Goal: Communication & Community: Answer question/provide support

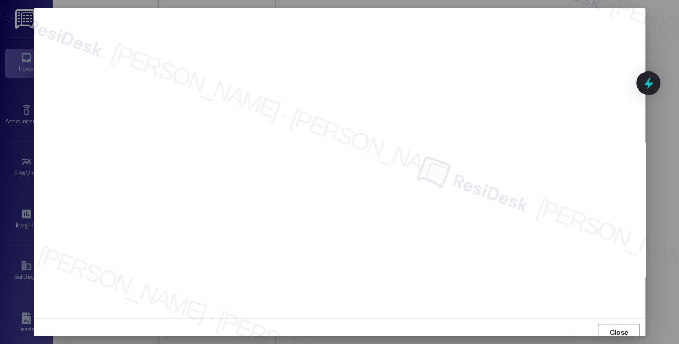
scroll to position [288, 0]
click at [610, 329] on span "Close" at bounding box center [618, 332] width 18 height 11
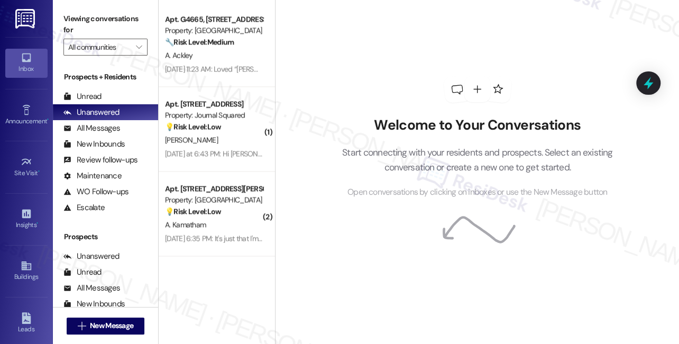
scroll to position [865, 0]
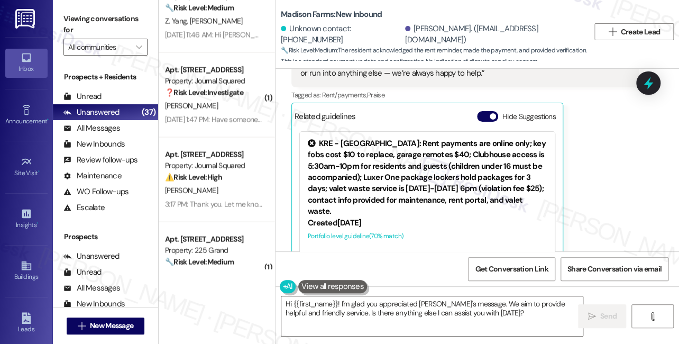
scroll to position [2775, 0]
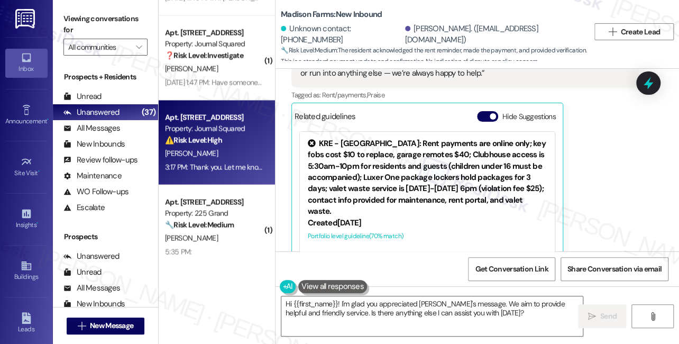
click at [215, 153] on div "R. Feng" at bounding box center [214, 152] width 100 height 13
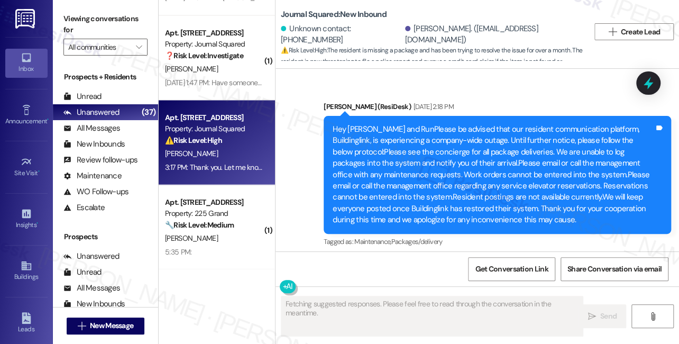
scroll to position [13712, 0]
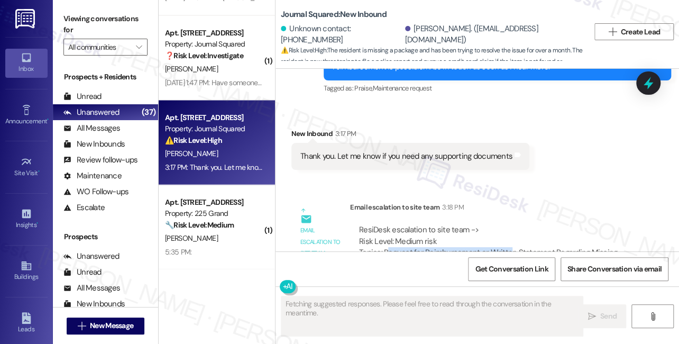
drag, startPoint x: 404, startPoint y: 173, endPoint x: 506, endPoint y: 174, distance: 102.5
click at [506, 224] on div "ResiDesk escalation to site team -> Risk Level: Medium risk Topics: Request for…" at bounding box center [494, 252] width 271 height 57
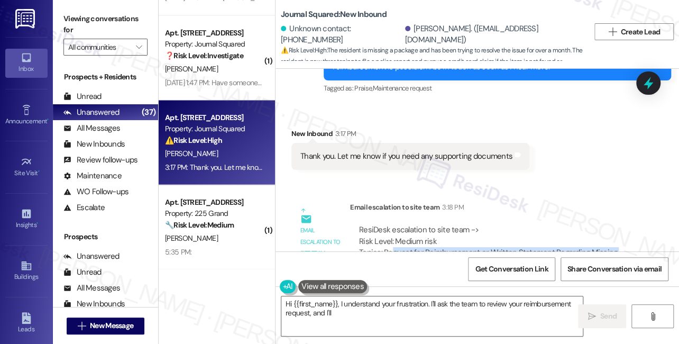
drag, startPoint x: 417, startPoint y: 184, endPoint x: 391, endPoint y: 171, distance: 28.8
click at [391, 224] on div "ResiDesk escalation to site team -> Risk Level: Medium risk Topics: Request for…" at bounding box center [494, 252] width 271 height 57
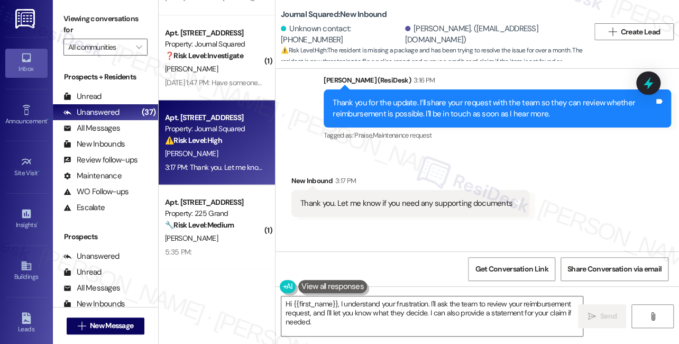
scroll to position [13616, 0]
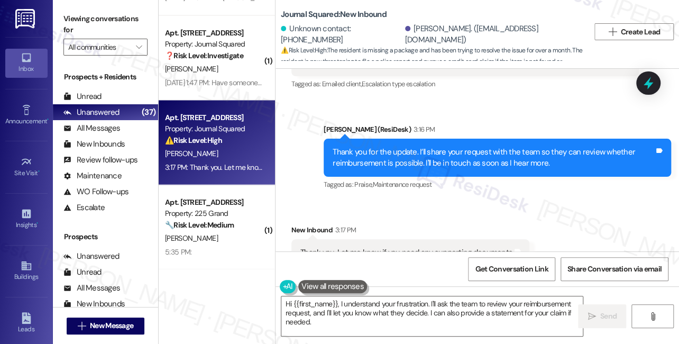
click at [376, 247] on div "Thank you. Let me know if you need any supporting documents" at bounding box center [406, 252] width 212 height 11
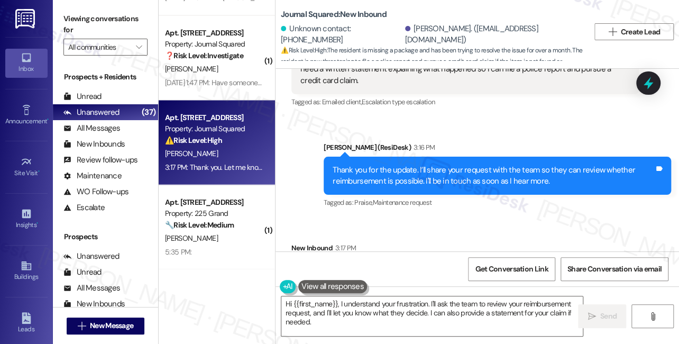
scroll to position [13568, 0]
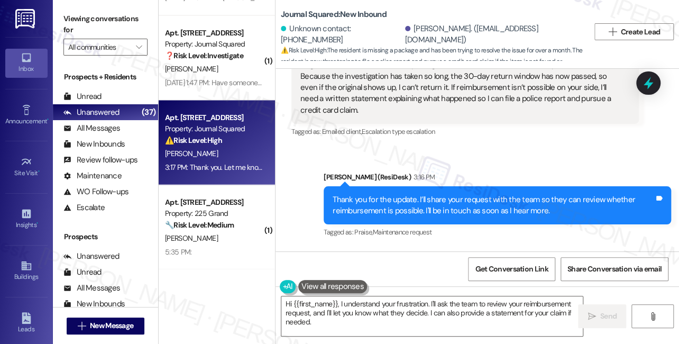
click at [377, 194] on div "Thank you for the update. I’ll share your request with the team so they can rev…" at bounding box center [492, 205] width 321 height 23
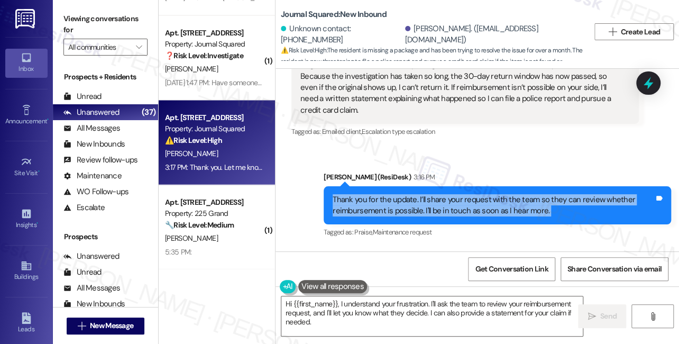
click at [377, 194] on div "Thank you for the update. I’ll share your request with the team so they can rev…" at bounding box center [492, 205] width 321 height 23
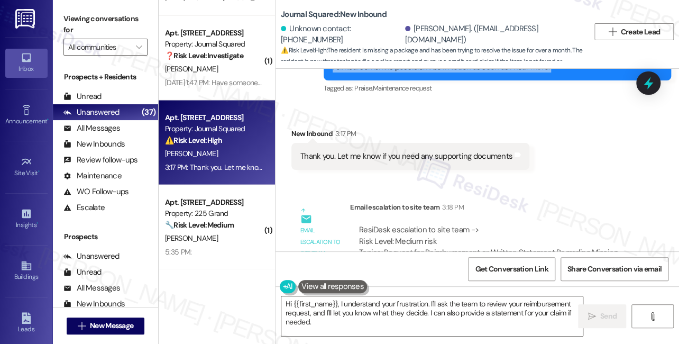
scroll to position [13664, 0]
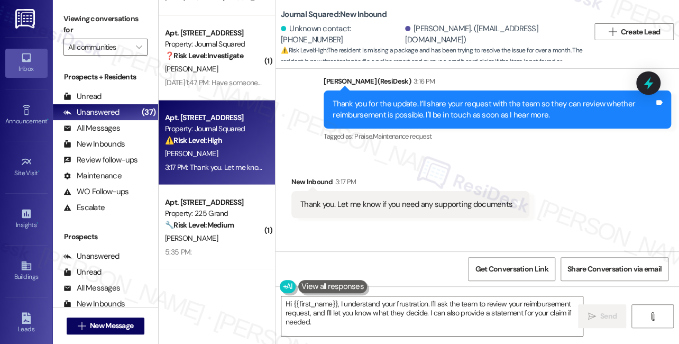
click at [376, 199] on div "Thank you. Let me know if you need any supporting documents" at bounding box center [406, 204] width 212 height 11
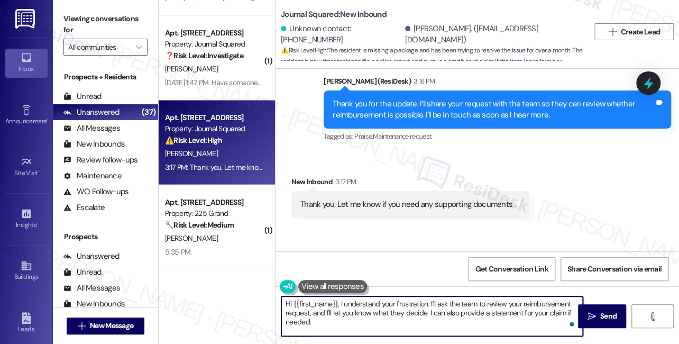
drag, startPoint x: 371, startPoint y: 323, endPoint x: 269, endPoint y: 301, distance: 104.4
click at [269, 301] on div "( 1 ) Apt. I2679, 4883 Riley Road Property: Madison Farms 🌟 Risk Level: Positiv…" at bounding box center [419, 172] width 520 height 344
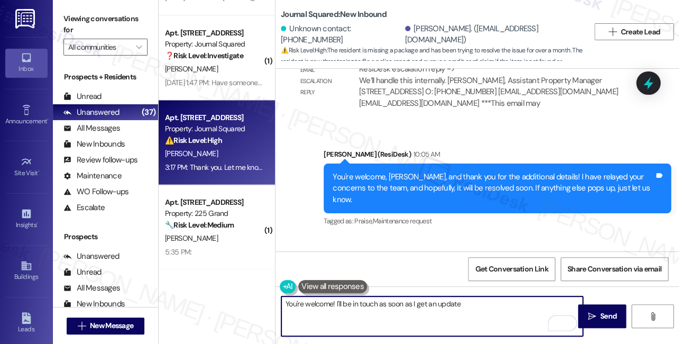
scroll to position [13328, 0]
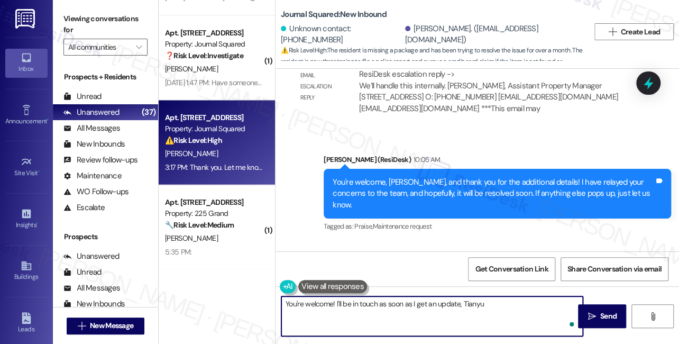
type textarea "You're welcome! I'll be in touch as soon as I get an update, Tianyu"
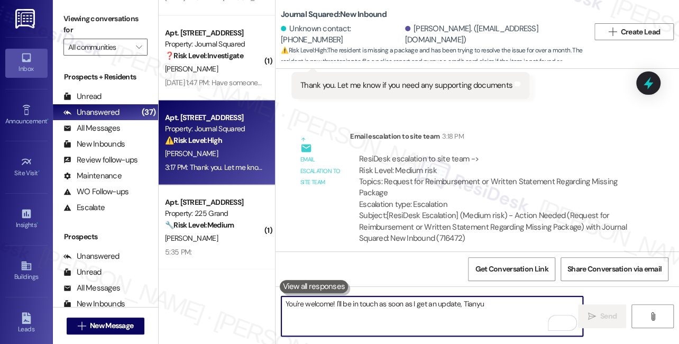
scroll to position [13785, 0]
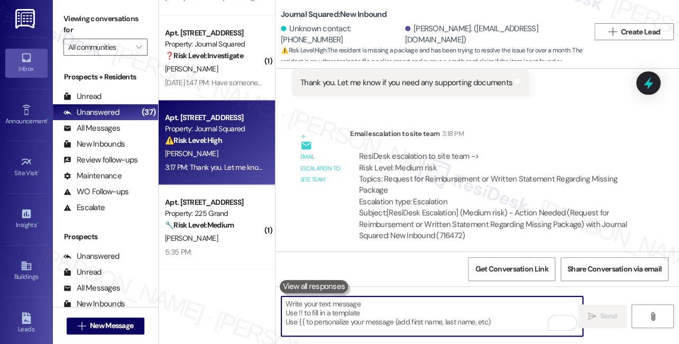
click at [502, 303] on div "You're welcome! I'll be in touch as soon as I get an update, Tianyu" at bounding box center [546, 308] width 215 height 11
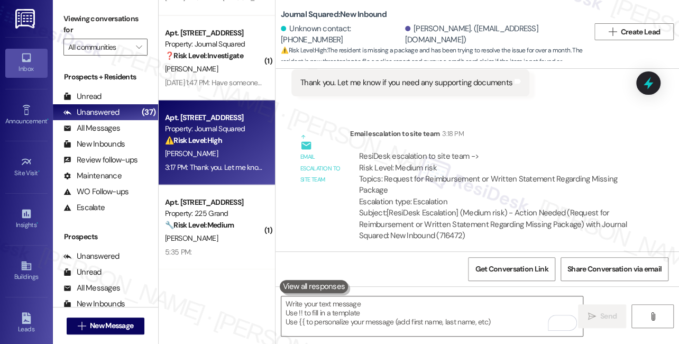
click at [501, 303] on div "You're welcome! I'll be in touch as soon as I get an update, Tianyu" at bounding box center [546, 308] width 215 height 11
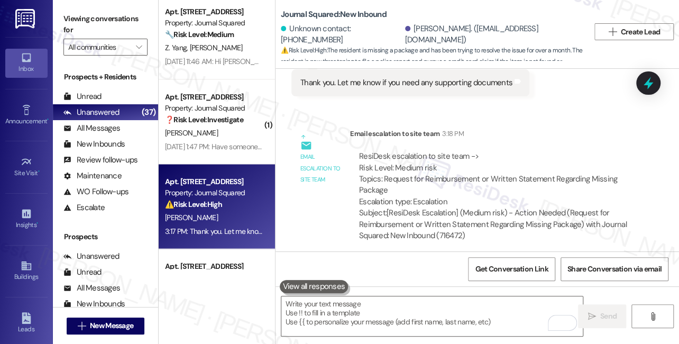
scroll to position [2631, 0]
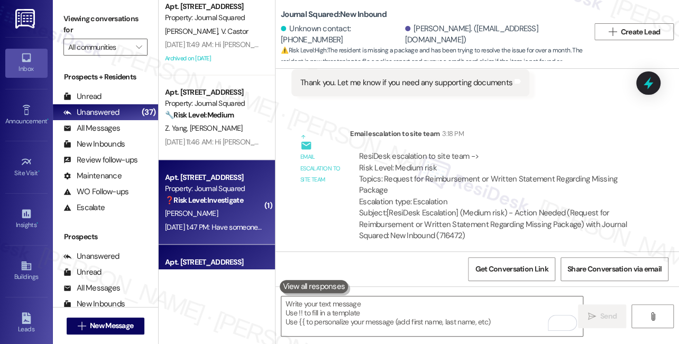
click at [214, 198] on strong "❓ Risk Level: Investigate" at bounding box center [204, 199] width 78 height 10
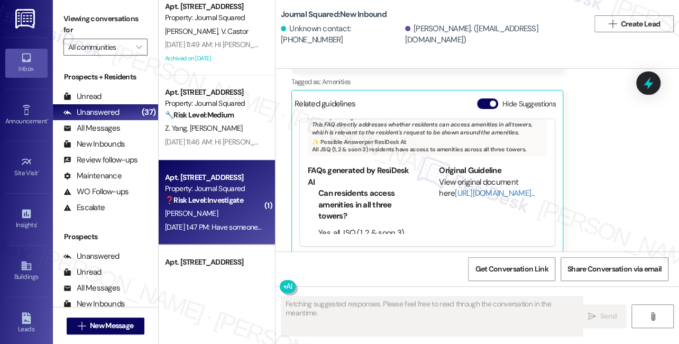
scroll to position [173, 0]
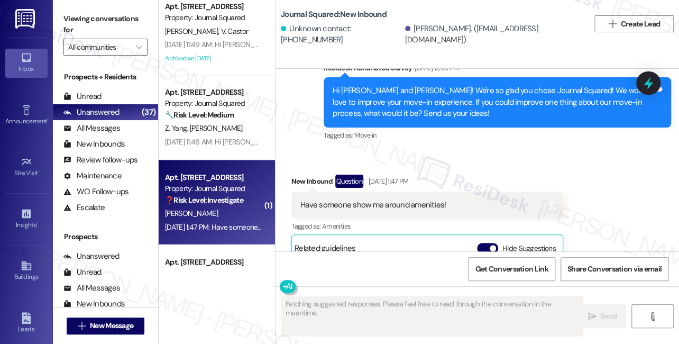
click at [429, 199] on div "Have someone show me around amenities!" at bounding box center [373, 204] width 146 height 11
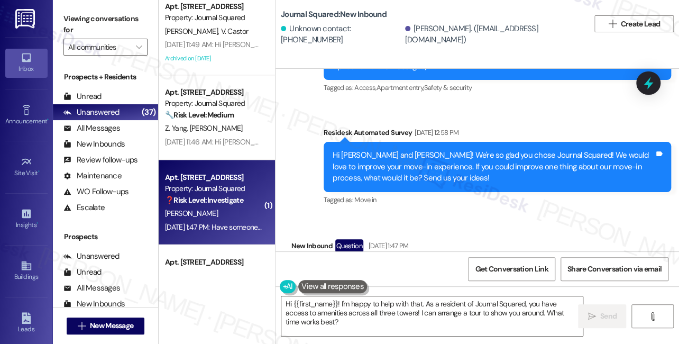
scroll to position [125, 0]
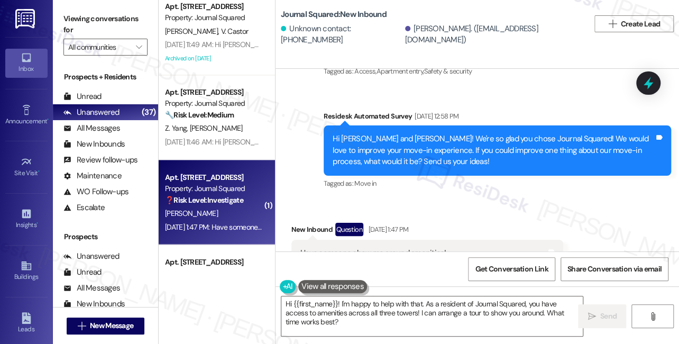
click at [349, 133] on div "Hi Shreya and Kaito! We're so glad you chose Journal Squared! We would love to …" at bounding box center [492, 150] width 321 height 34
copy div "Shreya"
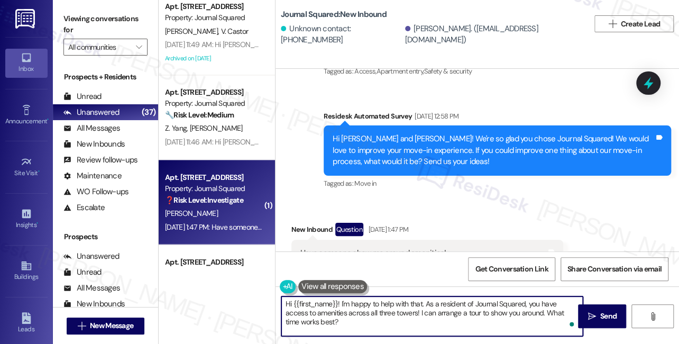
drag, startPoint x: 293, startPoint y: 299, endPoint x: 336, endPoint y: 293, distance: 43.7
click at [336, 295] on div "Hi {{first_name}}! I'm happy to help with that. As a resident of Journal Square…" at bounding box center [426, 315] width 302 height 41
paste textarea "Shreya"
drag, startPoint x: 316, startPoint y: 323, endPoint x: 318, endPoint y: 301, distance: 22.3
click at [318, 301] on textarea "Hi Shreya! I'm happy to help with that. As a resident of Journal Squared, you h…" at bounding box center [431, 316] width 301 height 40
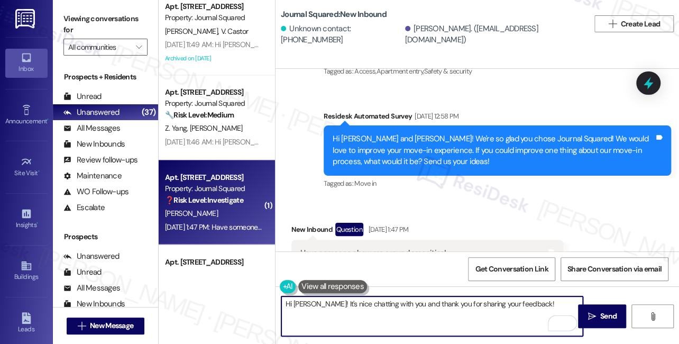
scroll to position [269, 0]
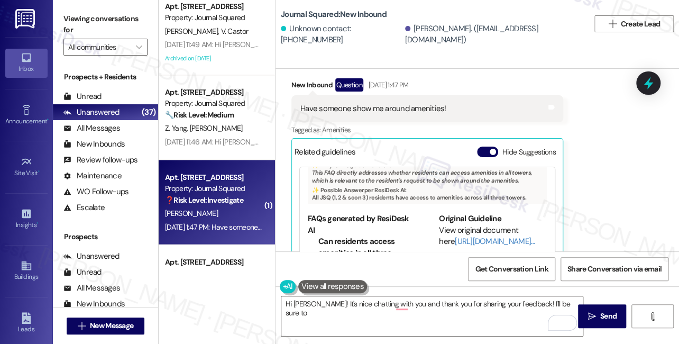
click at [80, 21] on label "Viewing conversations for" at bounding box center [105, 25] width 84 height 28
click at [70, 22] on label "Viewing conversations for" at bounding box center [105, 25] width 84 height 28
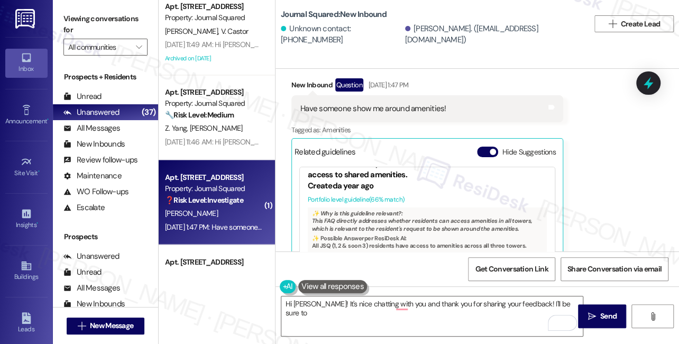
scroll to position [15, 0]
click at [351, 103] on div "Have someone show me around amenities!" at bounding box center [373, 108] width 146 height 11
drag, startPoint x: 80, startPoint y: 23, endPoint x: 86, endPoint y: 24, distance: 5.3
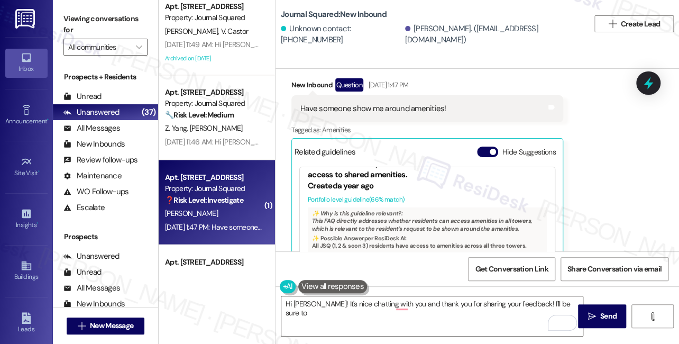
click at [80, 23] on label "Viewing conversations for" at bounding box center [105, 25] width 84 height 28
click at [568, 305] on textarea "Hi Shreya! It's nice chatting with you and thank you for sharing your feedback!…" at bounding box center [431, 316] width 301 height 40
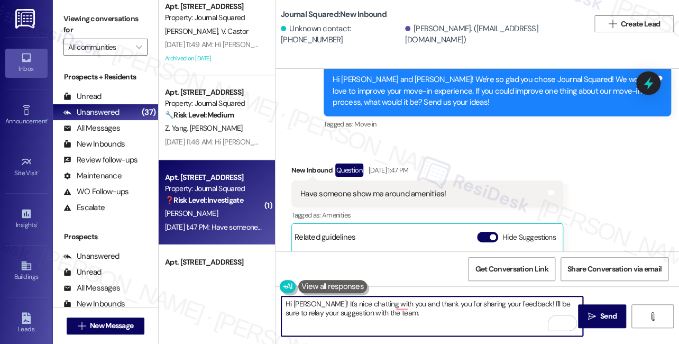
scroll to position [125, 0]
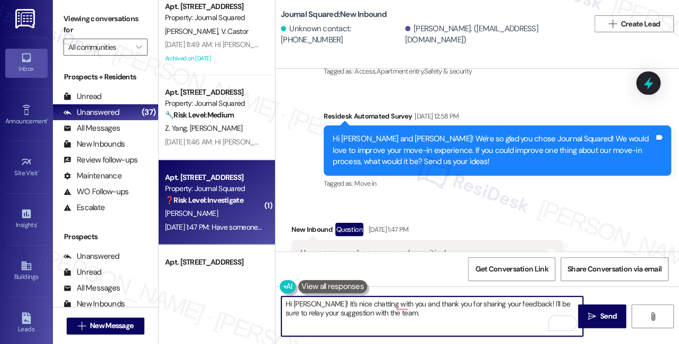
click at [392, 150] on div "Hi Shreya and Kaito! We're so glad you chose Journal Squared! We would love to …" at bounding box center [492, 150] width 321 height 34
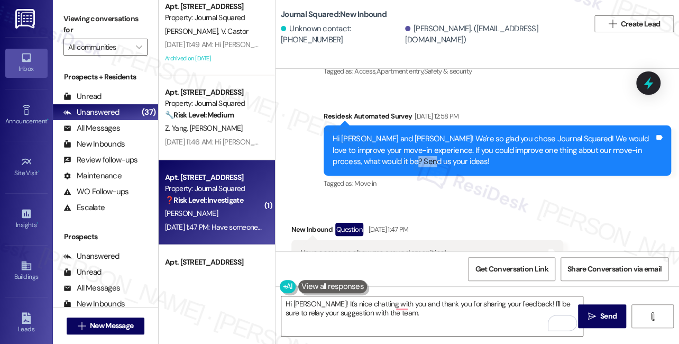
click at [392, 150] on div "Hi Shreya and Kaito! We're so glad you chose Journal Squared! We would love to …" at bounding box center [492, 150] width 321 height 34
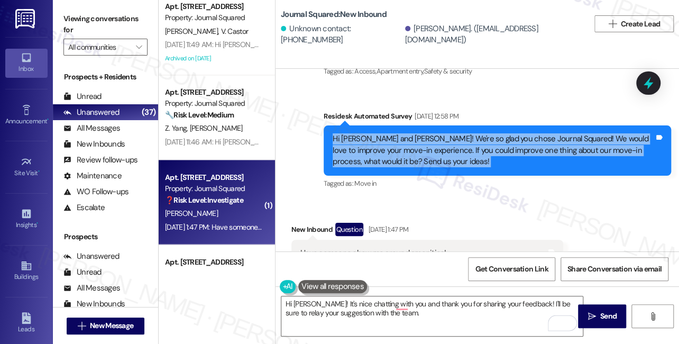
click at [392, 150] on div "Hi Shreya and Kaito! We're so glad you chose Journal Squared! We would love to …" at bounding box center [492, 150] width 321 height 34
copy div "Hi Shreya and Kaito! We're so glad you chose Journal Squared! We would love to …"
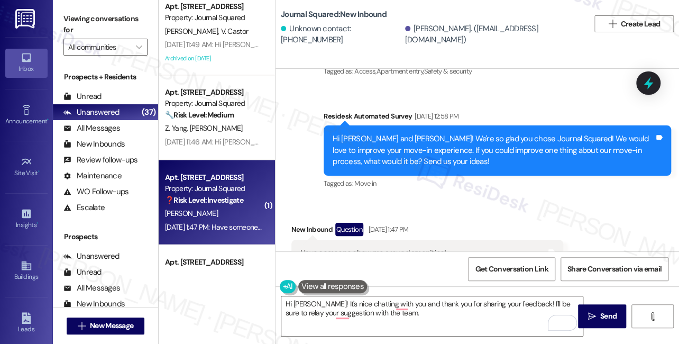
click at [85, 22] on label "Viewing conversations for" at bounding box center [105, 25] width 84 height 28
click at [385, 247] on div "Have someone show me around amenities!" at bounding box center [373, 252] width 146 height 11
copy div "Have someone show me around amenities! Tags and notes"
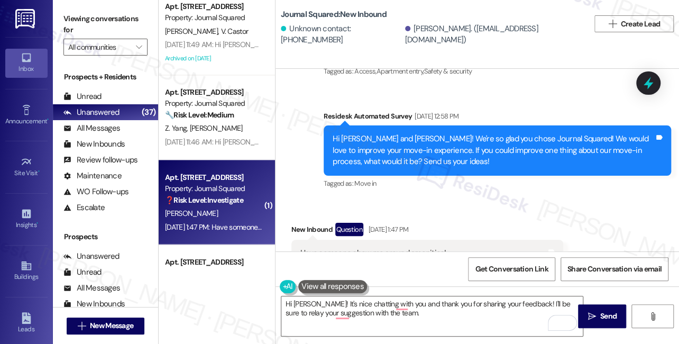
click at [72, 23] on label "Viewing conversations for" at bounding box center [105, 25] width 84 height 28
click at [409, 309] on textarea "Hi Shreya! It's nice chatting with you and thank you for sharing your feedback!…" at bounding box center [431, 316] width 301 height 40
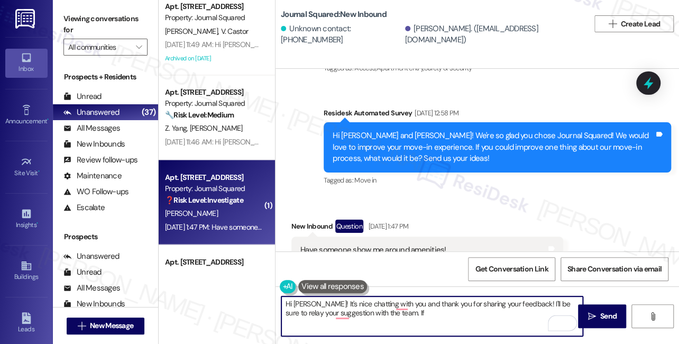
scroll to position [125, 0]
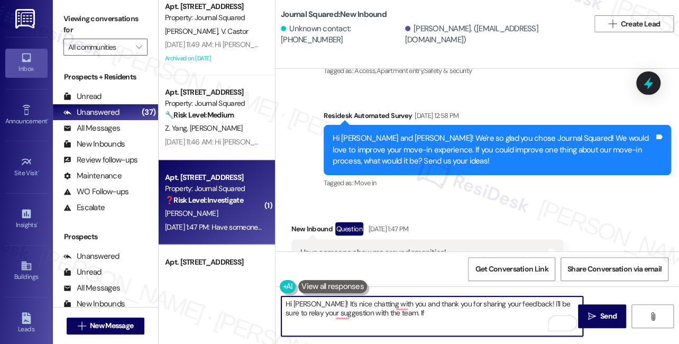
click at [362, 247] on div "Have someone show me around amenities!" at bounding box center [373, 252] width 146 height 11
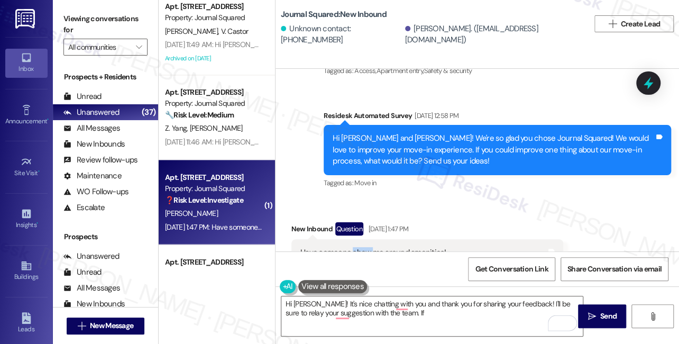
click at [362, 247] on div "Have someone show me around amenities!" at bounding box center [373, 252] width 146 height 11
copy div "Have someone show me around amenities! Tags and notes"
click at [85, 26] on label "Viewing conversations for" at bounding box center [105, 25] width 84 height 28
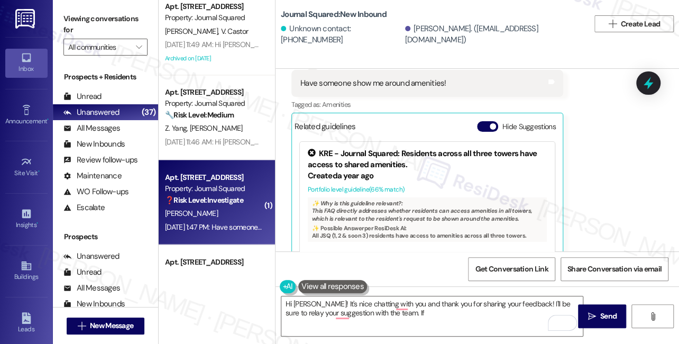
scroll to position [317, 0]
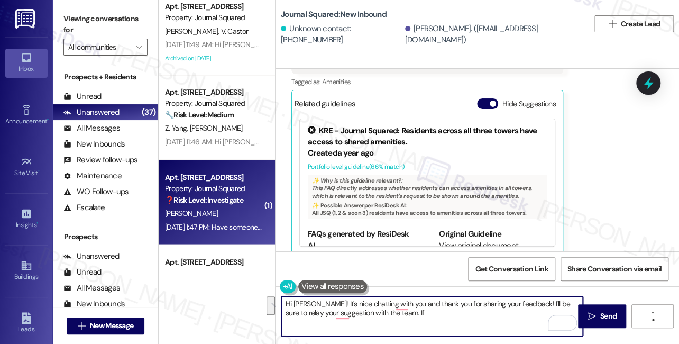
drag, startPoint x: 398, startPoint y: 315, endPoint x: 521, endPoint y: 301, distance: 123.4
click at [521, 301] on textarea "Hi Shreya! It's nice chatting with you and thank you for sharing your feedback!…" at bounding box center [431, 316] width 301 height 40
paste textarea "Thank you so much for sharing your feedback! I completely understand how helpfu…"
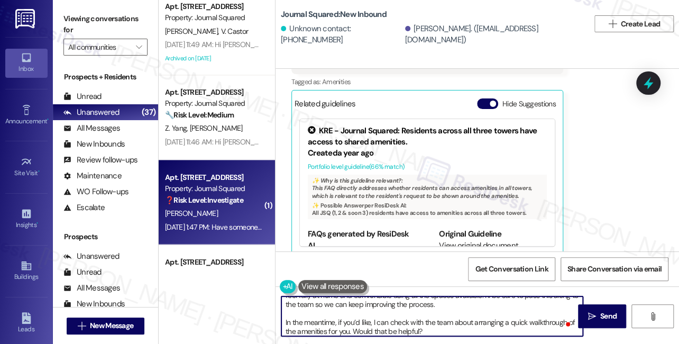
scroll to position [0, 0]
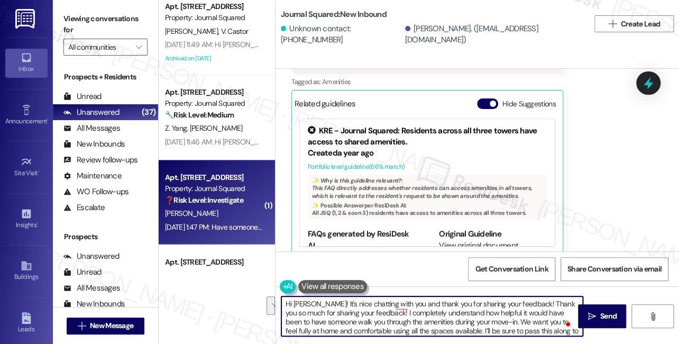
drag, startPoint x: 385, startPoint y: 311, endPoint x: 534, endPoint y: 302, distance: 149.3
click at [527, 300] on textarea "Hi Shreya! It's nice chatting with you and thank you for sharing your feedback!…" at bounding box center [431, 316] width 301 height 40
click at [533, 301] on textarea "Hi Shreya! It's nice chatting with you and thank you for sharing your feedback!…" at bounding box center [431, 316] width 301 height 40
click at [407, 318] on textarea "Hi Shreya! It's nice chatting with you, and thank you for sharing your feedback…" at bounding box center [431, 316] width 301 height 40
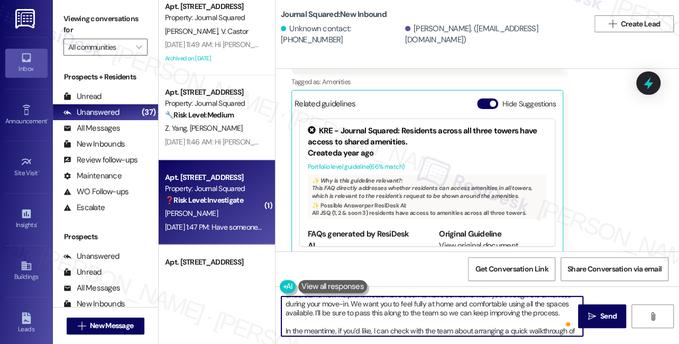
scroll to position [26, 0]
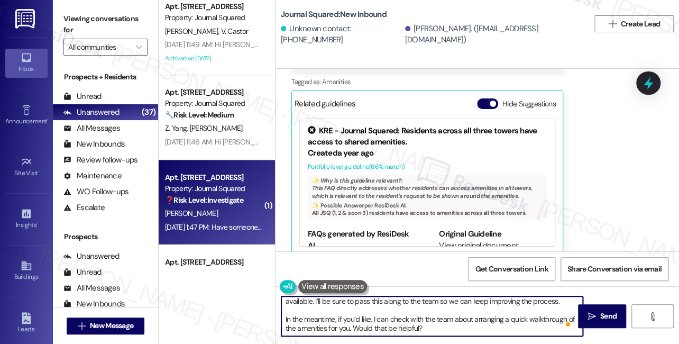
click at [458, 331] on textarea "Hi Shreya! It's nice chatting with you, and thank you for sharing your feedback…" at bounding box center [431, 316] width 301 height 40
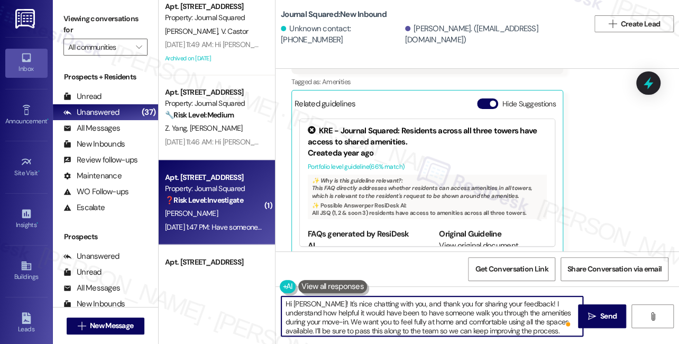
click at [529, 328] on textarea "Hi Shreya! It's nice chatting with you, and thank you for sharing your feedback…" at bounding box center [431, 316] width 301 height 40
drag, startPoint x: 393, startPoint y: 303, endPoint x: 317, endPoint y: 302, distance: 76.1
click at [317, 302] on textarea "Hi Shreya! It's nice chatting with you, and thank you for sharing your feedback…" at bounding box center [431, 316] width 301 height 40
type textarea "Hi Shreya! Welcome to Journal Squared, and thank you for sharing your feedback!…"
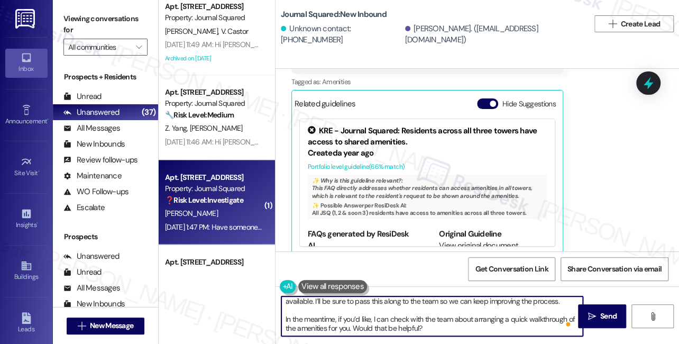
click at [428, 322] on textarea "Hi Shreya! Welcome to Journal Squared, and thank you for sharing your feedback!…" at bounding box center [431, 316] width 301 height 40
click at [419, 321] on textarea "Hi Shreya! Welcome to Journal Squared, and thank you for sharing your feedback!…" at bounding box center [431, 316] width 301 height 40
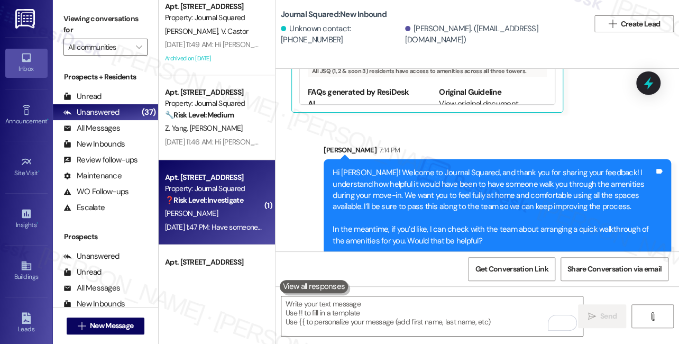
click at [381, 175] on div "Hi Shreya! Welcome to Journal Squared, and thank you for sharing your feedback!…" at bounding box center [492, 206] width 321 height 79
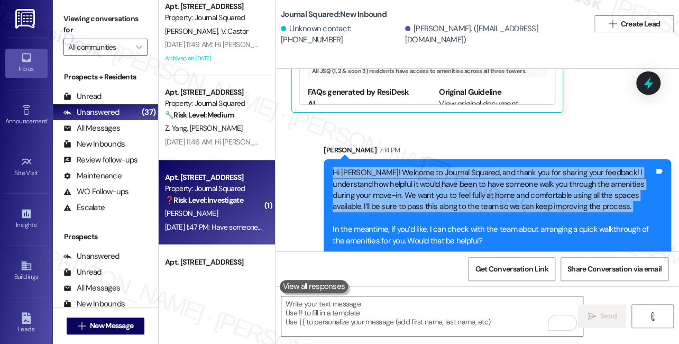
click at [381, 175] on div "Hi Shreya! Welcome to Journal Squared, and thank you for sharing your feedback!…" at bounding box center [492, 206] width 321 height 79
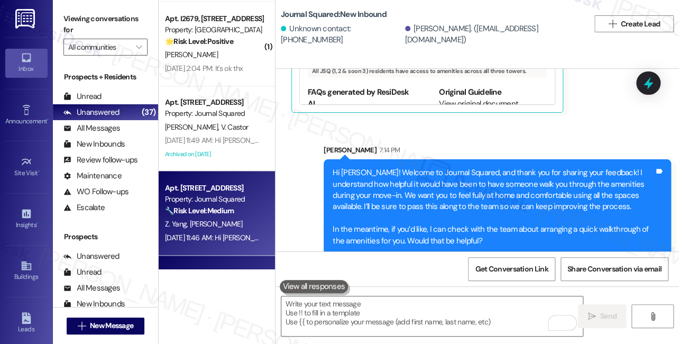
click at [222, 211] on strong "🔧 Risk Level: Medium" at bounding box center [199, 211] width 69 height 10
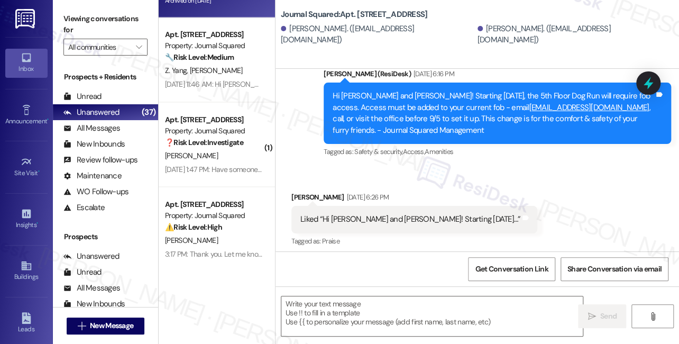
scroll to position [2775, 0]
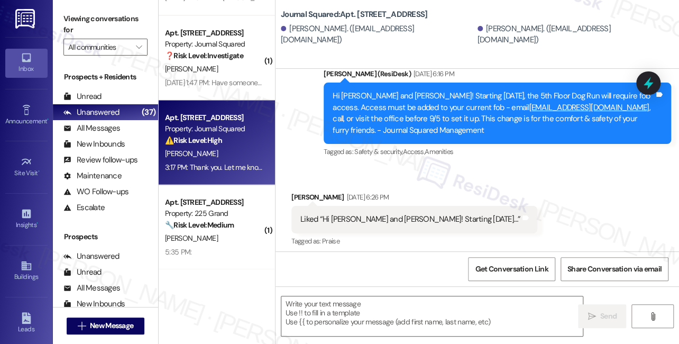
click at [219, 151] on div "R. Feng" at bounding box center [214, 152] width 100 height 13
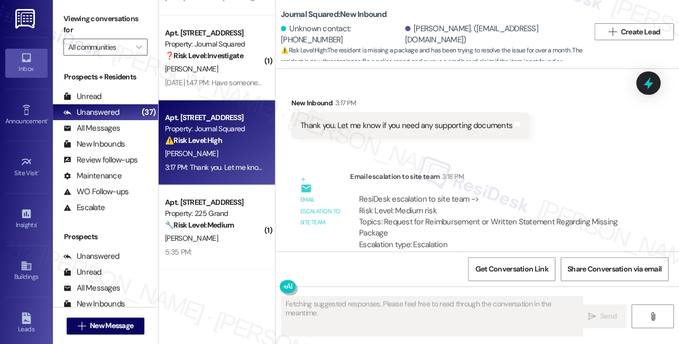
scroll to position [13801, 0]
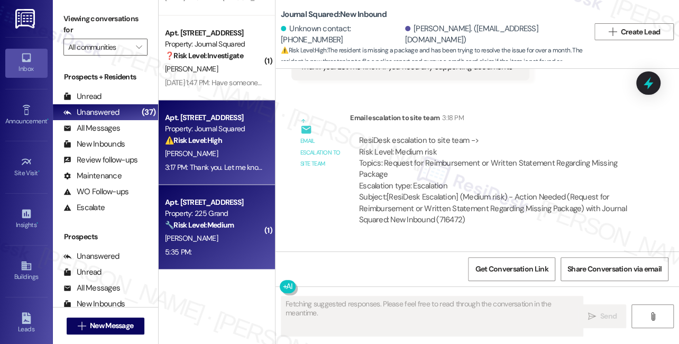
click at [218, 209] on div "Property: 225 Grand" at bounding box center [214, 212] width 98 height 11
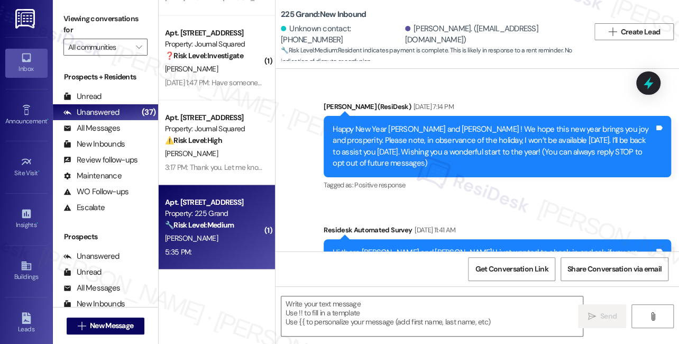
scroll to position [3548, 0]
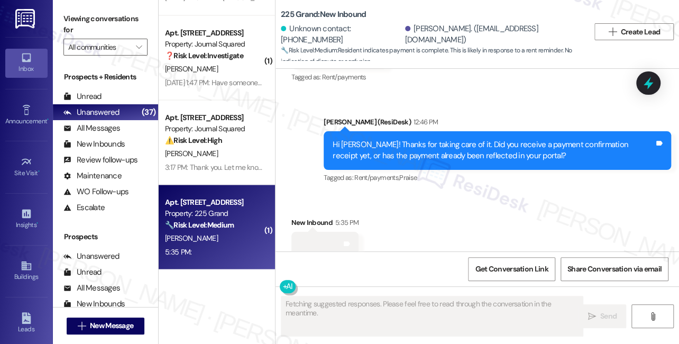
click at [406, 139] on div "Hi Pratik! Thanks for taking care of it. Did you receive a payment confirmation…" at bounding box center [492, 150] width 321 height 23
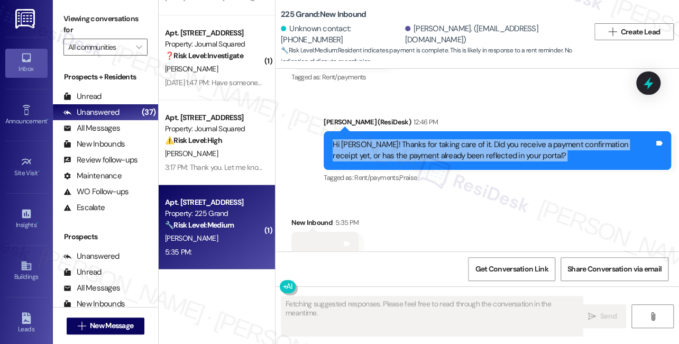
click at [406, 139] on div "Hi Pratik! Thanks for taking care of it. Did you receive a payment confirmation…" at bounding box center [492, 150] width 321 height 23
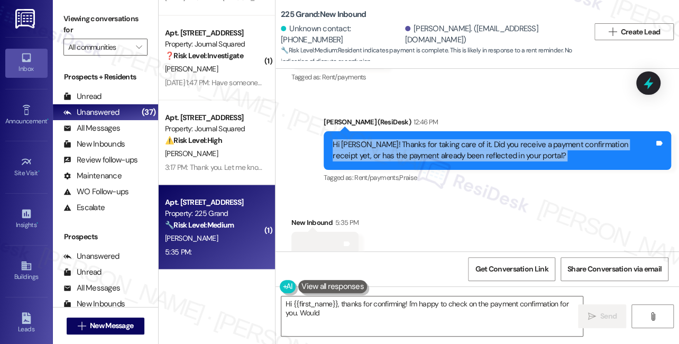
click at [414, 146] on div "Hi Pratik! Thanks for taking care of it. Did you receive a payment confirmation…" at bounding box center [492, 150] width 321 height 23
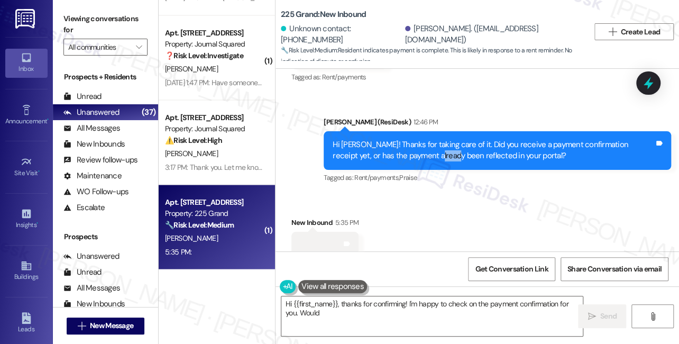
click at [414, 146] on div "Hi Pratik! Thanks for taking care of it. Did you receive a payment confirmation…" at bounding box center [492, 150] width 321 height 23
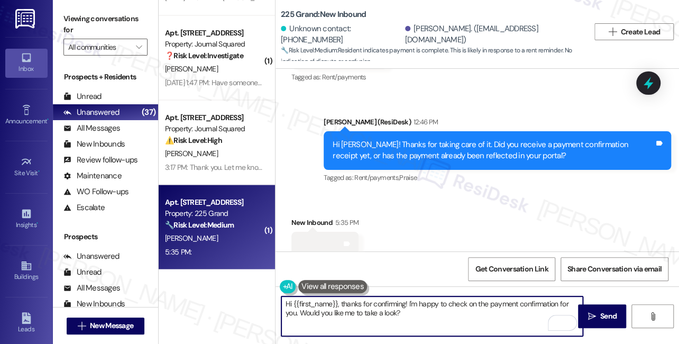
drag, startPoint x: 417, startPoint y: 319, endPoint x: 317, endPoint y: 305, distance: 100.9
click at [317, 305] on textarea "Hi {{first_name}}, thanks for confirming! I'm happy to check on the payment con…" at bounding box center [431, 316] width 301 height 40
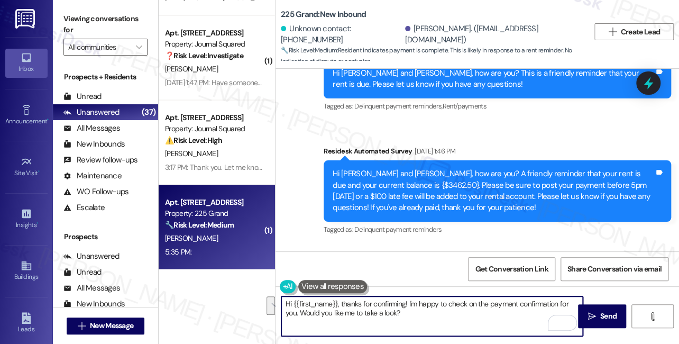
scroll to position [3309, 0]
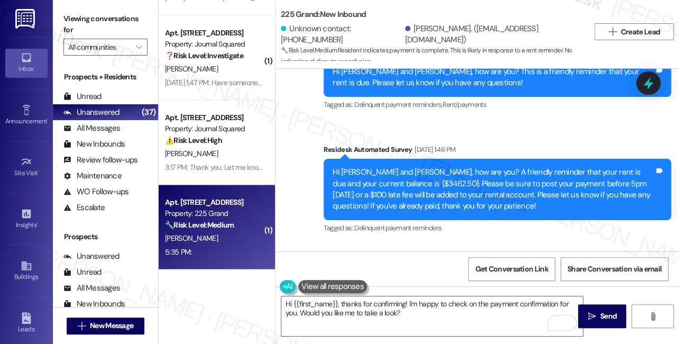
click at [349, 166] on div "Hi Tanvi and Pratik, how are you? A friendly reminder that your rent is due and…" at bounding box center [492, 188] width 321 height 45
copy div "Tanvi"
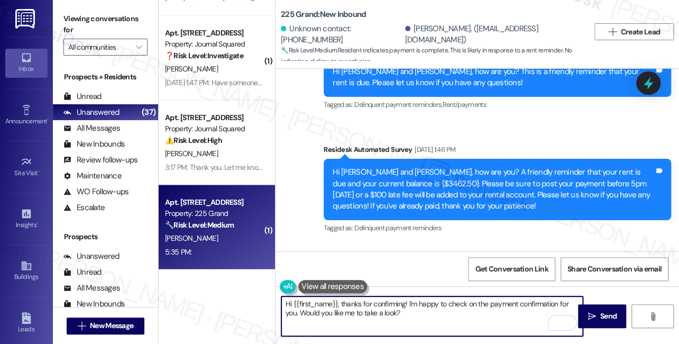
drag, startPoint x: 292, startPoint y: 302, endPoint x: 337, endPoint y: 297, distance: 44.7
click at [337, 297] on textarea "Hi {{first_name}}, thanks for confirming! I'm happy to check on the payment con…" at bounding box center [431, 316] width 301 height 40
paste textarea "Tanvi"
drag, startPoint x: 388, startPoint y: 320, endPoint x: 310, endPoint y: 291, distance: 83.4
click at [310, 295] on div "Hi Tanvi , thanks for confirming! I'm happy to check on the payment confirmatio…" at bounding box center [426, 315] width 302 height 41
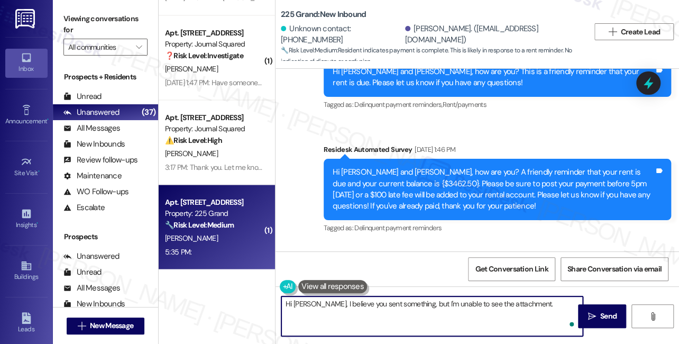
click at [530, 302] on textarea "Hi Tanvi, I believe you sent something, but I'm unable to see the attachment." at bounding box center [431, 316] width 301 height 40
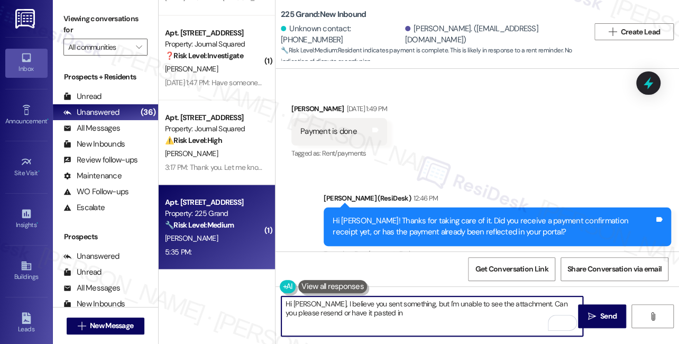
scroll to position [3548, 0]
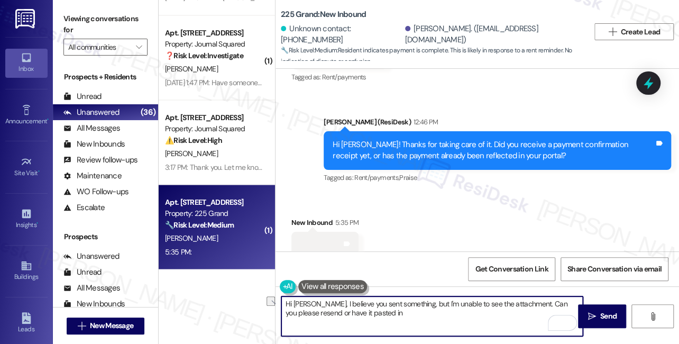
drag, startPoint x: 387, startPoint y: 315, endPoint x: 338, endPoint y: 320, distance: 49.9
click at [338, 320] on textarea "Hi Tanvi, I believe you sent something, but I'm unable to see the attachment. C…" at bounding box center [431, 316] width 301 height 40
type textarea "Hi Tanvi, I believe you sent something, but I'm unable to see the attachment. C…"
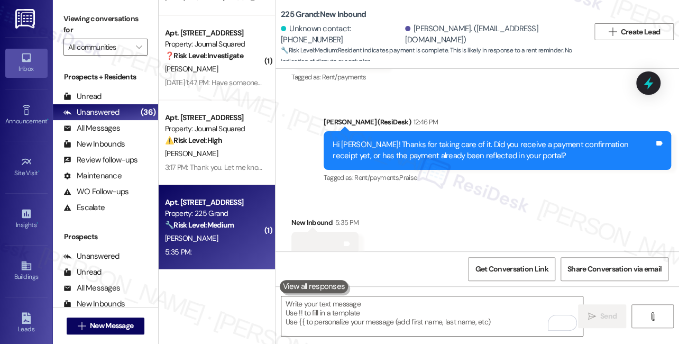
drag, startPoint x: 83, startPoint y: 22, endPoint x: 97, endPoint y: 26, distance: 14.9
click at [83, 22] on label "Viewing conversations for" at bounding box center [105, 25] width 84 height 28
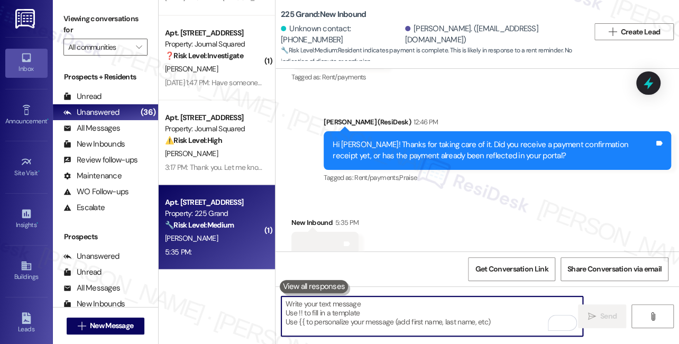
click at [373, 315] on textarea "To enrich screen reader interactions, please activate Accessibility in Grammarl…" at bounding box center [431, 316] width 301 height 40
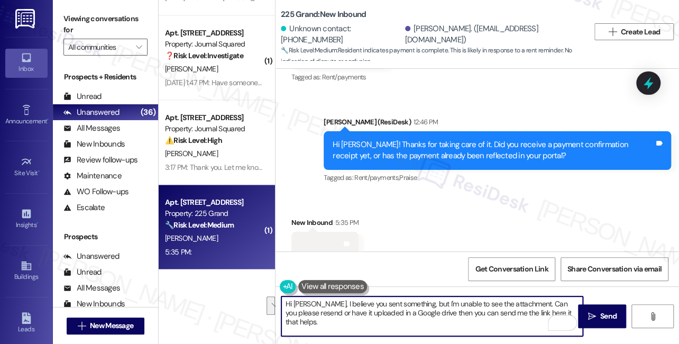
click at [370, 312] on textarea "Hi Tanvi, I believe you sent something, but I'm unable to see the attachment. C…" at bounding box center [431, 316] width 301 height 40
click at [310, 302] on textarea "Hi Tanvi, I believe you sent something, but I'm unable to see the attachment. C…" at bounding box center [431, 316] width 301 height 40
drag, startPoint x: 310, startPoint y: 302, endPoint x: 580, endPoint y: 315, distance: 270.4
click at [580, 315] on div "Hi Tanvi, I believe you sent something, but I'm unable to see the attachment. C…" at bounding box center [476, 325] width 403 height 79
paste textarea "I believe you sent an attachment, but I’m not able to view it on my end. Could …"
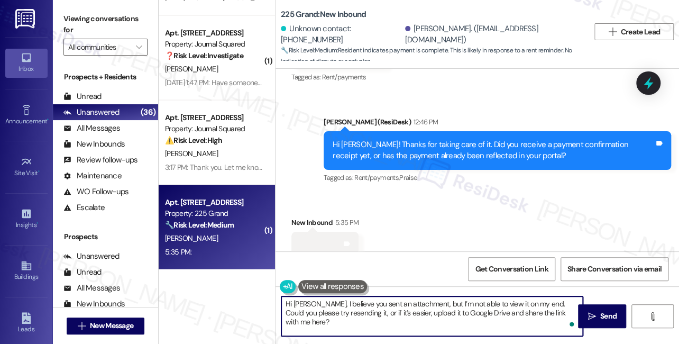
click at [347, 306] on textarea "Hi Tanvi, I believe you sent an attachment, but I’m not able to view it on my e…" at bounding box center [431, 316] width 301 height 40
type textarea "Hi Tanvi, I believe you sent an attachment, but I’m not able to view it on my e…"
click at [453, 256] on div "Get Conversation Link Share Conversation via email" at bounding box center [476, 268] width 403 height 35
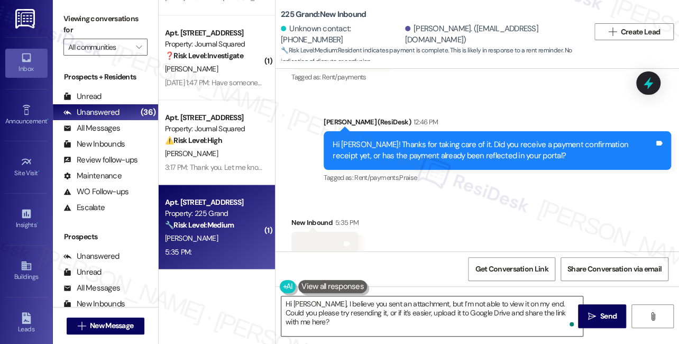
click at [474, 314] on textarea "Hi Tanvi, I believe you sent an attachment, but I’m not able to view it on my e…" at bounding box center [431, 316] width 301 height 40
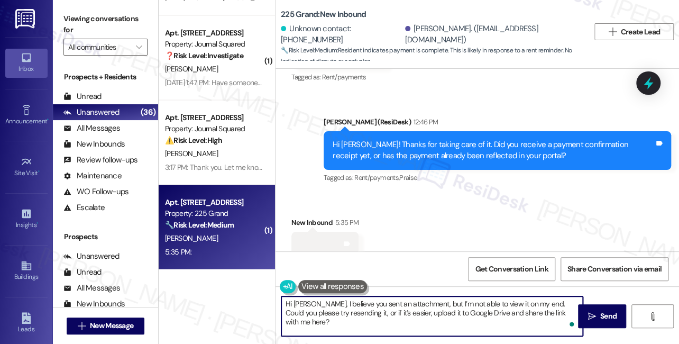
click at [474, 314] on textarea "Hi Tanvi, I believe you sent an attachment, but I’m not able to view it on my e…" at bounding box center [431, 316] width 301 height 40
click at [429, 305] on textarea "Hi Tanvi, I believe you sent an attachment, but I’m not able to view it on my e…" at bounding box center [431, 316] width 301 height 40
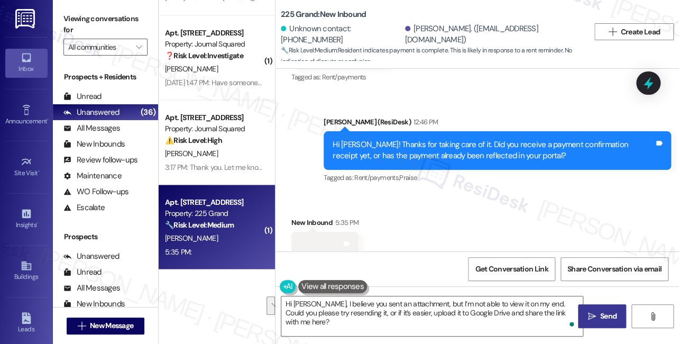
click at [592, 314] on icon "" at bounding box center [591, 316] width 8 height 8
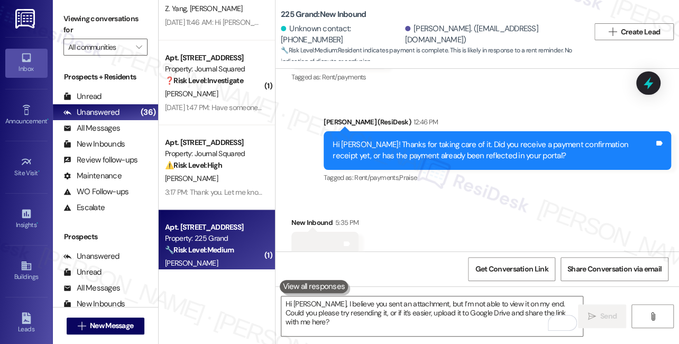
scroll to position [2727, 0]
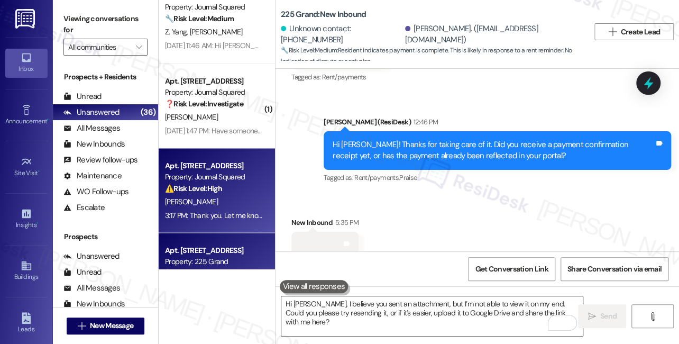
click at [206, 188] on strong "⚠️ Risk Level: High" at bounding box center [193, 188] width 57 height 10
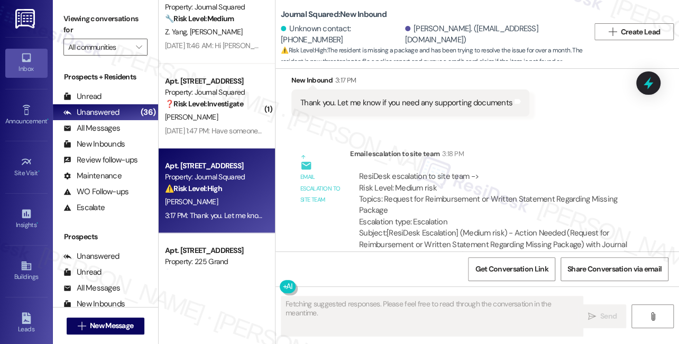
scroll to position [13801, 0]
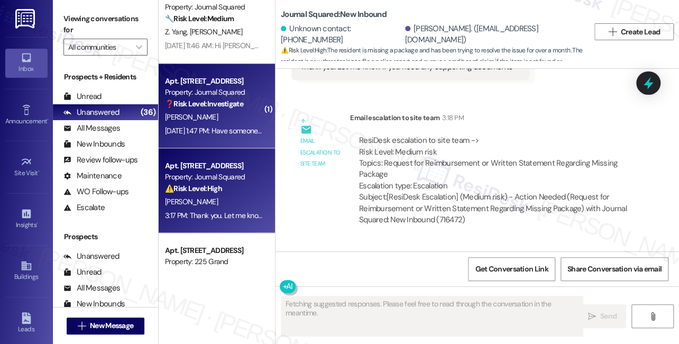
click at [235, 128] on div "Sep 08, 2025 at 1:47 PM: Have someone show me around amenities! Sep 08, 2025 at…" at bounding box center [254, 130] width 179 height 10
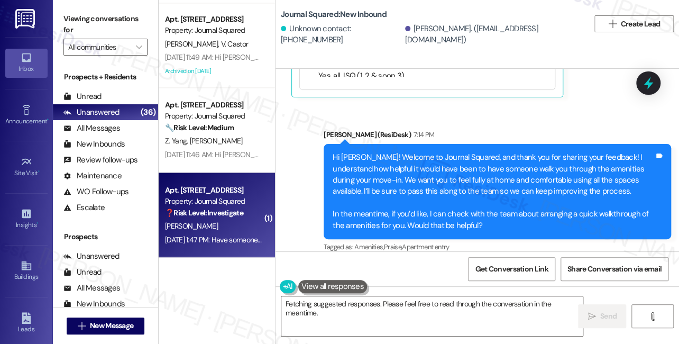
scroll to position [2583, 0]
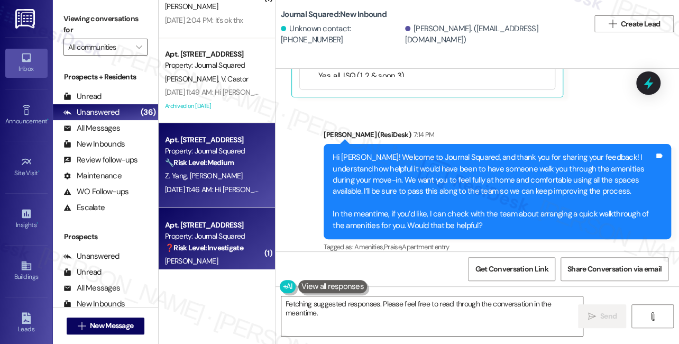
click at [218, 166] on strong "🔧 Risk Level: Medium" at bounding box center [199, 162] width 69 height 10
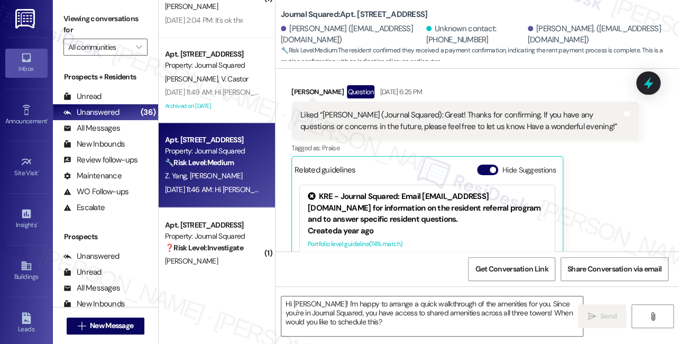
scroll to position [1907, 0]
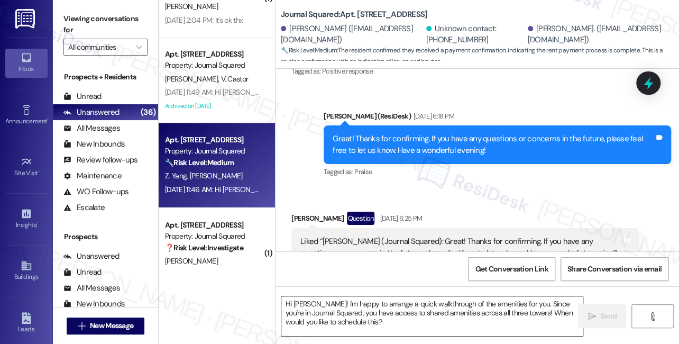
click at [346, 314] on textarea "Hi Shreya! I'm happy to arrange a quick walkthrough of the amenities for you. S…" at bounding box center [431, 316] width 301 height 40
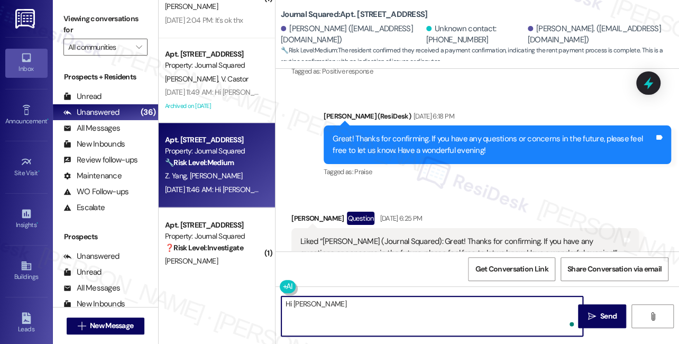
type textarea "Hi Zhitong"
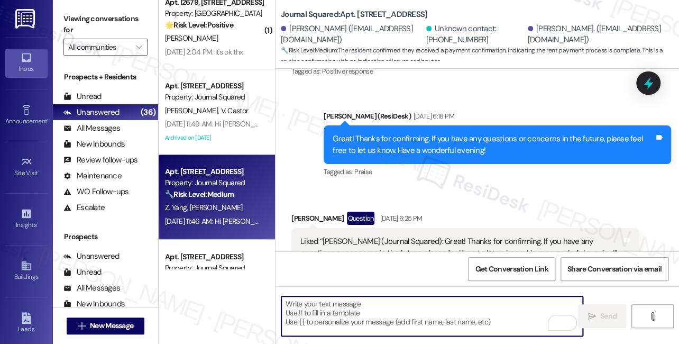
scroll to position [2535, 0]
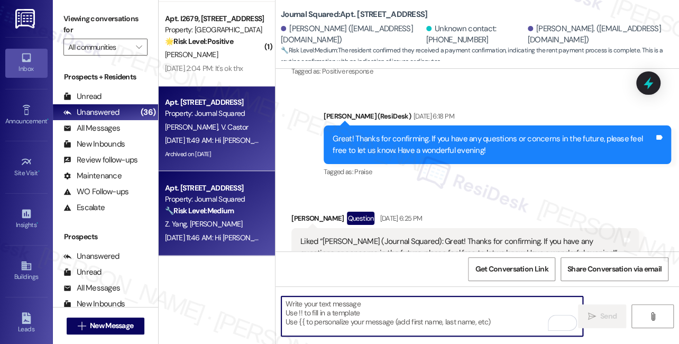
click at [215, 133] on div "Apt. 5103, 605 Pavonia Avenue Property: Journal Squared M. Pasamonte-Solis V. C…" at bounding box center [217, 128] width 116 height 85
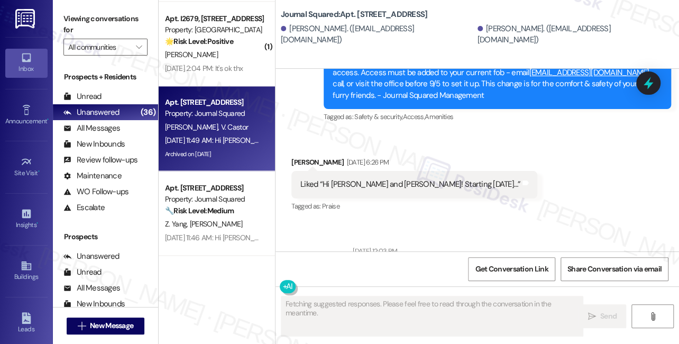
scroll to position [15042, 0]
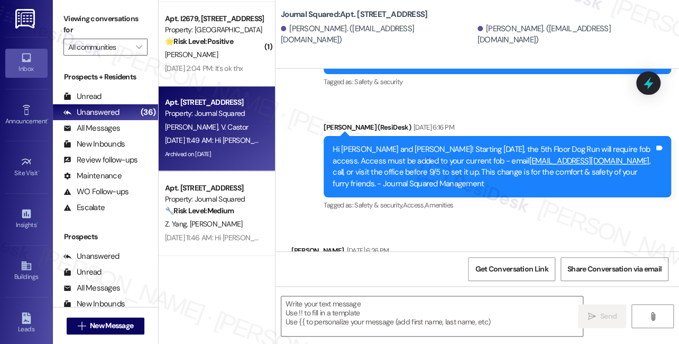
click at [372, 259] on div "Liked “Hi Van Kristian and Michaelangela! Starting 9/5/25…” Tags and notes" at bounding box center [414, 272] width 246 height 27
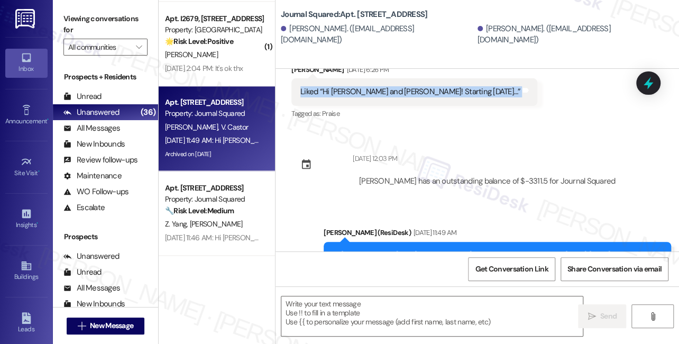
scroll to position [15239, 0]
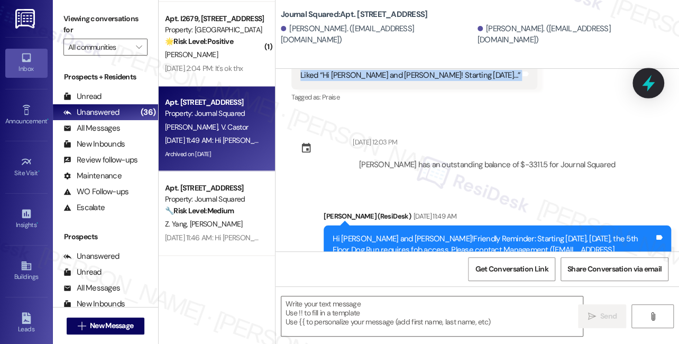
click at [655, 88] on icon at bounding box center [648, 83] width 18 height 18
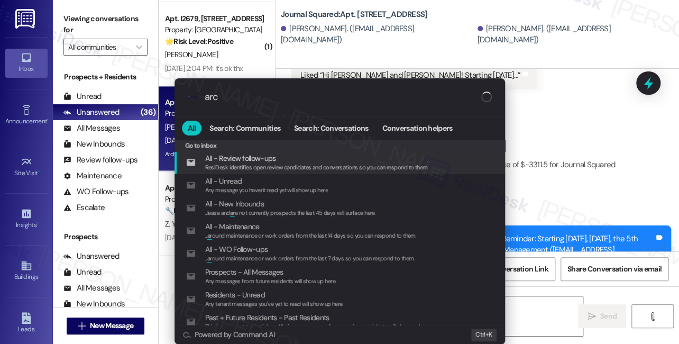
type input "arch"
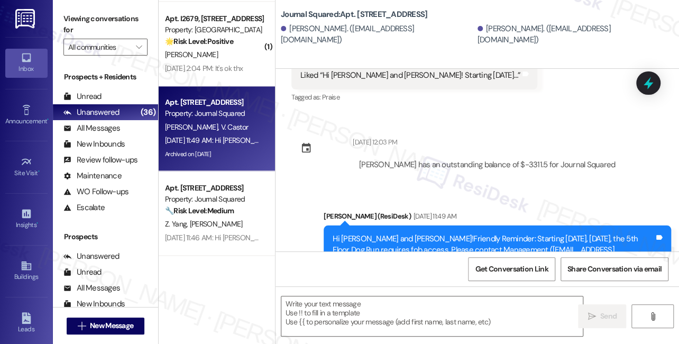
scroll to position [2391, 0]
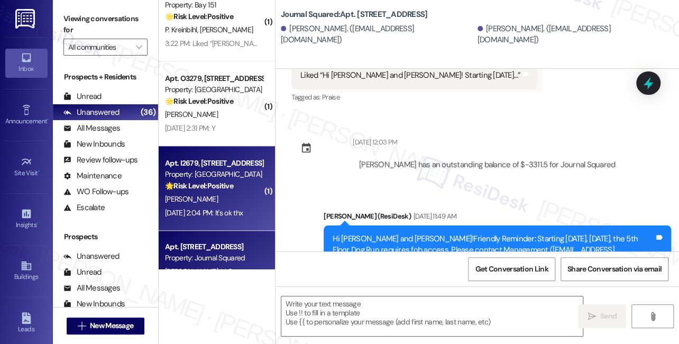
click at [229, 194] on div "M. Keenan" at bounding box center [214, 198] width 100 height 13
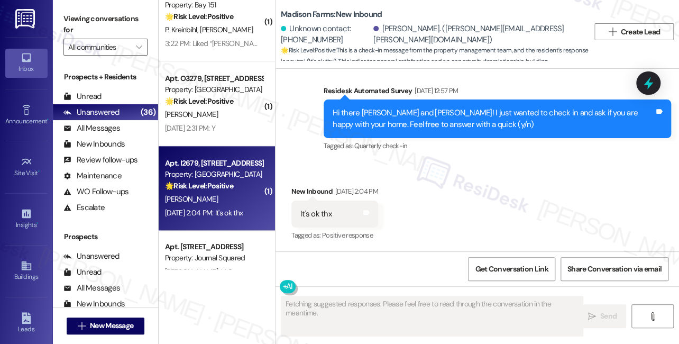
scroll to position [829, 0]
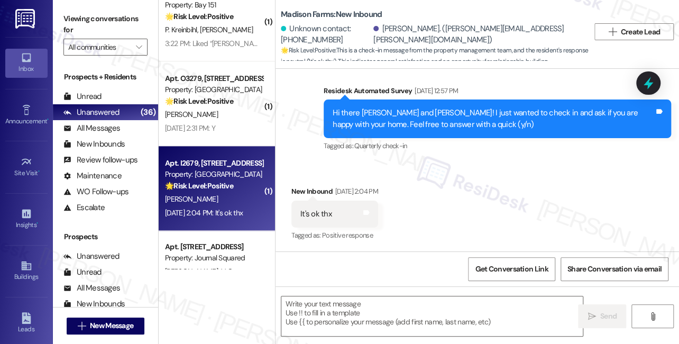
click at [421, 119] on div "Hi there Kirstin and Michael! I just wanted to check in and ask if you are happ…" at bounding box center [492, 118] width 321 height 23
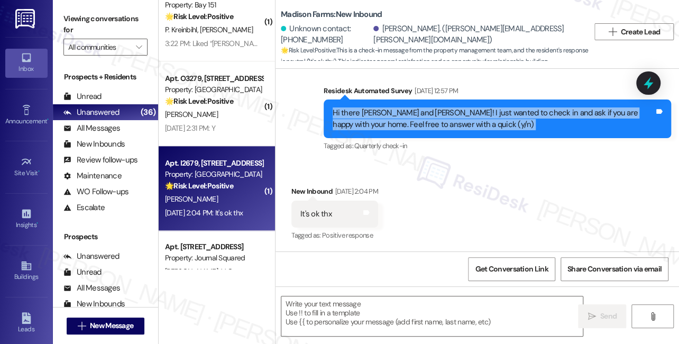
click at [421, 119] on div "Hi there Kirstin and Michael! I just wanted to check in and ask if you are happ…" at bounding box center [492, 118] width 321 height 23
click at [487, 115] on div "Hi there Kirstin and Michael! I just wanted to check in and ask if you are happ…" at bounding box center [492, 118] width 321 height 23
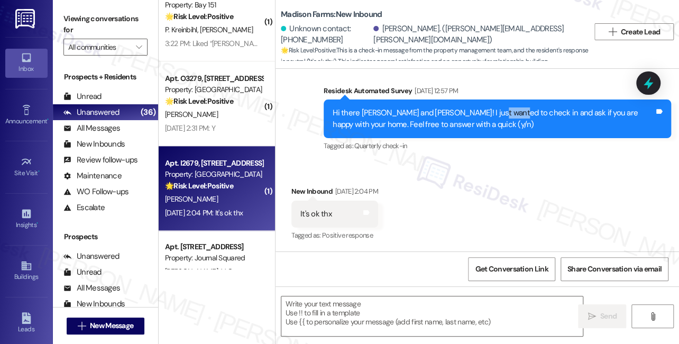
click at [487, 115] on div "Hi there Kirstin and Michael! I just wanted to check in and ask if you are happ…" at bounding box center [492, 118] width 321 height 23
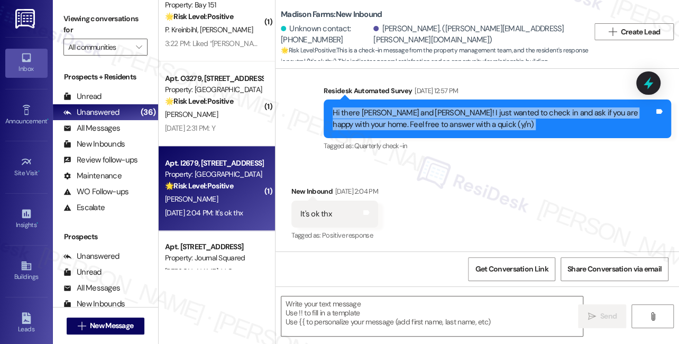
click at [487, 115] on div "Hi there Kirstin and Michael! I just wanted to check in and ask if you are happ…" at bounding box center [492, 118] width 321 height 23
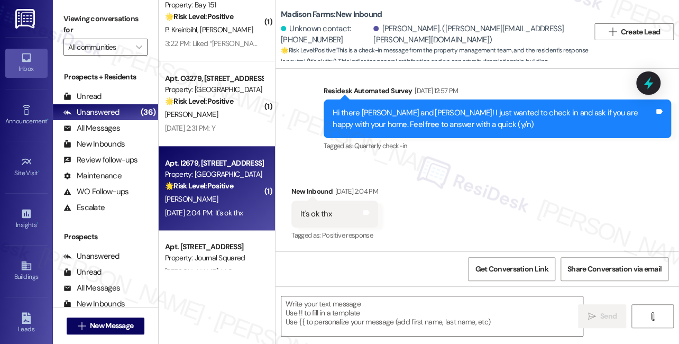
click at [326, 219] on div "It's ok thx Tags and notes" at bounding box center [334, 213] width 87 height 27
click at [350, 305] on textarea at bounding box center [431, 316] width 301 height 40
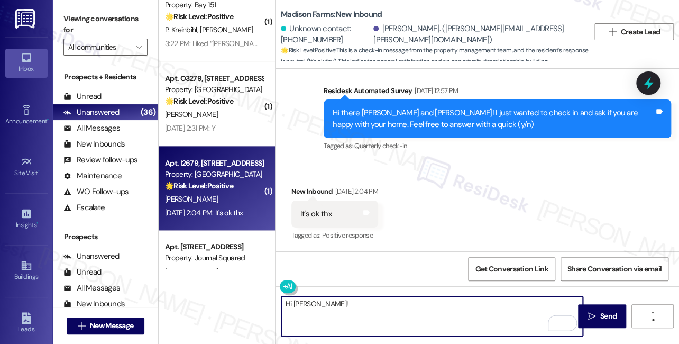
click at [445, 117] on div "Hi there Kirstin and Michael! I just wanted to check in and ask if you are happ…" at bounding box center [492, 118] width 321 height 23
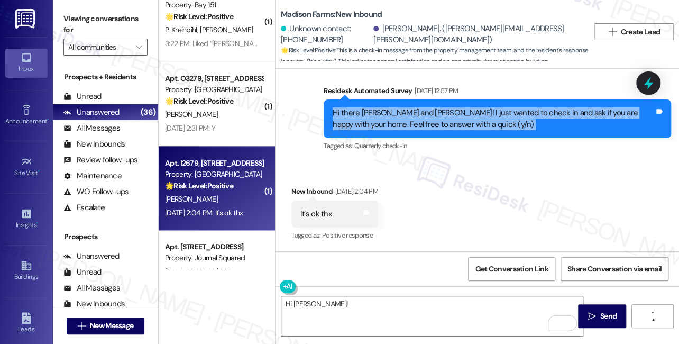
drag, startPoint x: 445, startPoint y: 116, endPoint x: 476, endPoint y: 124, distance: 31.5
click at [445, 117] on div "Hi there Kirstin and Michael! I just wanted to check in and ask if you are happ…" at bounding box center [492, 118] width 321 height 23
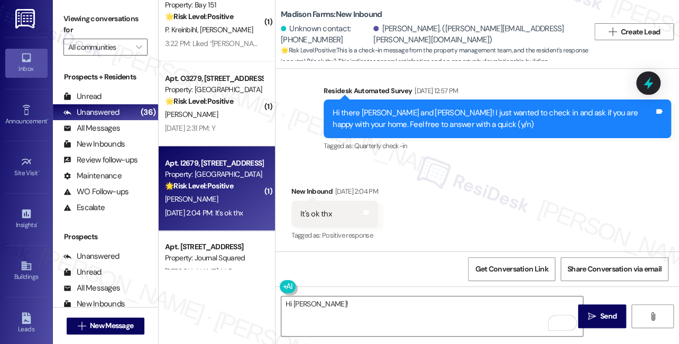
drag, startPoint x: 83, startPoint y: 22, endPoint x: 90, endPoint y: 22, distance: 6.9
click at [83, 22] on label "Viewing conversations for" at bounding box center [105, 25] width 84 height 28
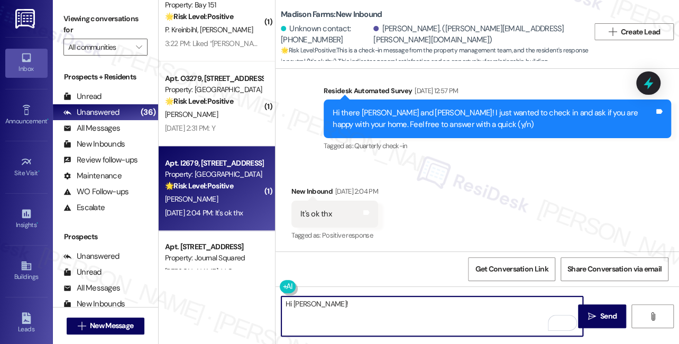
click at [332, 314] on textarea "Hi Kirstin!" at bounding box center [431, 316] width 301 height 40
click at [341, 308] on textarea "Hi Kirstin!" at bounding box center [431, 316] width 301 height 40
paste textarea "I believe you sent an attachment, but I’m not able to view it on my end. Could …"
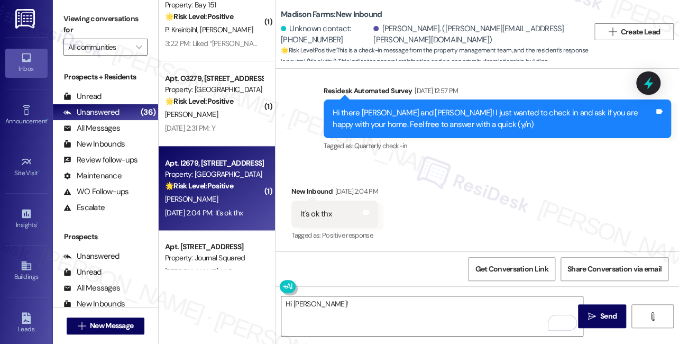
click at [74, 18] on label "Viewing conversations for" at bounding box center [105, 25] width 84 height 28
click at [319, 314] on textarea "Hi Kirstin!" at bounding box center [431, 316] width 301 height 40
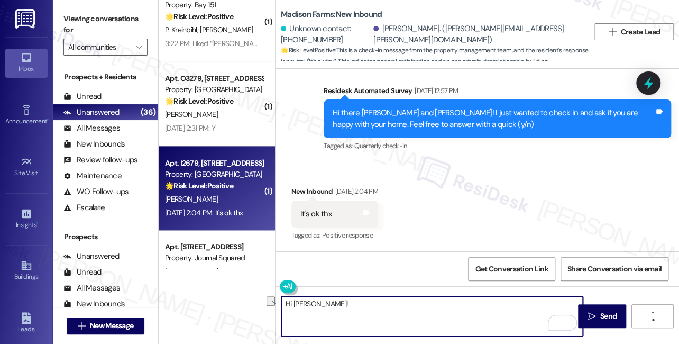
paste textarea "Joyce! I'm glad to hear you're happy with your home! If you don't mind me askin…"
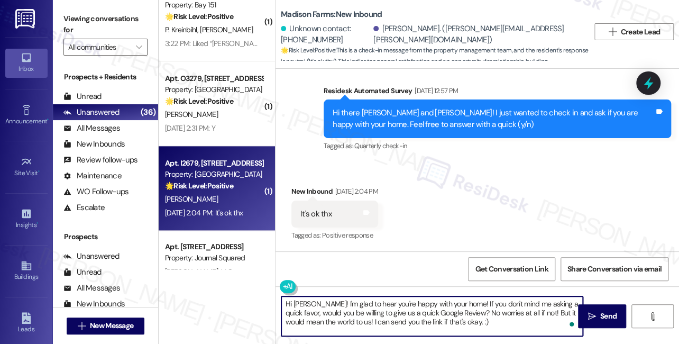
click at [370, 105] on div "Hi there Kirstin and Michael! I just wanted to check in and ask if you are happ…" at bounding box center [496, 118] width 347 height 39
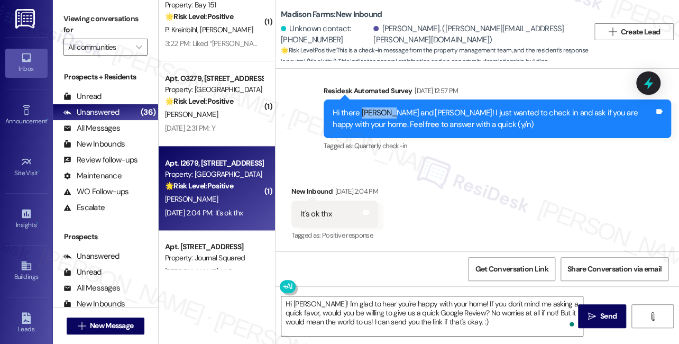
click at [370, 105] on div "Hi there Kirstin and Michael! I just wanted to check in and ask if you are happ…" at bounding box center [496, 118] width 347 height 39
copy div "Kirstin"
click at [302, 304] on textarea "Hi Joyce! I'm glad to hear you're happy with your home! If you don't mind me as…" at bounding box center [431, 316] width 301 height 40
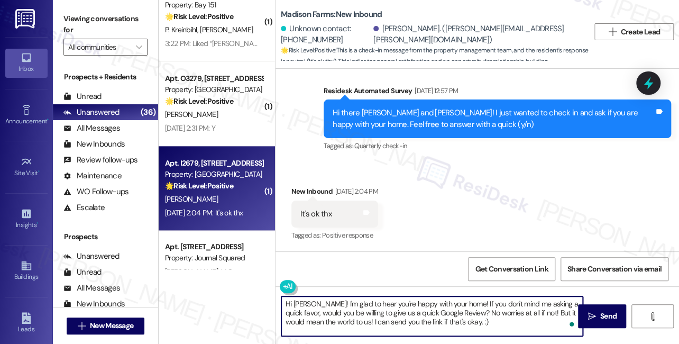
click at [302, 304] on textarea "Hi Joyce! I'm glad to hear you're happy with your home! If you don't mind me as…" at bounding box center [431, 316] width 301 height 40
paste textarea "Kirstin"
click at [394, 323] on textarea "Hi Kirstin! I'm glad to hear you're happy with your home! If you don't mind me …" at bounding box center [431, 316] width 301 height 40
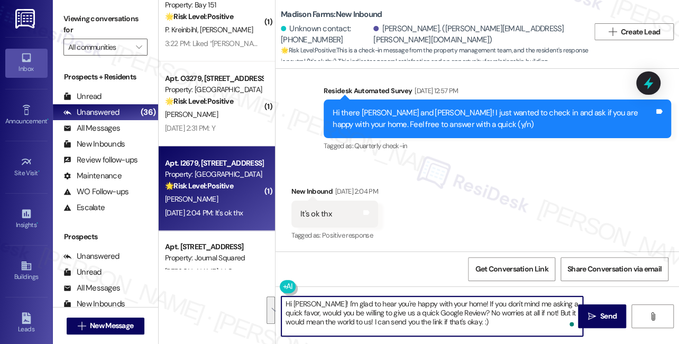
click at [489, 323] on textarea "Hi Kirstin! I'm glad to hear you're happy with your home! If you don't mind me …" at bounding box center [431, 316] width 301 height 40
type textarea "Hi Kirstin! I'm glad to hear you're happy with your home! If you don't mind me …"
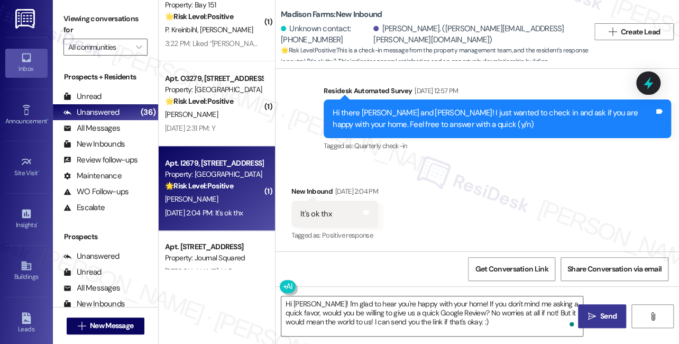
click at [590, 314] on icon "" at bounding box center [591, 316] width 8 height 8
click at [495, 233] on div "Received via SMS New Inbound Sep 08, 2025 at 2:04 PM It's ok thx Tags and notes…" at bounding box center [476, 206] width 403 height 89
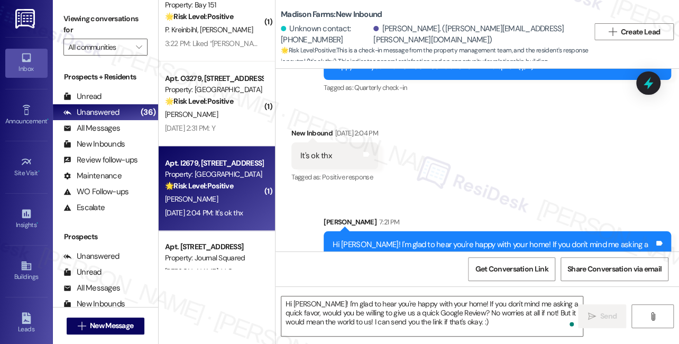
scroll to position [925, 0]
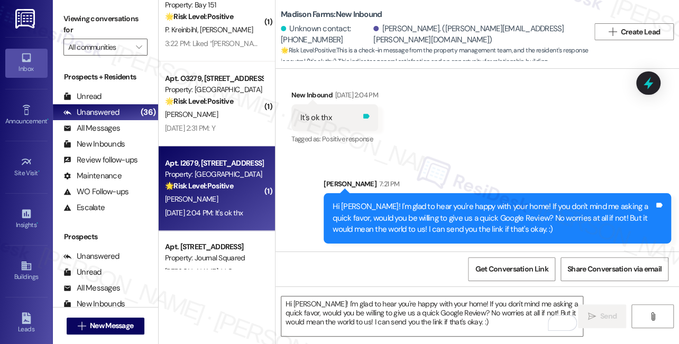
click at [369, 116] on icon at bounding box center [366, 116] width 6 height 5
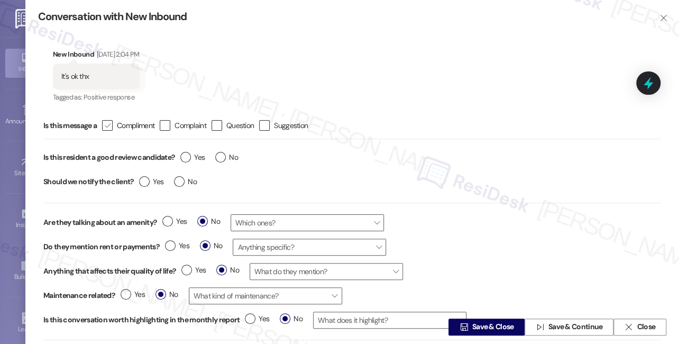
click at [108, 128] on icon "" at bounding box center [107, 125] width 7 height 11
click at [104, 128] on input " Compliment" at bounding box center [100, 125] width 7 height 7
checkbox input "true"
click at [194, 156] on span "Yes" at bounding box center [192, 157] width 24 height 11
click at [194, 156] on input "Yes" at bounding box center [192, 159] width 24 height 14
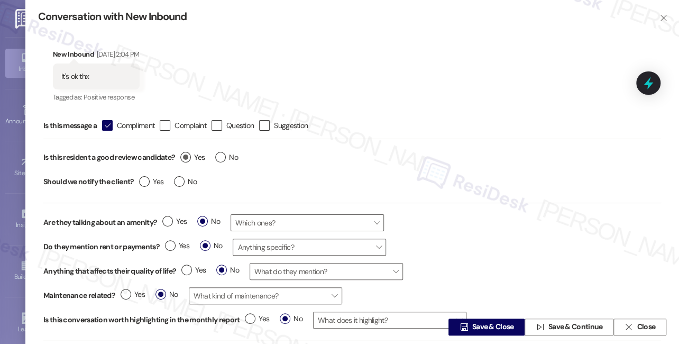
radio input "true"
click at [183, 187] on span "No" at bounding box center [185, 181] width 23 height 11
click at [183, 187] on input "No" at bounding box center [185, 183] width 23 height 14
radio input "true"
click at [472, 327] on span "Save & Close" at bounding box center [493, 326] width 42 height 11
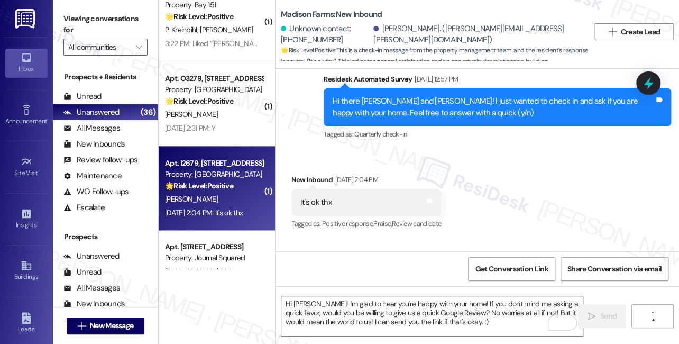
scroll to position [829, 0]
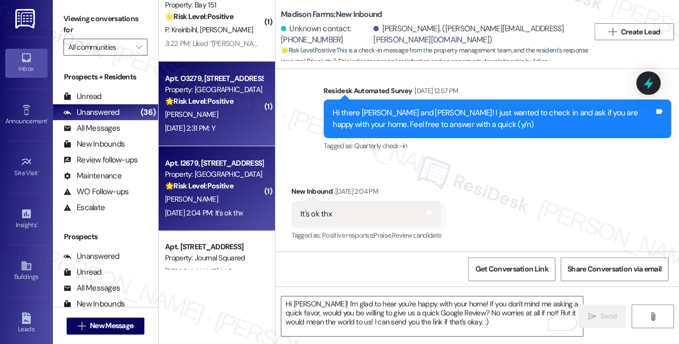
click at [232, 113] on div "H. Wusinich" at bounding box center [214, 114] width 100 height 13
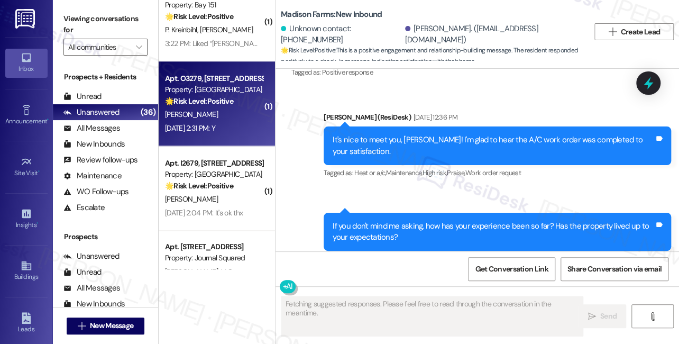
scroll to position [1142, 0]
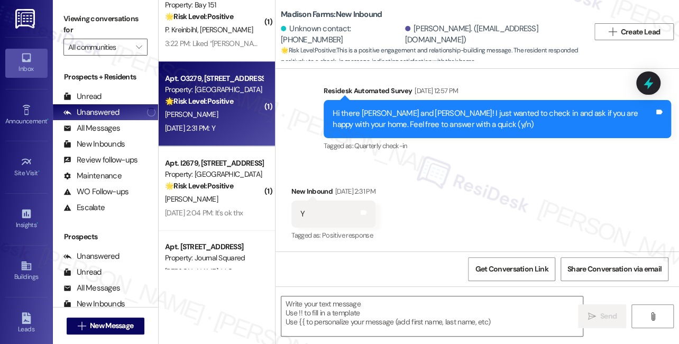
click at [419, 122] on div "Hi there Bridget and Hayley! I just wanted to check in and ask if you are happy…" at bounding box center [492, 119] width 321 height 23
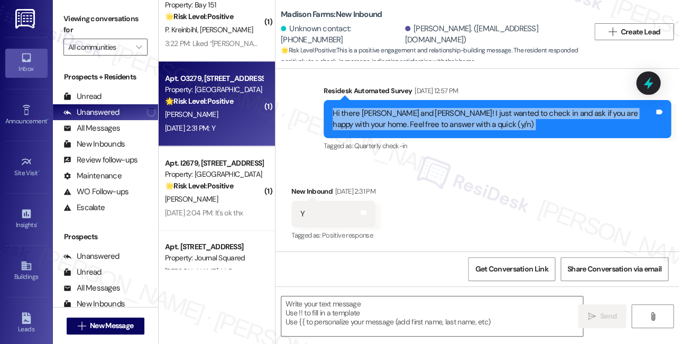
click at [419, 122] on div "Hi there Bridget and Hayley! I just wanted to check in and ask if you are happy…" at bounding box center [492, 119] width 321 height 23
click at [444, 126] on div "Hi there Bridget and Hayley! I just wanted to check in and ask if you are happy…" at bounding box center [492, 119] width 321 height 23
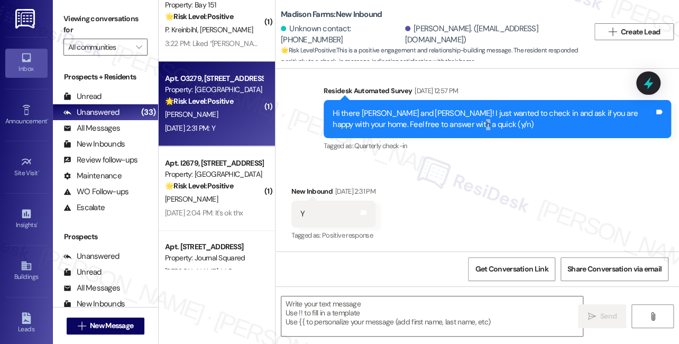
click at [444, 126] on div "Hi there Bridget and Hayley! I just wanted to check in and ask if you are happy…" at bounding box center [492, 119] width 321 height 23
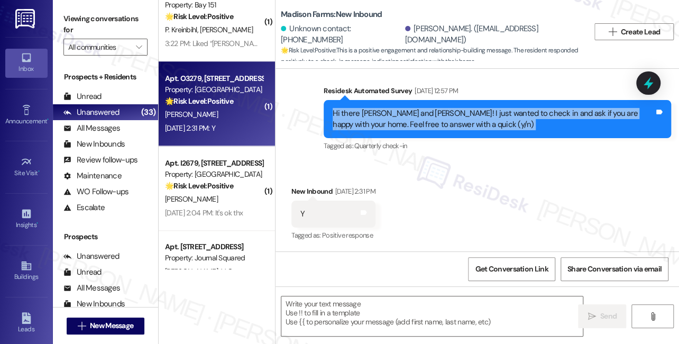
click at [444, 126] on div "Hi there Bridget and Hayley! I just wanted to check in and ask if you are happy…" at bounding box center [492, 119] width 321 height 23
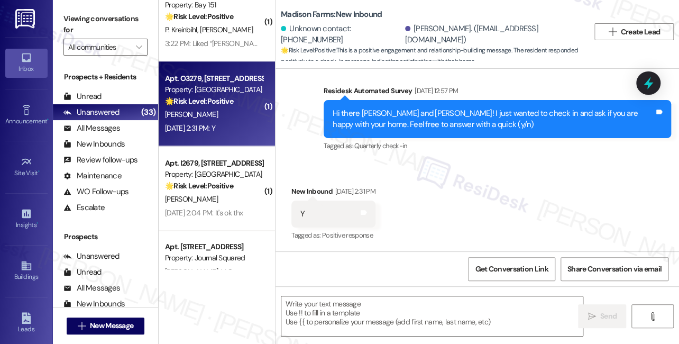
click at [75, 12] on label "Viewing conversations for" at bounding box center [105, 25] width 84 height 28
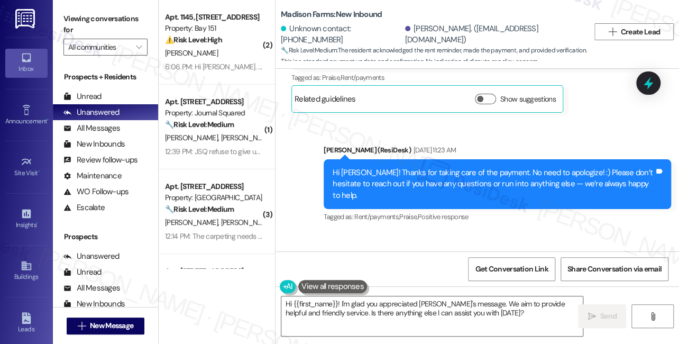
scroll to position [949, 0]
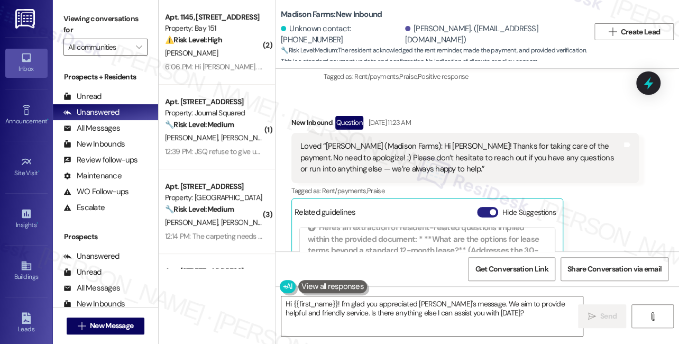
click at [492, 209] on span "button" at bounding box center [492, 212] width 6 height 6
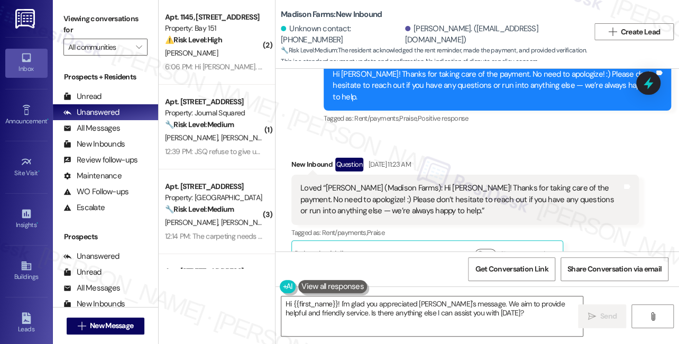
scroll to position [859, 0]
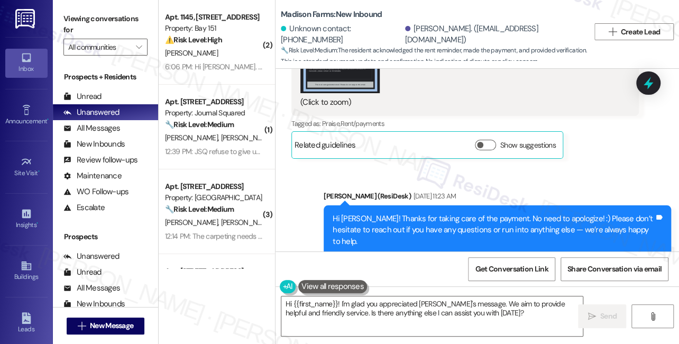
click at [434, 205] on div "Hi Victoria! Thanks for taking care of the payment. No need to apologize! :) Pl…" at bounding box center [496, 230] width 347 height 50
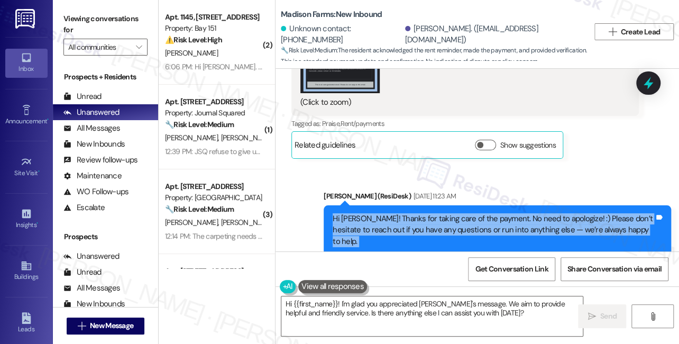
click at [434, 205] on div "Hi Victoria! Thanks for taking care of the payment. No need to apologize! :) Pl…" at bounding box center [496, 230] width 347 height 50
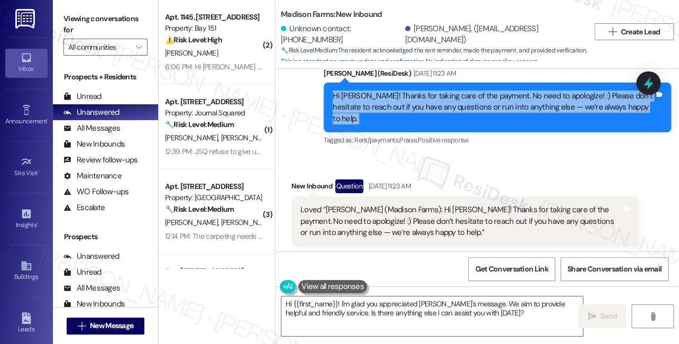
scroll to position [1004, 0]
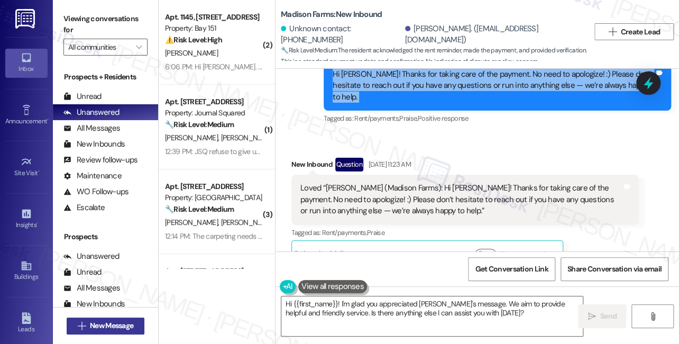
click at [121, 323] on span "New Message" at bounding box center [111, 325] width 43 height 11
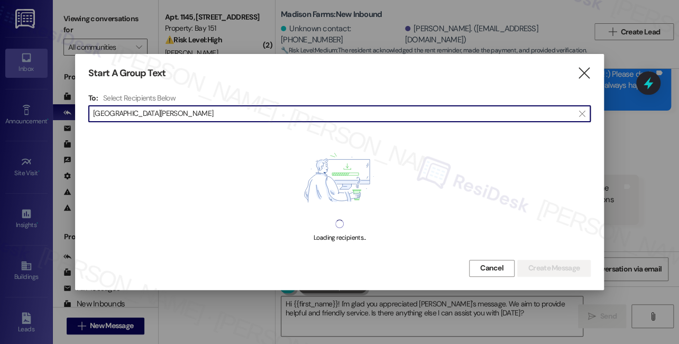
click at [101, 111] on input "San Jose" at bounding box center [333, 113] width 480 height 15
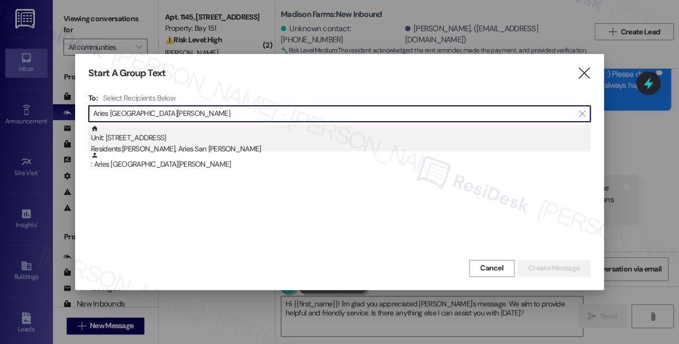
type input "Aries San Jose"
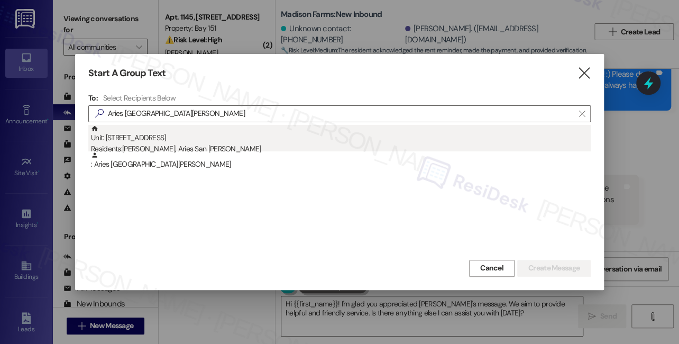
click at [183, 139] on div "Unit: 3108 - 225 Chosin Few Way Residents: Hannah Bianca Pineda, Aries San Jose" at bounding box center [340, 140] width 499 height 30
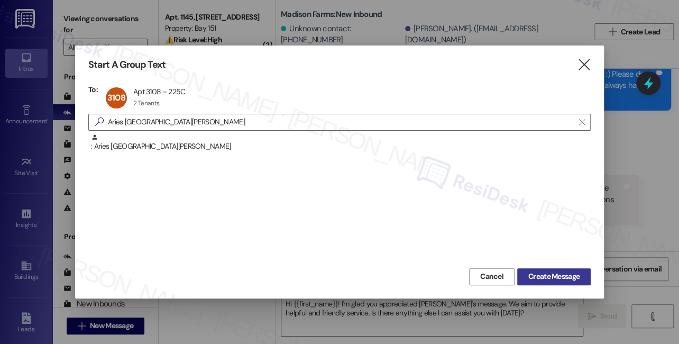
click at [566, 275] on span "Create Message" at bounding box center [553, 276] width 51 height 11
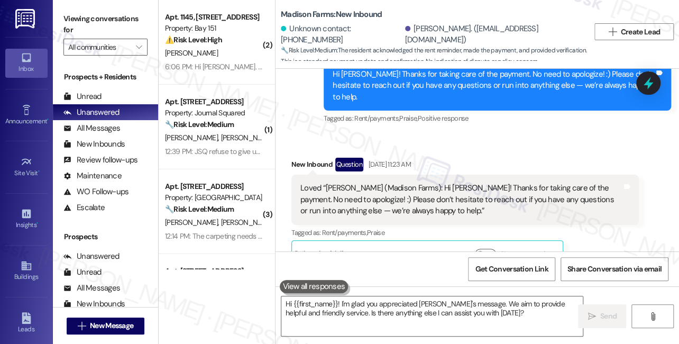
type textarea "Fetching suggested responses. Please feel free to read through the conversation…"
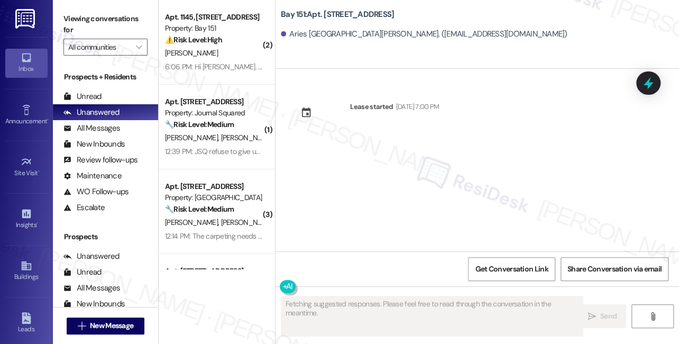
scroll to position [0, 0]
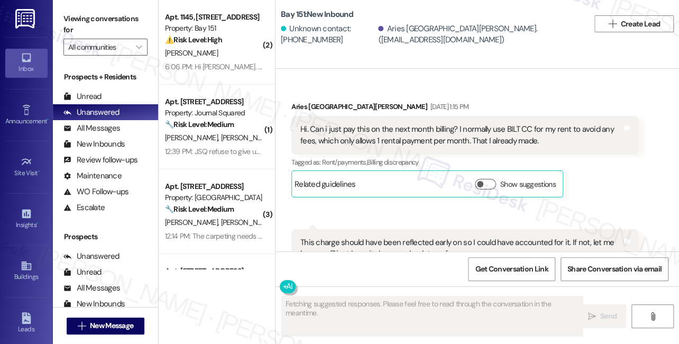
scroll to position [24327, 0]
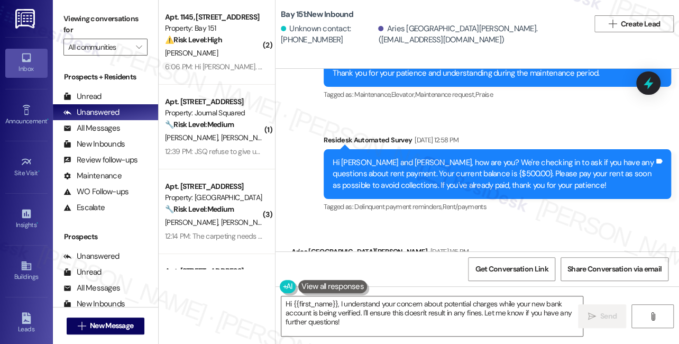
scroll to position [24101, 0]
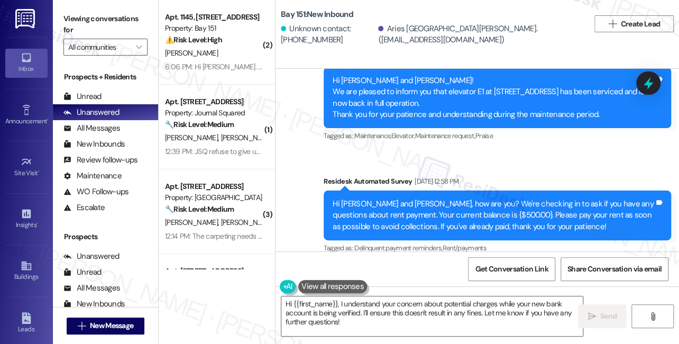
scroll to position [24197, 0]
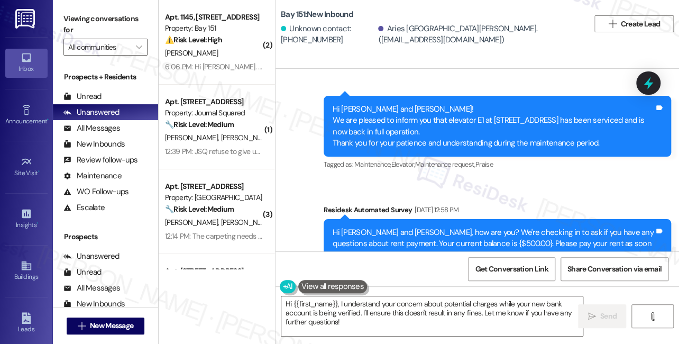
scroll to position [24052, 0]
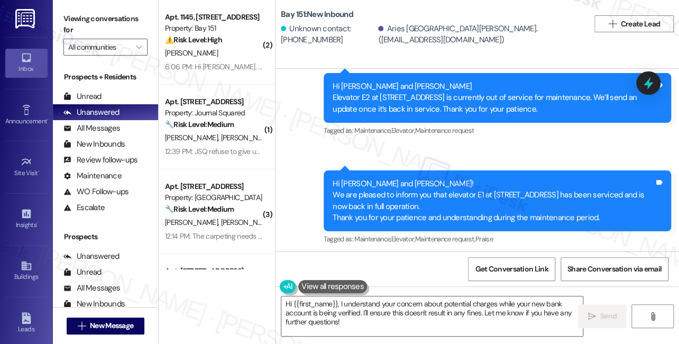
copy div "Hi. Can i just pay this on the next month billing? I normally use BILT CC for m…"
click at [80, 20] on label "Viewing conversations for" at bounding box center [105, 25] width 84 height 28
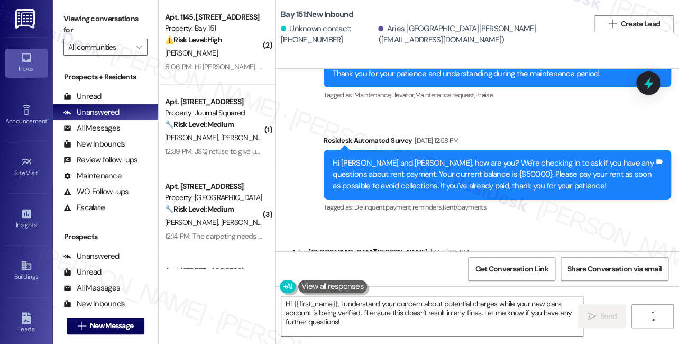
scroll to position [24197, 0]
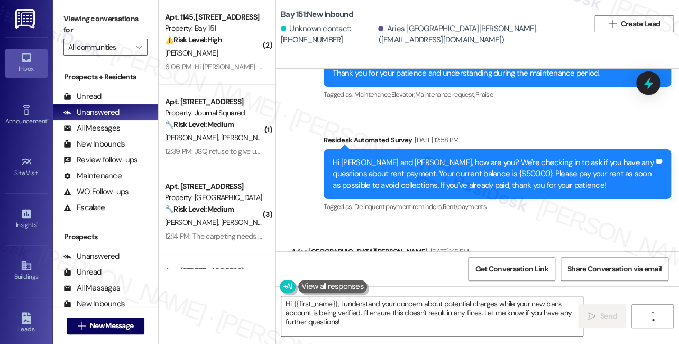
copy div "This charge should have been reflected early on so I could have accounted for i…"
click at [77, 15] on label "Viewing conversations for" at bounding box center [105, 25] width 84 height 28
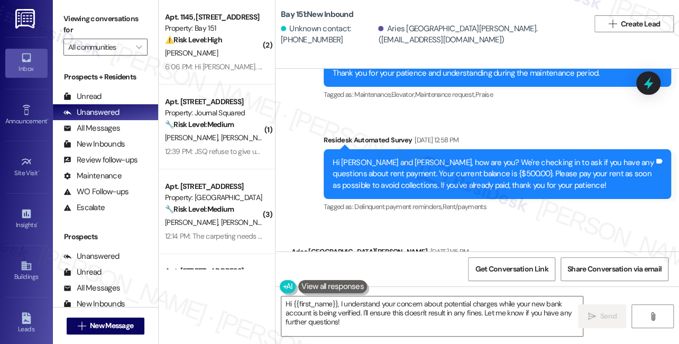
scroll to position [24341, 0]
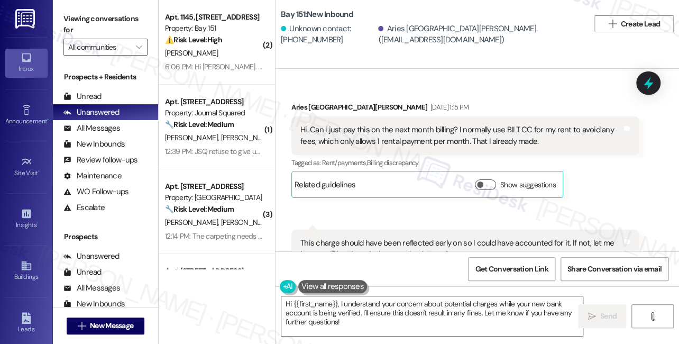
copy div "Hi. Please note that I have recently just added another bank account as a mode …"
click at [87, 25] on label "Viewing conversations for" at bounding box center [105, 25] width 84 height 28
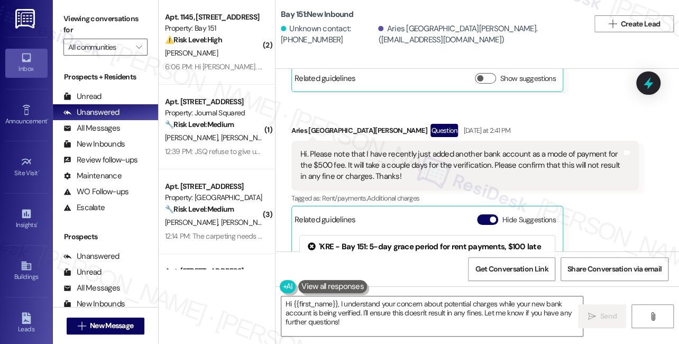
scroll to position [24629, 0]
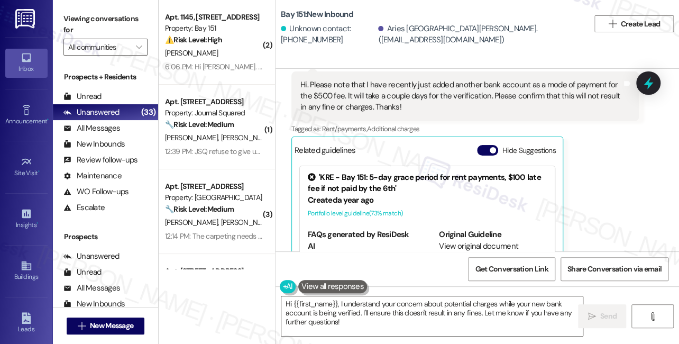
click at [67, 33] on label "Viewing conversations for" at bounding box center [105, 25] width 84 height 28
click at [360, 313] on textarea "Hi {{first_name}}, I understand your concern about potential charges while your…" at bounding box center [431, 316] width 301 height 40
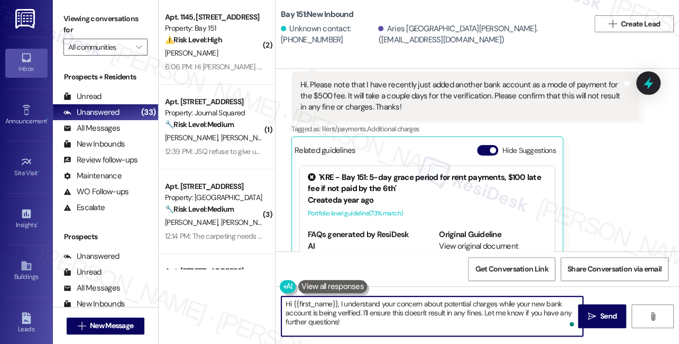
drag, startPoint x: 397, startPoint y: 323, endPoint x: 382, endPoint y: 304, distance: 24.4
click at [382, 304] on textarea "Hi {{first_name}}, I understand your concern about potential charges while your…" at bounding box center [431, 316] width 301 height 40
click at [373, 314] on textarea "Hi {{first_name}}, I understand your concern about potential charges while your…" at bounding box center [431, 316] width 301 height 40
click at [373, 324] on textarea "Hi {{first_name}}, I understand your concern about potential charges while your…" at bounding box center [431, 316] width 301 height 40
drag, startPoint x: 369, startPoint y: 312, endPoint x: 480, endPoint y: 316, distance: 111.6
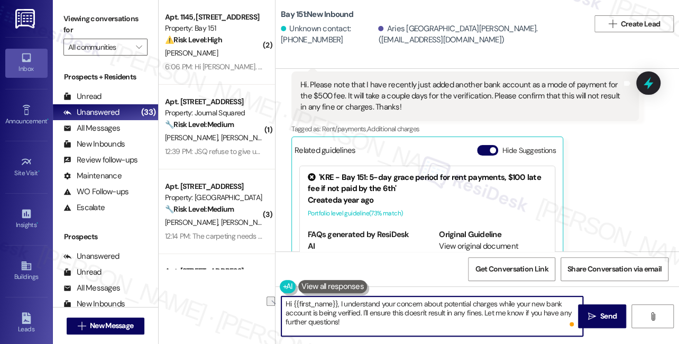
click at [480, 316] on textarea "Hi {{first_name}}, I understand your concern about potential charges while your…" at bounding box center [431, 316] width 301 height 40
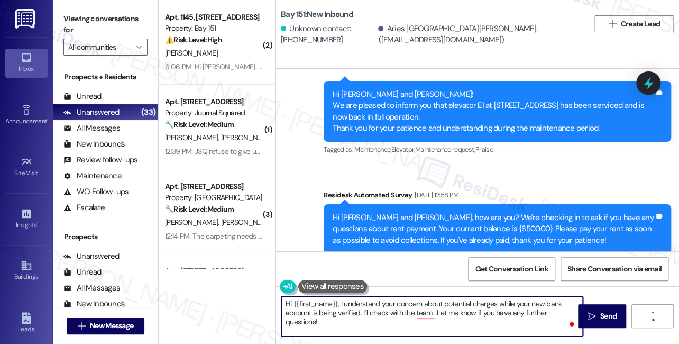
scroll to position [24292, 0]
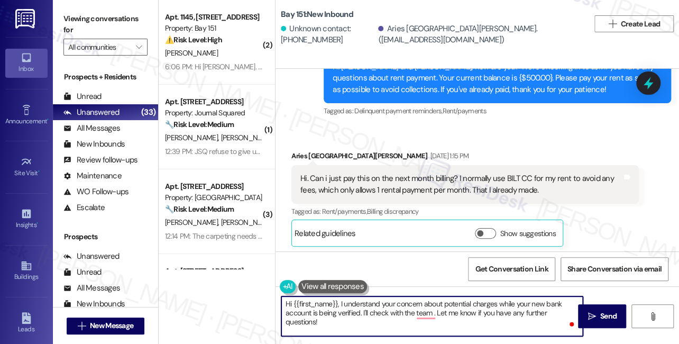
click at [397, 314] on textarea "Hi {{first_name}}, I understand your concern about potential charges while your…" at bounding box center [431, 316] width 301 height 40
click at [368, 308] on textarea "Hi {{first_name}}, I understand your concern about potential charges while your…" at bounding box center [431, 316] width 301 height 40
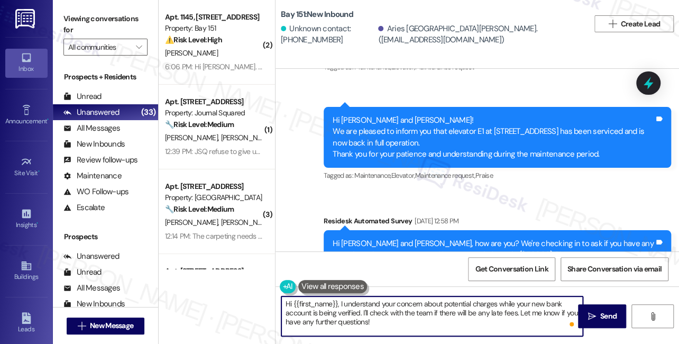
scroll to position [24101, 0]
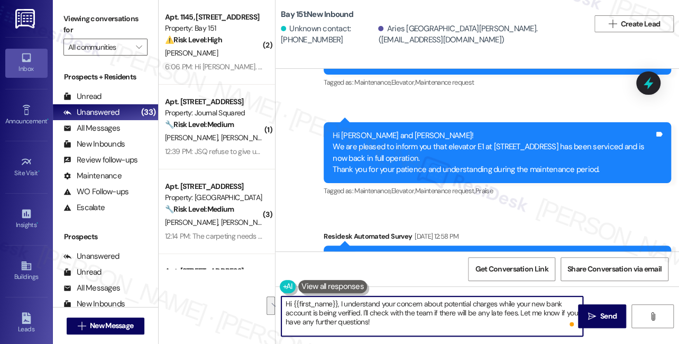
drag, startPoint x: 362, startPoint y: 311, endPoint x: 404, endPoint y: 325, distance: 45.1
click at [404, 325] on textarea "Hi {{first_name}}, I understand your concern about potential charges while your…" at bounding box center [431, 316] width 301 height 40
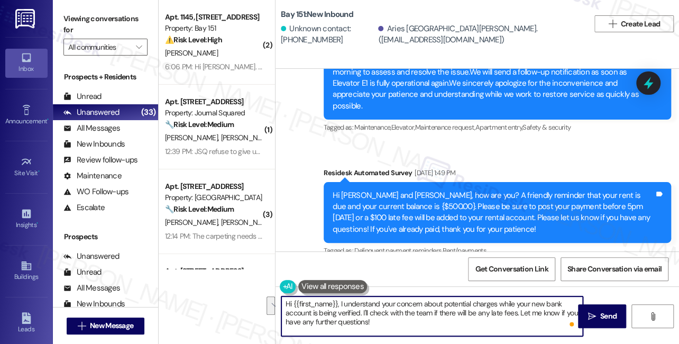
scroll to position [23524, 0]
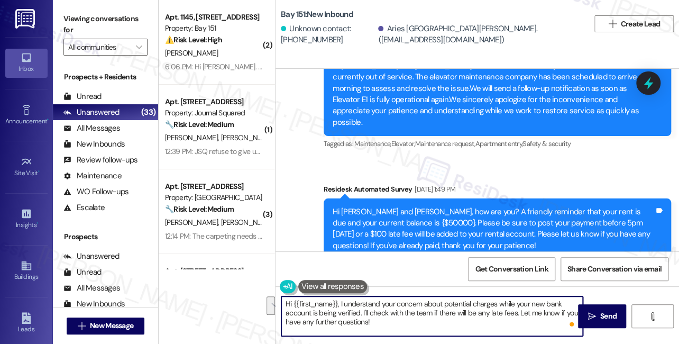
click at [381, 328] on textarea "Hi {{first_name}}, I understand your concern about potential charges while your…" at bounding box center [431, 316] width 301 height 40
drag, startPoint x: 393, startPoint y: 325, endPoint x: 364, endPoint y: 313, distance: 32.0
click at [364, 313] on textarea "Hi {{first_name}}, I understand your concern about potential charges while your…" at bounding box center [431, 316] width 301 height 40
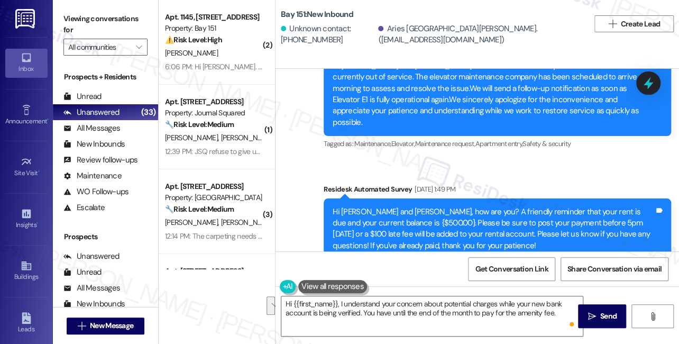
click at [93, 21] on label "Viewing conversations for" at bounding box center [105, 25] width 84 height 28
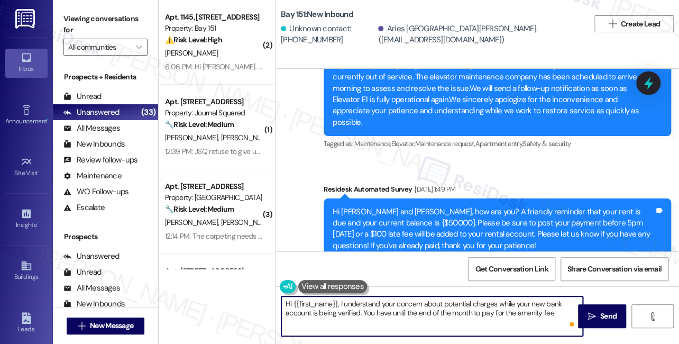
click at [397, 323] on textarea "Hi {{first_name}}, I understand your concern about potential charges while your…" at bounding box center [431, 316] width 301 height 40
drag, startPoint x: 561, startPoint y: 318, endPoint x: 339, endPoint y: 298, distance: 222.8
click at [339, 298] on textarea "Hi {{first_name}}, I understand your concern about potential charges while your…" at bounding box center [431, 316] width 301 height 40
paste textarea "totally understand your concern about possible charges while your new bank acco…"
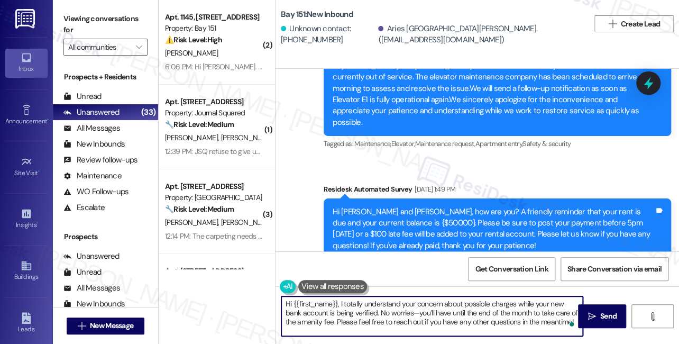
click at [350, 299] on textarea "Hi {{first_name}}, I totally understand your concern about possible charges whi…" at bounding box center [431, 316] width 301 height 40
click at [396, 312] on textarea "Hi {{first_name}}, I understand your concern about possible charges while your …" at bounding box center [431, 316] width 301 height 40
click at [410, 311] on textarea "Hi {{first_name}}, I understand your concern about possible charges while your …" at bounding box center [431, 316] width 301 height 40
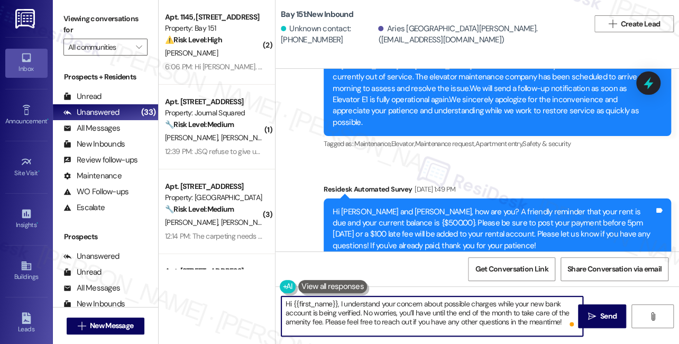
click at [410, 311] on textarea "Hi {{first_name}}, I understand your concern about possible charges while your …" at bounding box center [431, 316] width 301 height 40
click at [522, 322] on textarea "Hi {{first_name}}, I understand your concern about possible charges while your …" at bounding box center [431, 316] width 301 height 40
click at [562, 322] on textarea "Hi {{first_name}}, I understand your concern about possible charges while your …" at bounding box center [431, 316] width 301 height 40
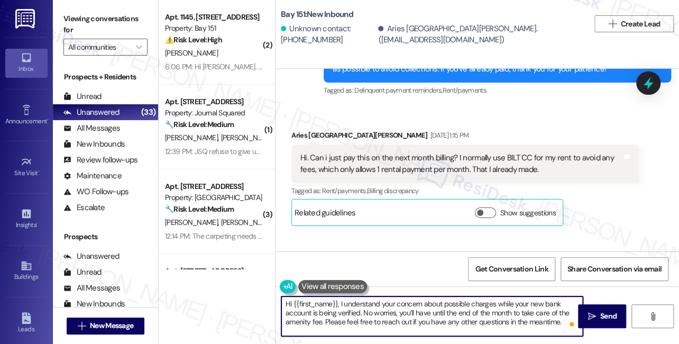
scroll to position [24389, 0]
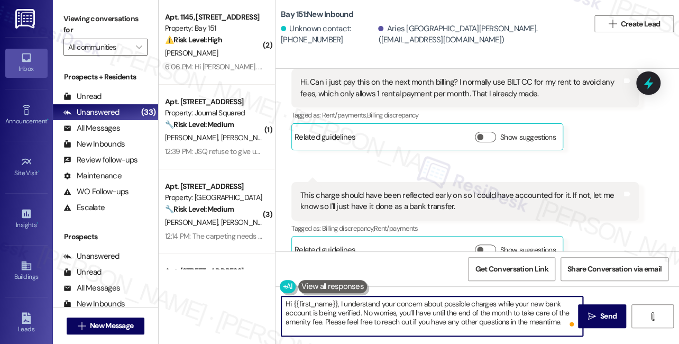
click at [298, 295] on div "Aries San Jose Question Yesterday at 2:41 PM" at bounding box center [464, 303] width 347 height 17
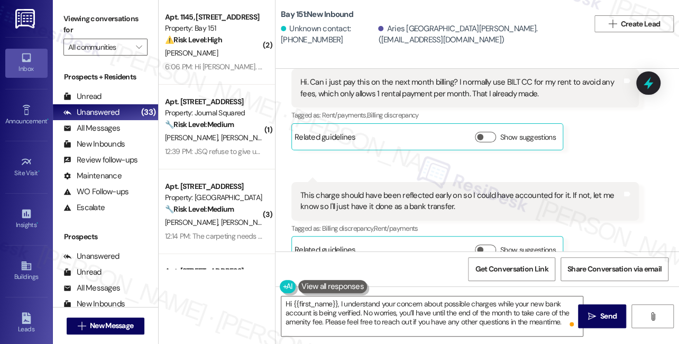
click at [298, 295] on div "Aries San Jose Question Yesterday at 2:41 PM" at bounding box center [464, 303] width 347 height 17
copy div "Aries"
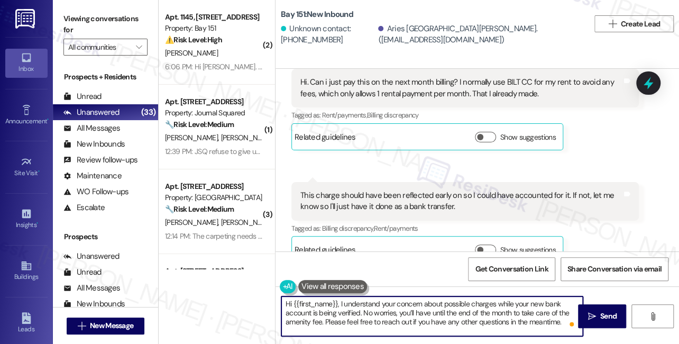
drag, startPoint x: 294, startPoint y: 301, endPoint x: 338, endPoint y: 301, distance: 44.4
click at [338, 301] on textarea "Hi {{first_name}}, I understand your concern about possible charges while your …" at bounding box center [431, 316] width 301 height 40
paste textarea "Aries"
click at [397, 305] on textarea "Hi Aries, I understand your concern about possible charges while your new bank …" at bounding box center [431, 316] width 301 height 40
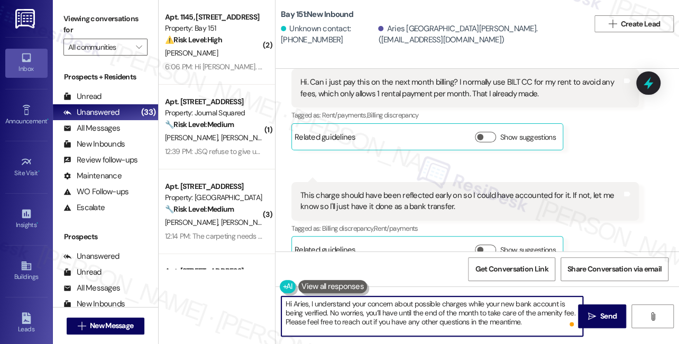
click at [397, 305] on textarea "Hi Aries, I understand your concern about possible charges while your new bank …" at bounding box center [431, 316] width 301 height 40
click at [328, 313] on textarea "Hi Aries, I understand your concern about possible charges while your new bank …" at bounding box center [431, 316] width 301 height 40
click at [400, 311] on textarea "Hi Aries, I understand your concern about possible charges while your new bank …" at bounding box center [431, 316] width 301 height 40
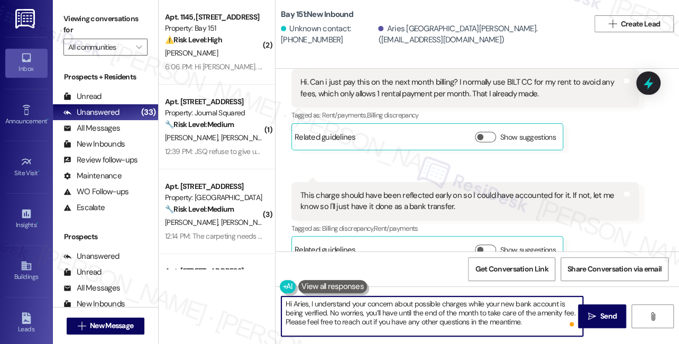
click at [344, 322] on textarea "Hi Aries, I understand your concern about possible charges while your new bank …" at bounding box center [431, 316] width 301 height 40
type textarea "Hi Aries, I understand your concern about possible charges while your new bank …"
click at [600, 314] on span "Send" at bounding box center [608, 315] width 16 height 11
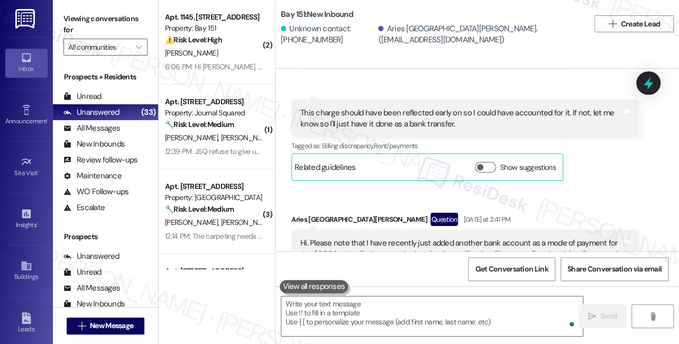
scroll to position [24725, 0]
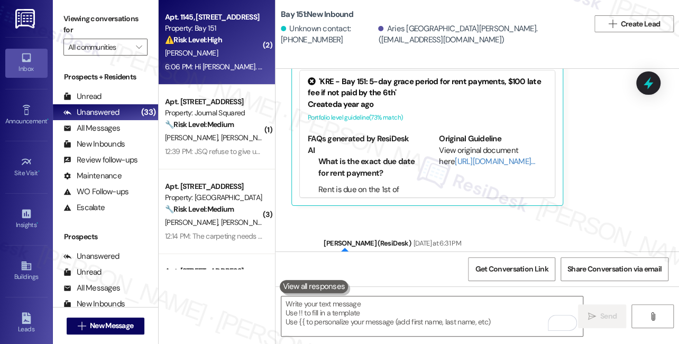
click at [207, 59] on div "P. Martinez" at bounding box center [214, 53] width 100 height 13
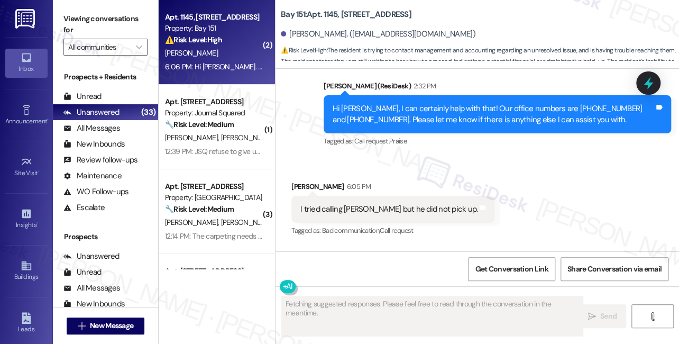
scroll to position [27222, 0]
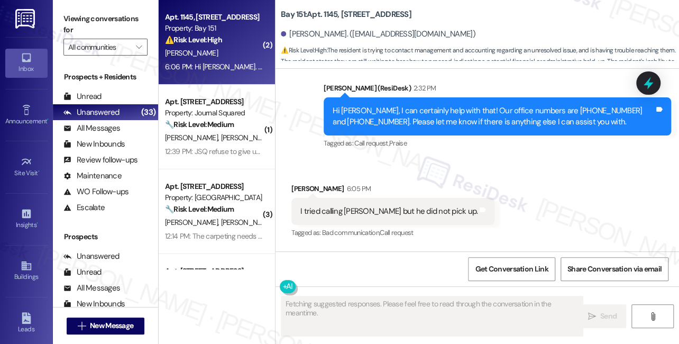
click at [403, 206] on div "I tried calling Daniel but he did not pick up." at bounding box center [388, 211] width 177 height 11
click at [436, 105] on div "Hi Pamela, I can certainly help with that! Our office numbers are 201-751-2004 …" at bounding box center [492, 116] width 321 height 23
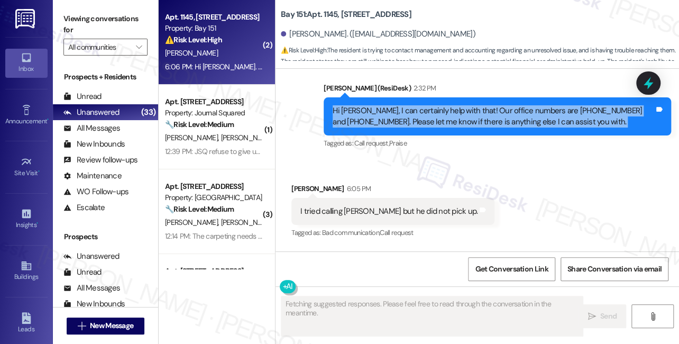
click at [436, 105] on div "Hi Pamela, I can certainly help with that! Our office numbers are 201-751-2004 …" at bounding box center [492, 116] width 321 height 23
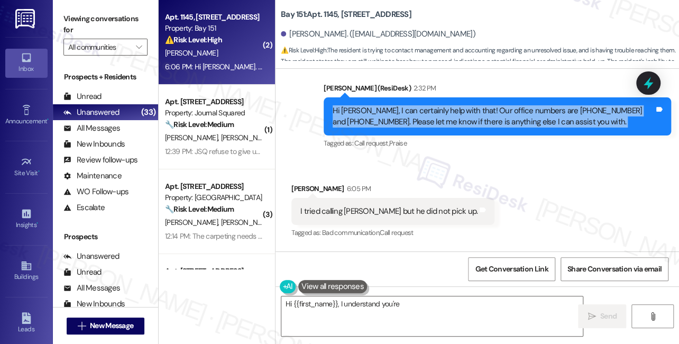
scroll to position [27318, 0]
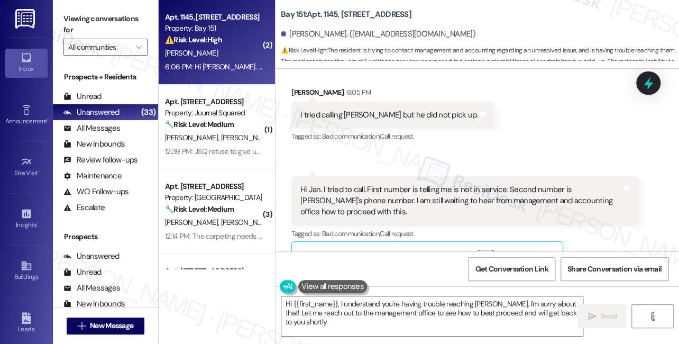
click at [346, 184] on div "Hi Jan. I tried to call. First number is telling me is not in service. Second n…" at bounding box center [460, 201] width 321 height 34
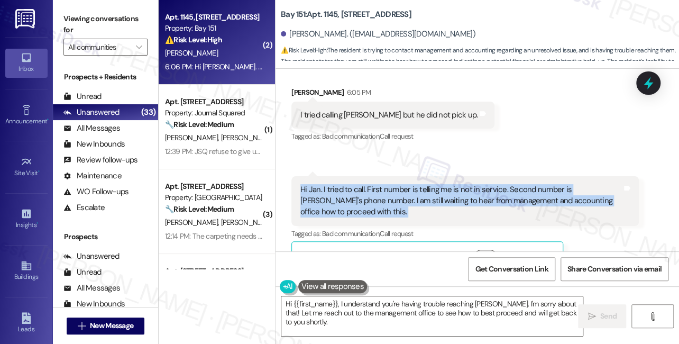
click at [346, 184] on div "Hi Jan. I tried to call. First number is telling me is not in service. Second n…" at bounding box center [460, 201] width 321 height 34
click at [461, 184] on div "Hi Jan. I tried to call. First number is telling me is not in service. Second n…" at bounding box center [460, 201] width 321 height 34
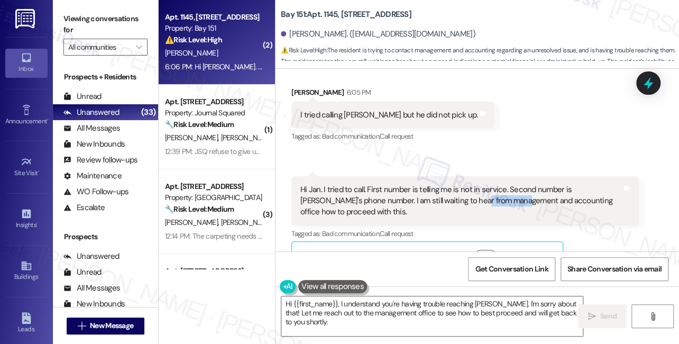
click at [461, 184] on div "Hi Jan. I tried to call. First number is telling me is not in service. Second n…" at bounding box center [460, 201] width 321 height 34
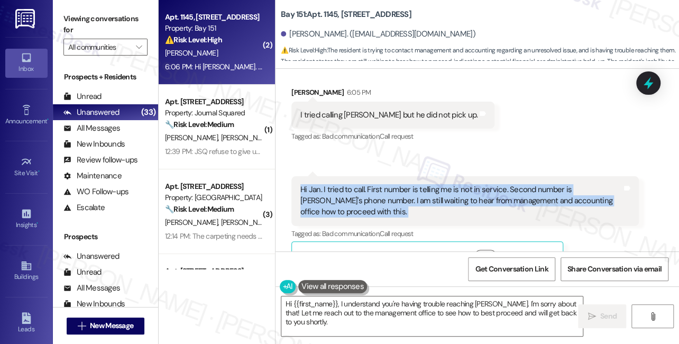
click at [461, 184] on div "Hi Jan. I tried to call. First number is telling me is not in service. Second n…" at bounding box center [460, 201] width 321 height 34
click at [387, 184] on div "Hi Jan. I tried to call. First number is telling me is not in service. Second n…" at bounding box center [460, 201] width 321 height 34
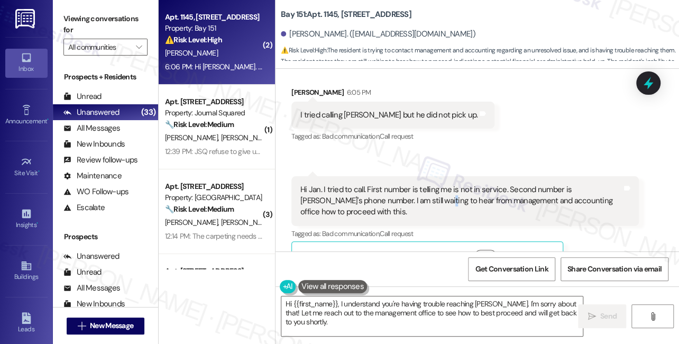
click at [387, 184] on div "Hi Jan. I tried to call. First number is telling me is not in service. Second n…" at bounding box center [460, 201] width 321 height 34
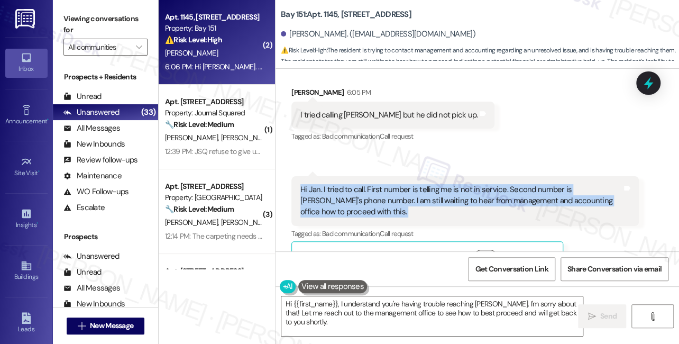
click at [387, 184] on div "Hi Jan. I tried to call. First number is telling me is not in service. Second n…" at bounding box center [460, 201] width 321 height 34
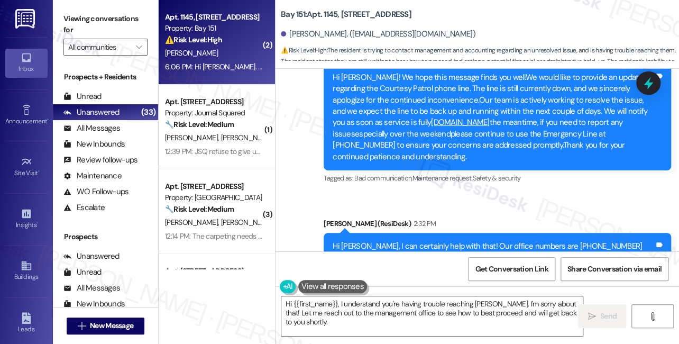
scroll to position [26982, 0]
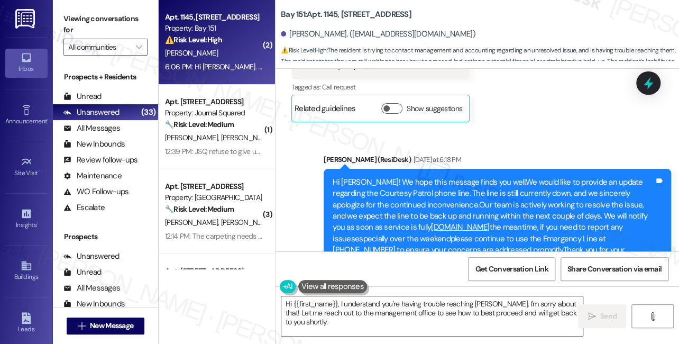
click at [411, 177] on div "Hi Pamela! We hope this message finds you well.We would like to provide an upda…" at bounding box center [492, 222] width 321 height 90
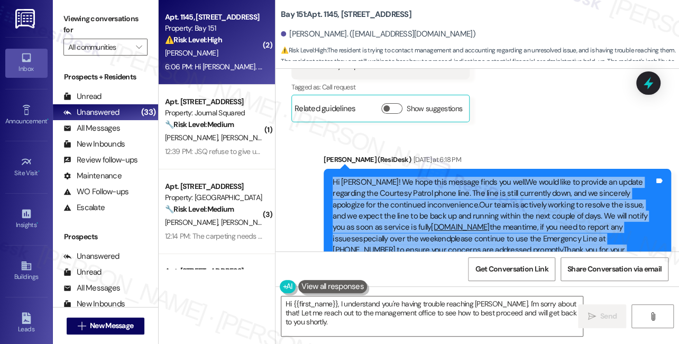
click at [411, 177] on div "Hi Pamela! We hope this message finds you well.We would like to provide an upda…" at bounding box center [492, 222] width 321 height 90
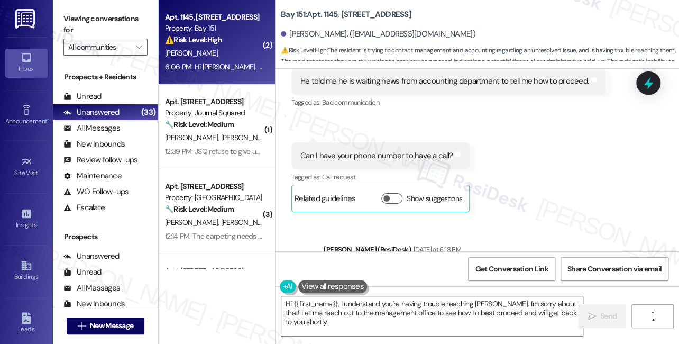
scroll to position [26886, 0]
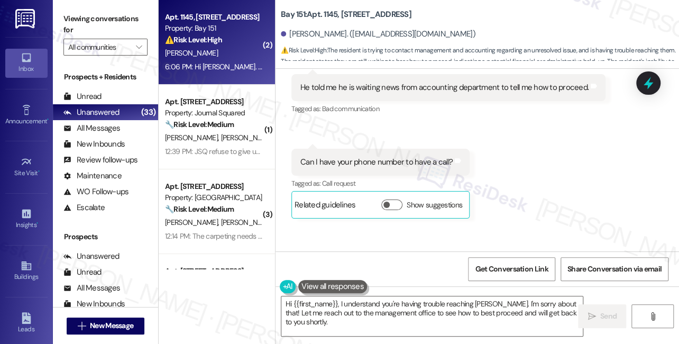
click at [388, 156] on div "Can I have your phone number to have a call?" at bounding box center [376, 161] width 152 height 11
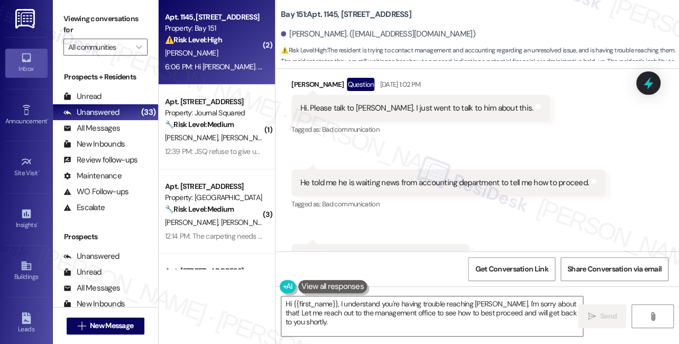
scroll to position [26790, 0]
click at [425, 178] on div "He told me he is waiting news from accounting department to tell me how to proc…" at bounding box center [444, 183] width 288 height 11
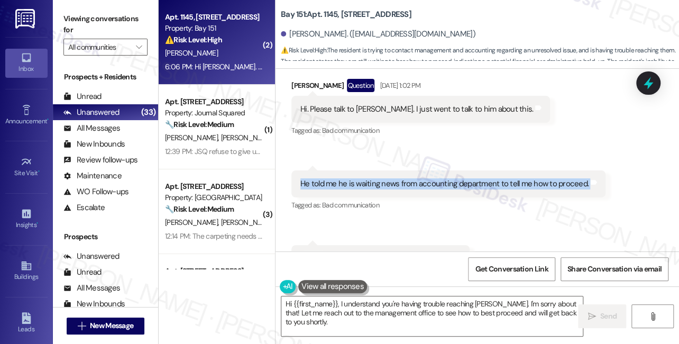
click at [425, 178] on div "He told me he is waiting news from accounting department to tell me how to proc…" at bounding box center [444, 183] width 288 height 11
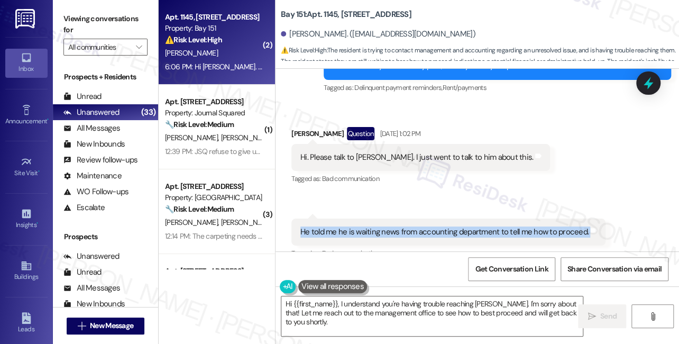
click at [385, 152] on div "Hi. Please talk to Daniel. I just went to talk to him about this." at bounding box center [416, 157] width 233 height 11
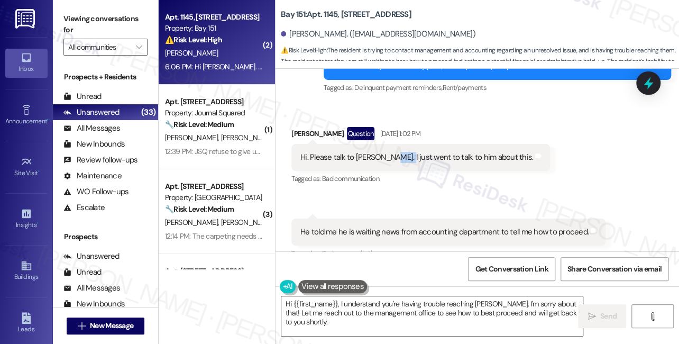
click at [385, 152] on div "Hi. Please talk to Daniel. I just went to talk to him about this." at bounding box center [416, 157] width 233 height 11
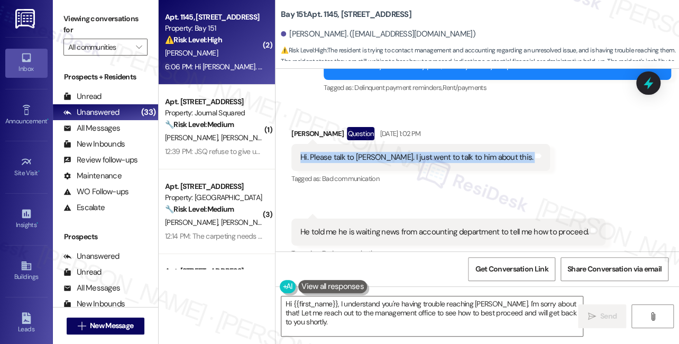
click at [385, 152] on div "Hi. Please talk to Daniel. I just went to talk to him about this." at bounding box center [416, 157] width 233 height 11
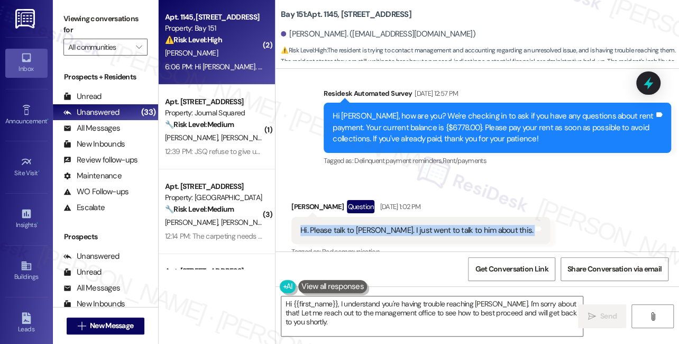
scroll to position [26646, 0]
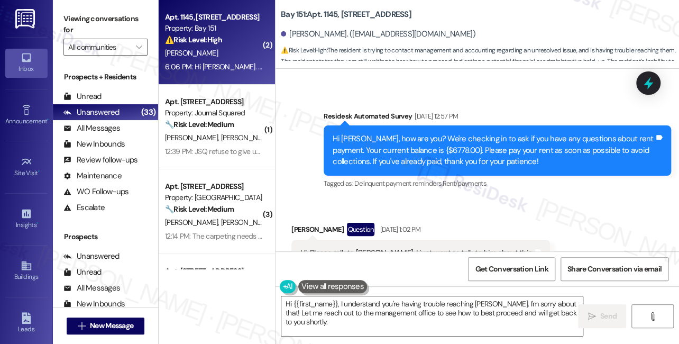
click at [419, 140] on div "Hi Pamela, how are you? We're checking in to ask if you have any questions abou…" at bounding box center [492, 150] width 321 height 34
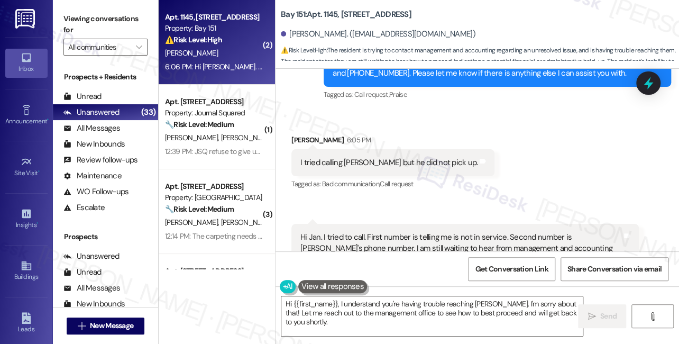
scroll to position [27318, 0]
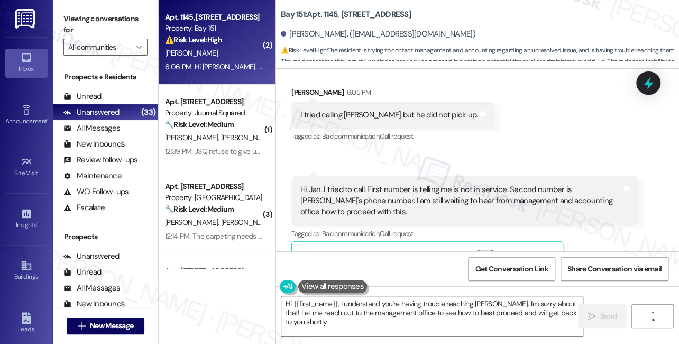
click at [397, 184] on div "Hi Jan. I tried to call. First number is telling me is not in service. Second n…" at bounding box center [460, 201] width 321 height 34
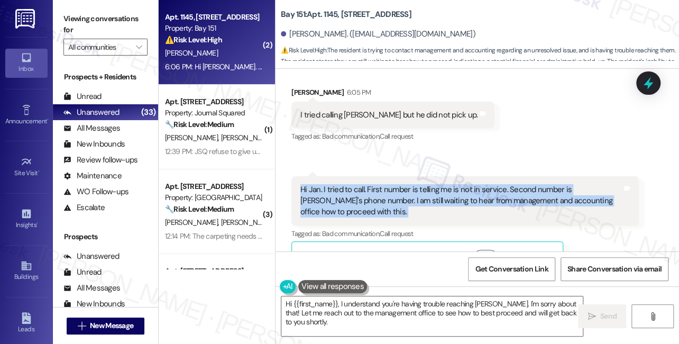
click at [397, 184] on div "Hi Jan. I tried to call. First number is telling me is not in service. Second n…" at bounding box center [460, 201] width 321 height 34
click at [371, 184] on div "Hi Jan. I tried to call. First number is telling me is not in service. Second n…" at bounding box center [460, 201] width 321 height 34
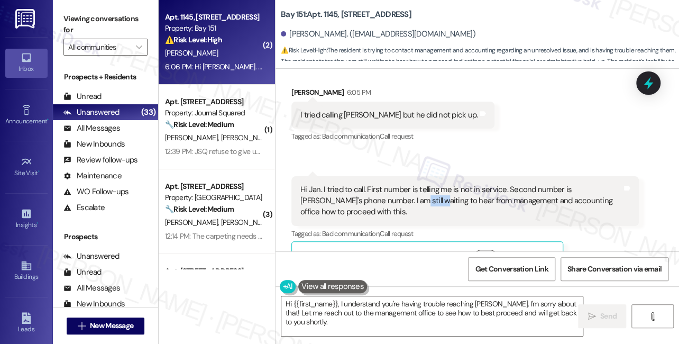
click at [371, 184] on div "Hi Jan. I tried to call. First number is telling me is not in service. Second n…" at bounding box center [460, 201] width 321 height 34
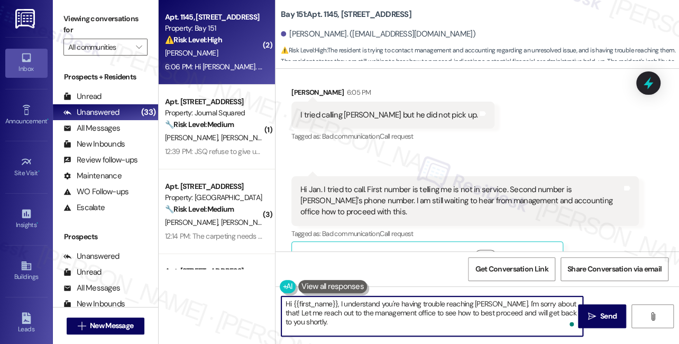
drag, startPoint x: 339, startPoint y: 302, endPoint x: 258, endPoint y: 300, distance: 80.9
click at [258, 300] on div "( 2 ) Apt. 1145, 151 Center Street Property: Bay 151 ⚠️ Risk Level: High The re…" at bounding box center [419, 172] width 520 height 344
click at [530, 309] on textarea "I understand you're having trouble reaching Daniel. I'm sorry about that! Let m…" at bounding box center [431, 316] width 301 height 40
drag, startPoint x: 534, startPoint y: 312, endPoint x: 369, endPoint y: 284, distance: 167.8
click at [369, 284] on div "Lease started Jun 17, 2024 at 8:00 PM Announcement, sent via SMS Jane (ResiDesk…" at bounding box center [476, 241] width 403 height 344
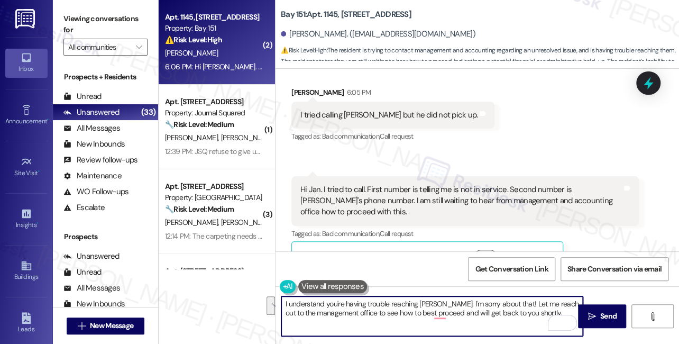
click at [461, 311] on textarea "I understand you're having trouble reaching Daniel. I'm sorry about that! Let m…" at bounding box center [431, 316] width 301 height 40
click at [519, 313] on textarea "I understand you're having trouble reaching Daniel. I'm sorry about that! Let m…" at bounding box center [431, 316] width 301 height 40
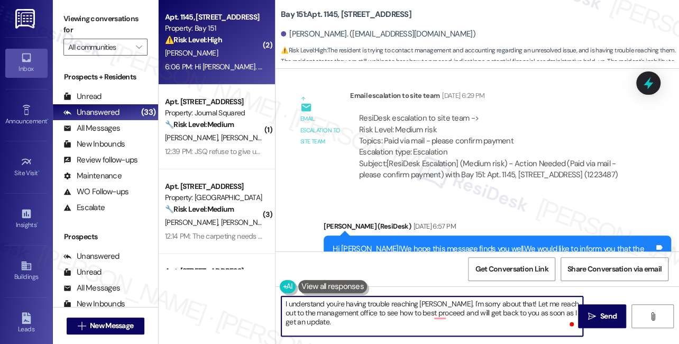
scroll to position [26213, 0]
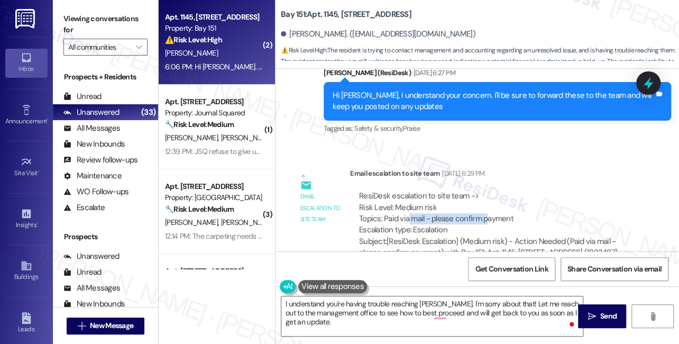
drag, startPoint x: 407, startPoint y: 200, endPoint x: 494, endPoint y: 204, distance: 86.8
click at [493, 204] on div "ResiDesk escalation to site team -> Risk Level: Medium risk Topics: Paid via ma…" at bounding box center [494, 212] width 271 height 45
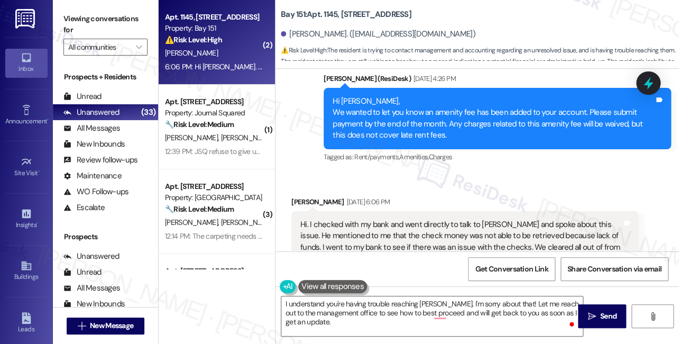
scroll to position [25396, 0]
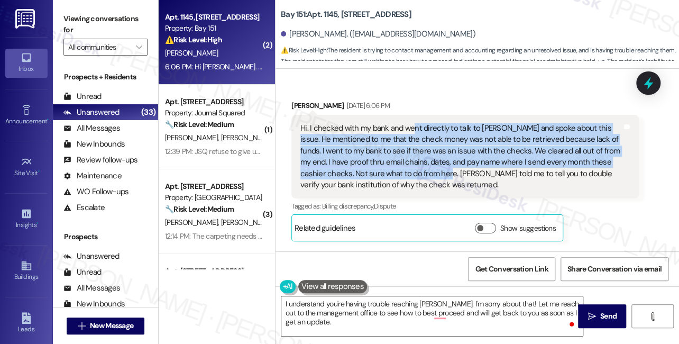
drag, startPoint x: 411, startPoint y: 119, endPoint x: 444, endPoint y: 166, distance: 57.9
click at [444, 166] on div "Hi. I checked with my bank and went directly to talk to Daniel and spoke about …" at bounding box center [460, 157] width 321 height 68
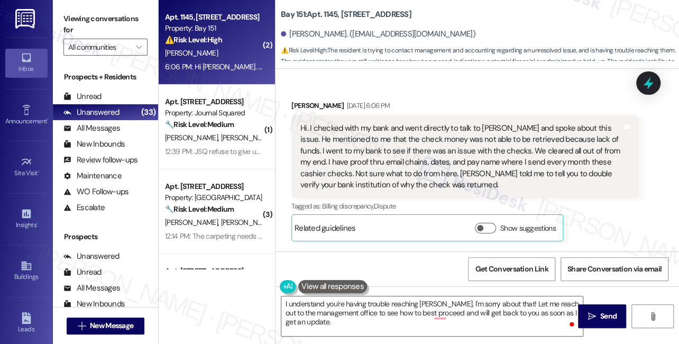
click at [468, 160] on div "Hi. I checked with my bank and went directly to talk to Daniel and spoke about …" at bounding box center [460, 157] width 321 height 68
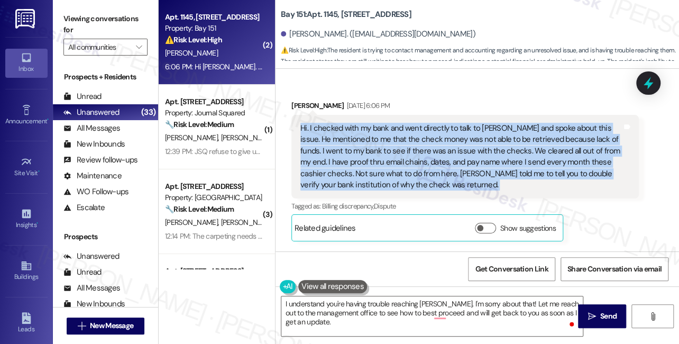
click at [468, 160] on div "Hi. I checked with my bank and went directly to talk to Daniel and spoke about …" at bounding box center [460, 157] width 321 height 68
click at [342, 146] on div "Hi. I checked with my bank and went directly to talk to Daniel and spoke about …" at bounding box center [460, 157] width 321 height 68
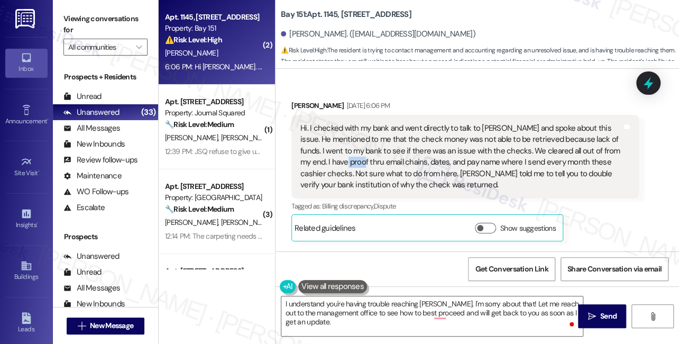
click at [342, 146] on div "Hi. I checked with my bank and went directly to talk to Daniel and spoke about …" at bounding box center [460, 157] width 321 height 68
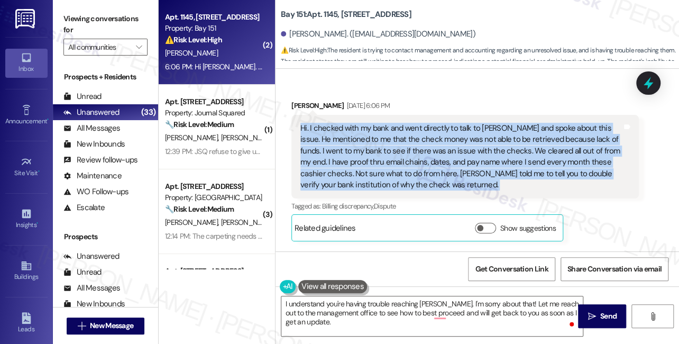
click at [342, 146] on div "Hi. I checked with my bank and went directly to talk to Daniel and spoke about …" at bounding box center [460, 157] width 321 height 68
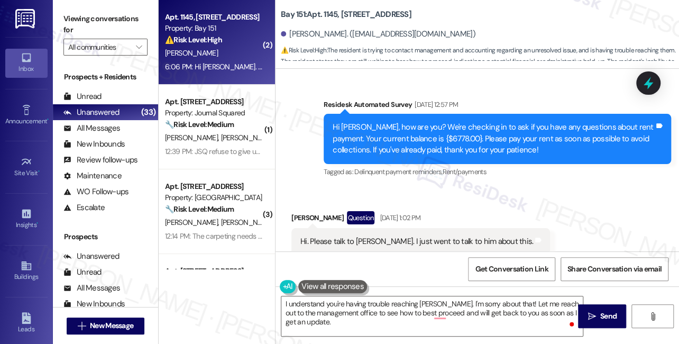
scroll to position [27318, 0]
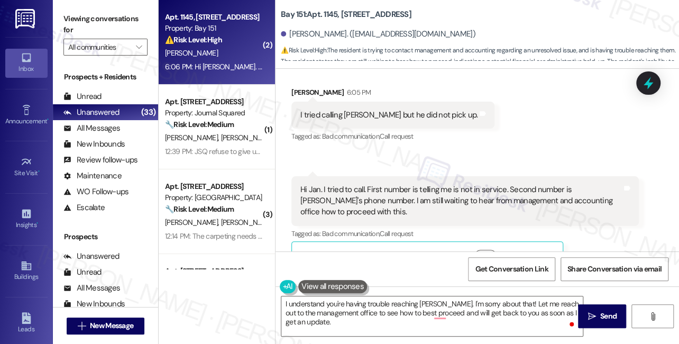
click at [429, 184] on div "Hi Jan. I tried to call. First number is telling me is not in service. Second n…" at bounding box center [460, 201] width 321 height 34
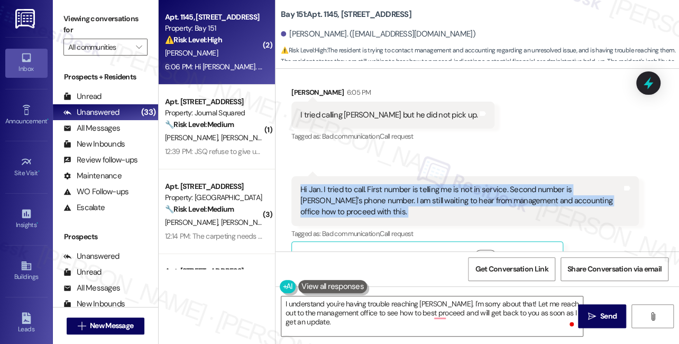
click at [429, 184] on div "Hi Jan. I tried to call. First number is telling me is not in service. Second n…" at bounding box center [460, 201] width 321 height 34
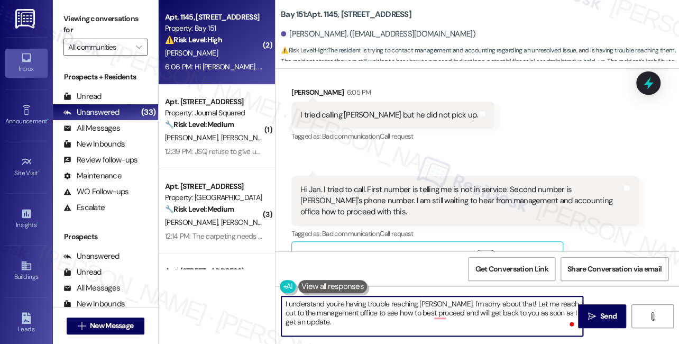
drag, startPoint x: 351, startPoint y: 318, endPoint x: 365, endPoint y: 316, distance: 13.4
click at [351, 318] on textarea "I understand you're having trouble reaching Daniel. I'm sorry about that! Let m…" at bounding box center [431, 316] width 301 height 40
click at [513, 318] on textarea "I understand you're having trouble reaching Daniel. I'm sorry about that! Let m…" at bounding box center [431, 316] width 301 height 40
click at [319, 312] on textarea "I understand you're having trouble reaching Daniel. I'm sorry about that! Let m…" at bounding box center [431, 316] width 301 height 40
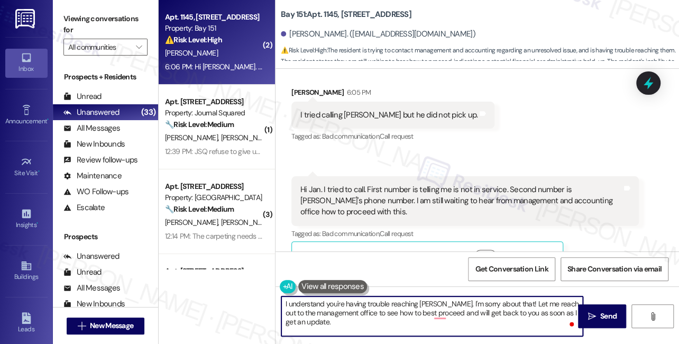
click at [339, 312] on textarea "I understand you're having trouble reaching Daniel. I'm sorry about that! Let m…" at bounding box center [431, 316] width 301 height 40
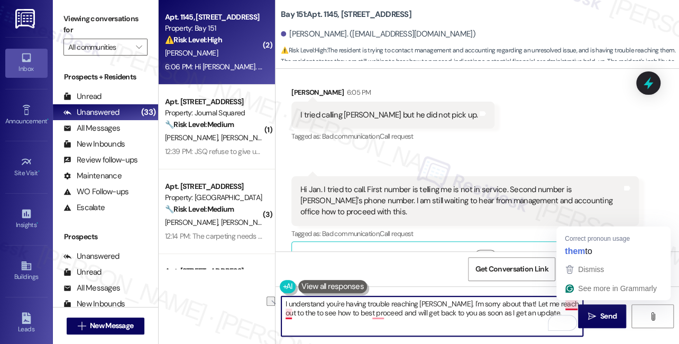
drag, startPoint x: 523, startPoint y: 303, endPoint x: 569, endPoint y: 299, distance: 45.6
click at [569, 299] on textarea "I understand you're having trouble reaching Daniel. I'm sorry about that! Let m…" at bounding box center [431, 316] width 301 height 40
click at [568, 300] on textarea "I understand you're having trouble reaching Daniel. I'm sorry about that! Let m…" at bounding box center [431, 316] width 301 height 40
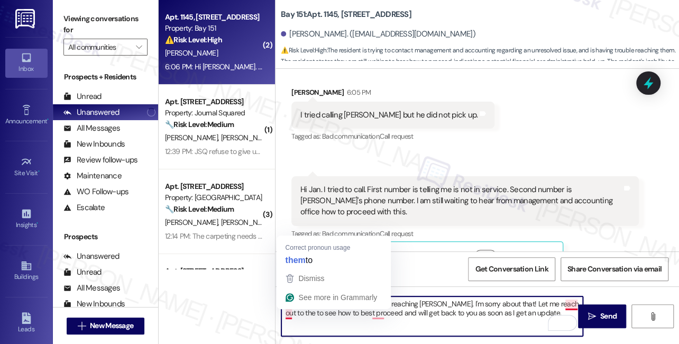
click at [288, 314] on textarea "I understand you're having trouble reaching Daniel. I'm sorry about that! Let m…" at bounding box center [431, 316] width 301 height 40
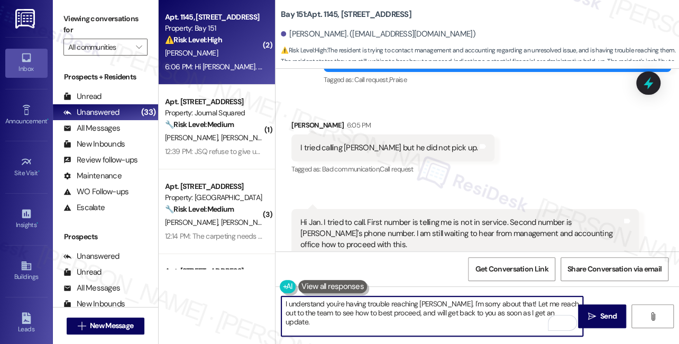
scroll to position [27270, 0]
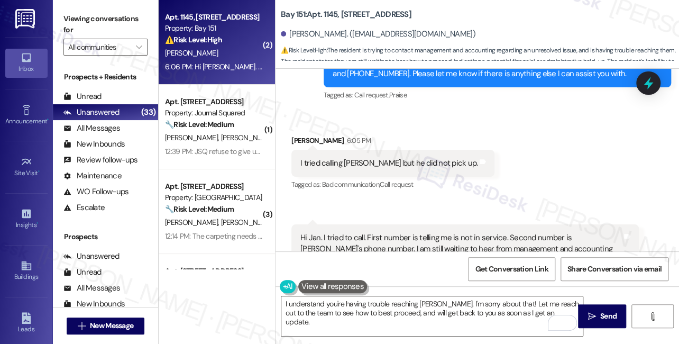
click at [419, 224] on div "Hi Jan. I tried to call. First number is telling me is not in service. Second n…" at bounding box center [464, 249] width 347 height 50
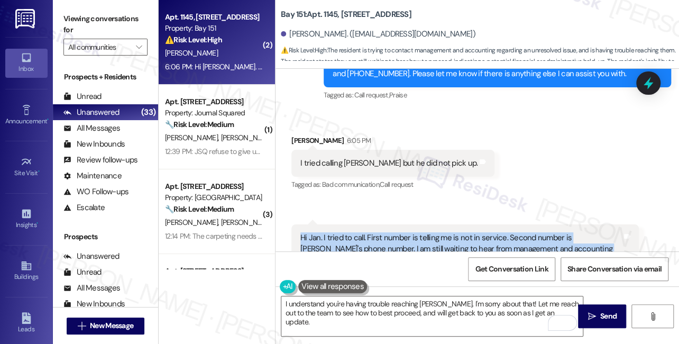
click at [419, 224] on div "Hi Jan. I tried to call. First number is telling me is not in service. Second n…" at bounding box center [464, 249] width 347 height 50
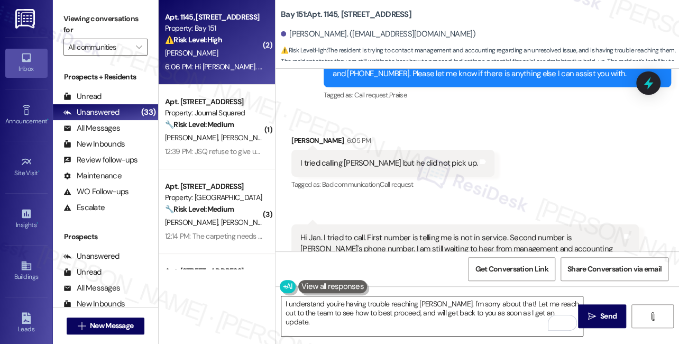
click at [370, 302] on textarea "I understand you're having trouble reaching Daniel. I'm sorry about that! Let m…" at bounding box center [431, 316] width 301 height 40
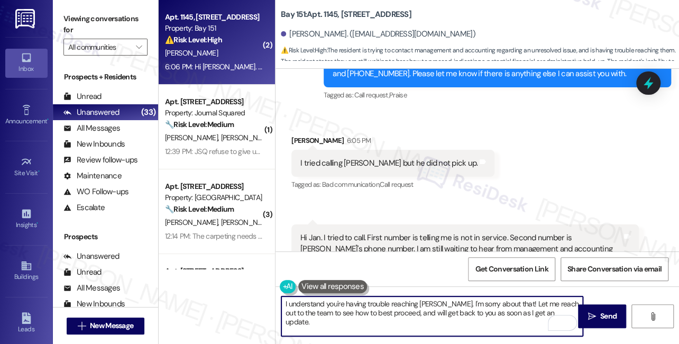
click at [370, 302] on textarea "I understand you're having trouble reaching Daniel. I'm sorry about that! Let m…" at bounding box center [431, 316] width 301 height 40
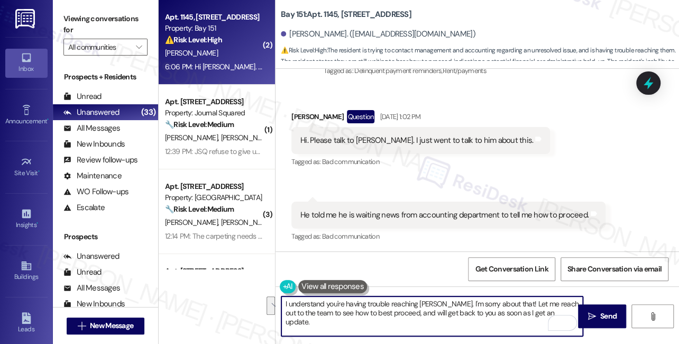
scroll to position [26742, 0]
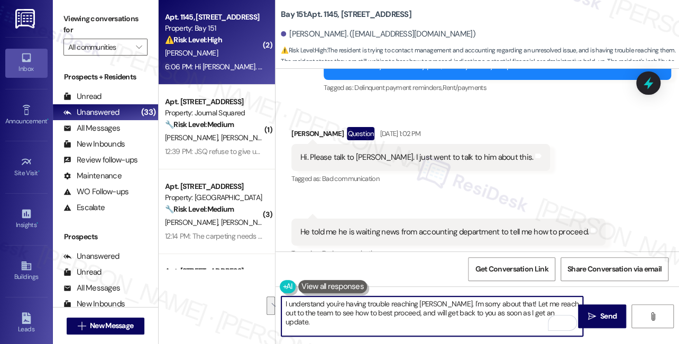
click at [394, 152] on div "Hi. Please talk to Daniel. I just went to talk to him about this." at bounding box center [416, 157] width 233 height 11
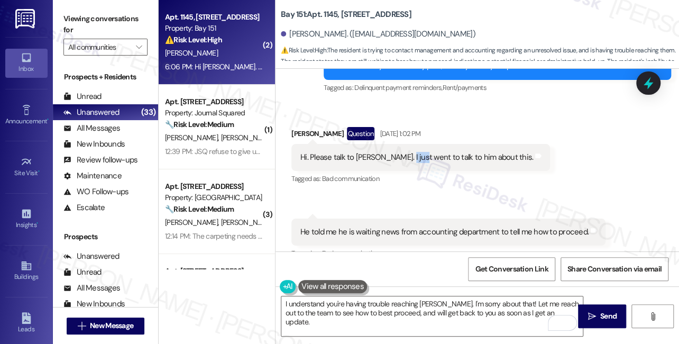
click at [394, 152] on div "Hi. Please talk to Daniel. I just went to talk to him about this." at bounding box center [416, 157] width 233 height 11
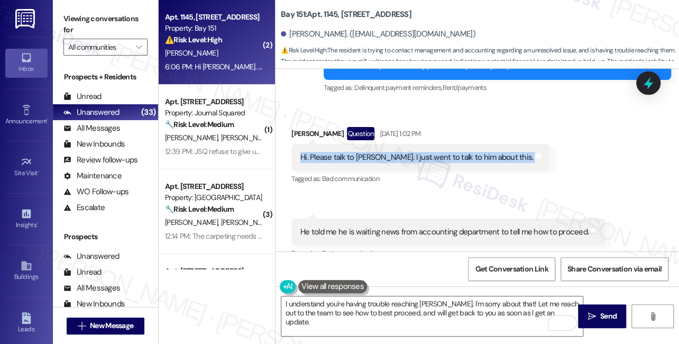
click at [394, 152] on div "Hi. Please talk to Daniel. I just went to talk to him about this." at bounding box center [416, 157] width 233 height 11
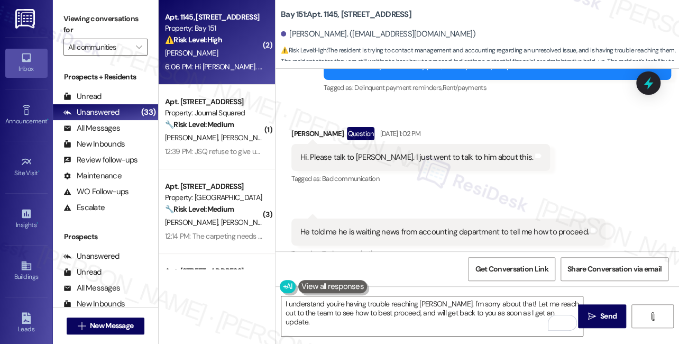
click at [419, 226] on div "He told me he is waiting news from accounting department to tell me how to proc…" at bounding box center [444, 231] width 288 height 11
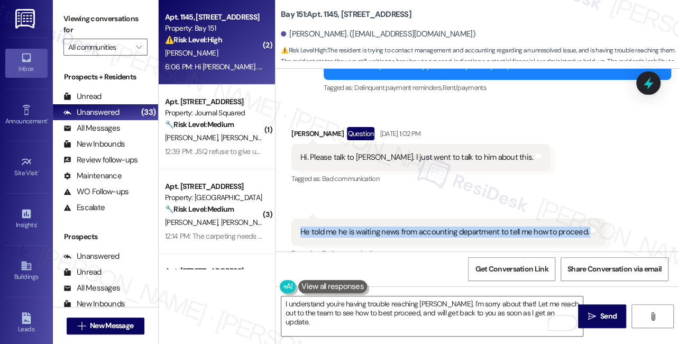
click at [419, 226] on div "He told me he is waiting news from accounting department to tell me how to proc…" at bounding box center [444, 231] width 288 height 11
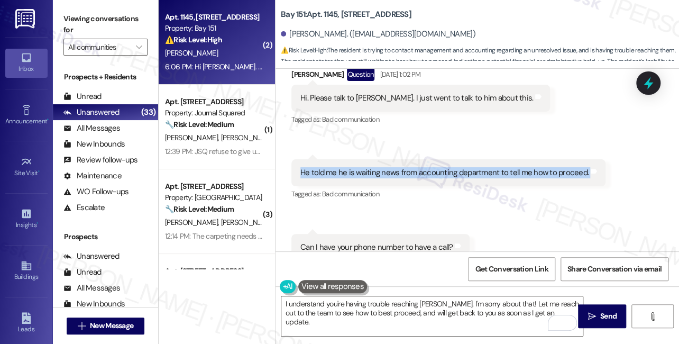
scroll to position [26886, 0]
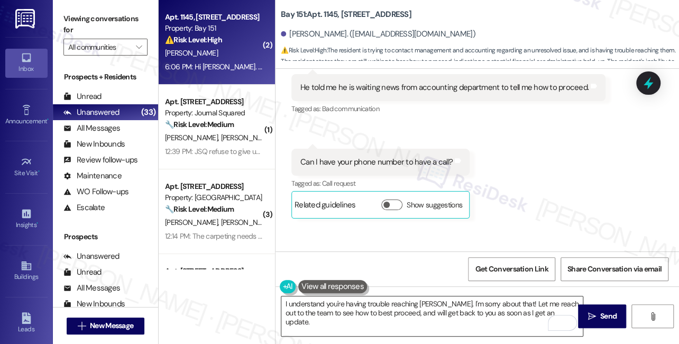
click at [350, 308] on textarea "I understand you're having trouble reaching Daniel. I'm sorry about that! Let m…" at bounding box center [431, 316] width 301 height 40
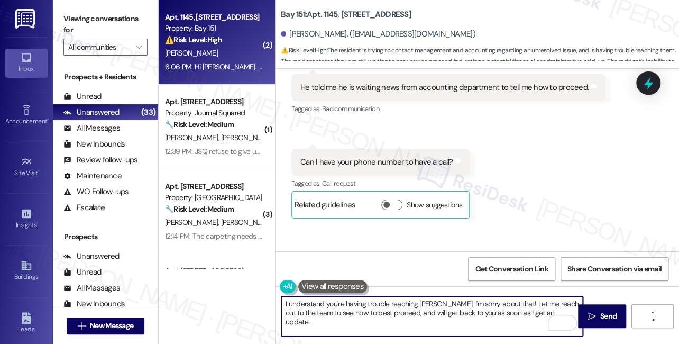
scroll to position [27030, 0]
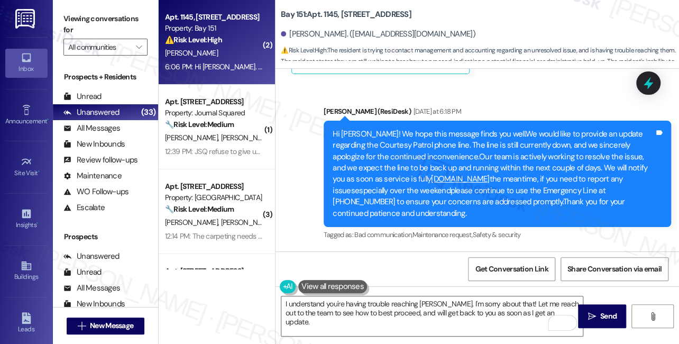
click at [75, 21] on label "Viewing conversations for" at bounding box center [105, 25] width 84 height 28
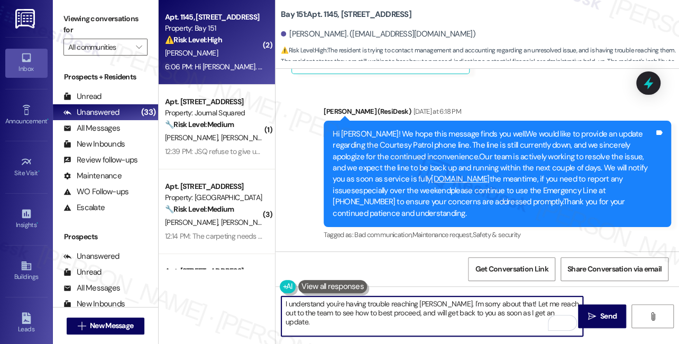
click at [440, 302] on textarea "I understand you're having trouble reaching Daniel. I'm sorry about that! Let m…" at bounding box center [431, 316] width 301 height 40
click at [501, 301] on textarea "I understand you're having trouble reaching Daniel. I'm sorry about that! Let m…" at bounding box center [431, 316] width 301 height 40
paste textarea "I understand wanting to discuss this further. I'm sorry, but my number is set u…"
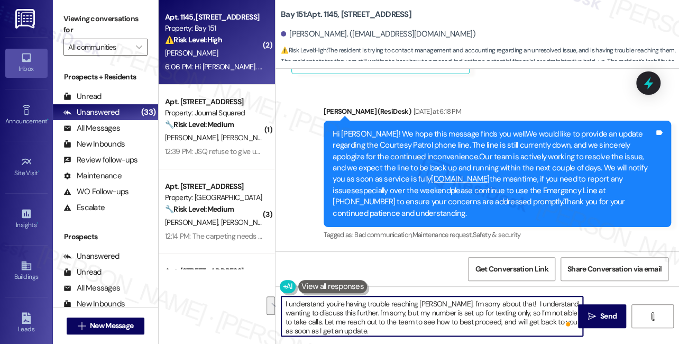
drag, startPoint x: 398, startPoint y: 312, endPoint x: 503, endPoint y: 296, distance: 106.4
click at [503, 296] on textarea "I understand you're having trouble reaching Daniel. I'm sorry about that! I und…" at bounding box center [431, 316] width 301 height 40
click at [402, 312] on textarea "I understand you're having trouble reaching Daniel. I'm sorry about that! My nu…" at bounding box center [431, 316] width 301 height 40
click at [404, 312] on textarea "I understand you're having trouble reaching Daniel. I'm sorry about that! My nu…" at bounding box center [431, 316] width 301 height 40
click at [468, 321] on textarea "I understand you're having trouble reaching Daniel. I'm sorry about that! My nu…" at bounding box center [431, 316] width 301 height 40
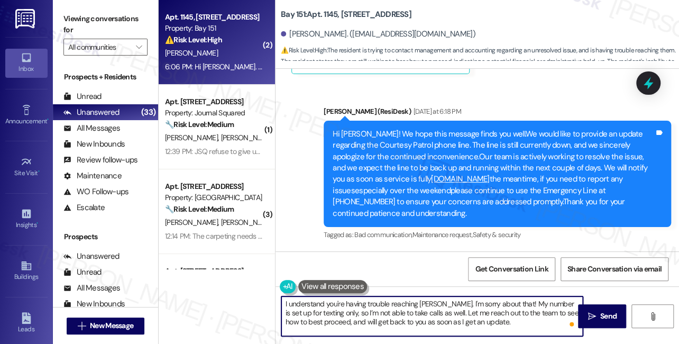
click at [380, 319] on textarea "I understand you're having trouble reaching Daniel. I'm sorry about that! My nu…" at bounding box center [431, 316] width 301 height 40
click at [471, 323] on textarea "I understand you're having trouble reaching Daniel. I'm sorry about that! My nu…" at bounding box center [431, 316] width 301 height 40
type textarea "I understand you're having trouble reaching Daniel. I'm sorry about that! My nu…"
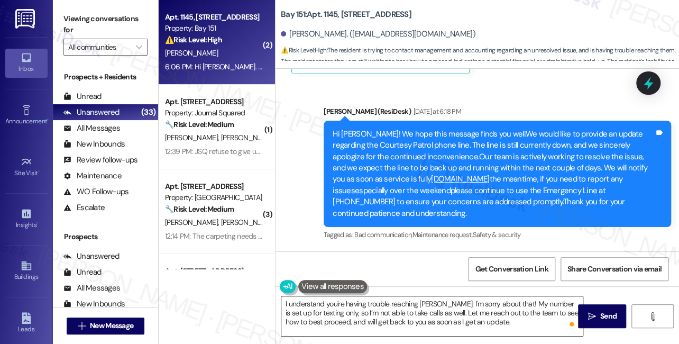
drag, startPoint x: 596, startPoint y: 315, endPoint x: 389, endPoint y: 299, distance: 207.3
click at [389, 299] on div "I understand you're having trouble reaching Daniel. I'm sorry about that! My nu…" at bounding box center [476, 325] width 403 height 79
click at [467, 325] on textarea "I understand you're having trouble reaching Daniel. I'm sorry about that! My nu…" at bounding box center [431, 316] width 301 height 40
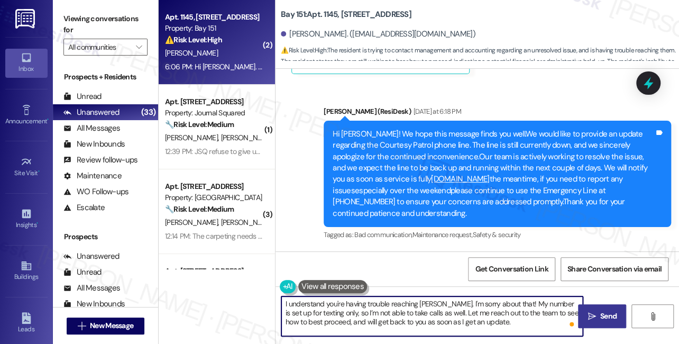
click at [589, 316] on icon "" at bounding box center [591, 316] width 8 height 8
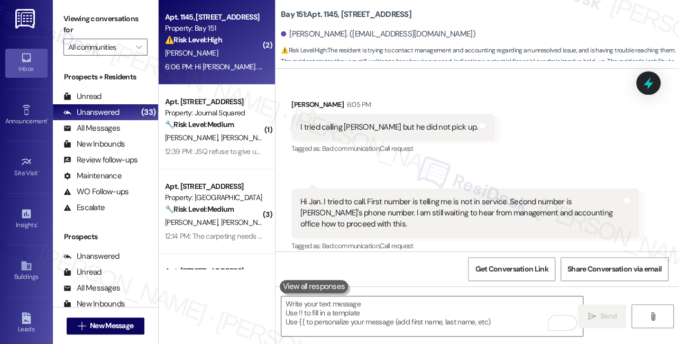
scroll to position [27174, 0]
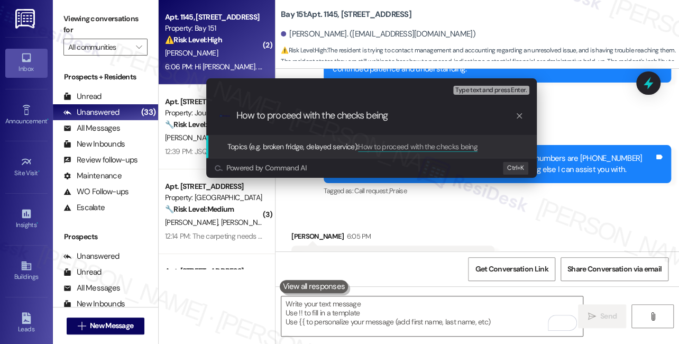
click at [409, 114] on input "How to proceed with the checks being" at bounding box center [375, 115] width 279 height 11
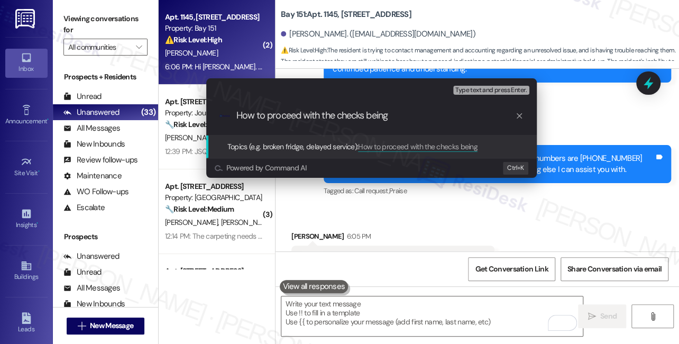
click at [364, 114] on input "How to proceed with the checks being" at bounding box center [375, 115] width 279 height 11
click at [443, 122] on div ".cls-1{fill:#0a055f;}.cls-2{fill:#0cc4c4;} resideskLogoBlueOrange How to procee…" at bounding box center [371, 116] width 330 height 38
click at [414, 111] on input "How to proceed with the checks not being" at bounding box center [375, 115] width 279 height 11
drag, startPoint x: 351, startPoint y: 116, endPoint x: 236, endPoint y: 117, distance: 115.8
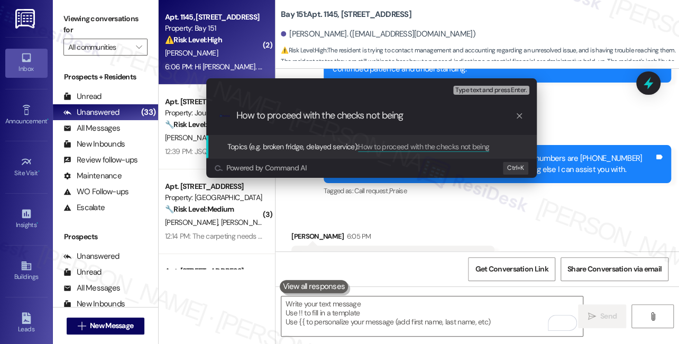
click at [236, 117] on input "How to proceed with the checks not being" at bounding box center [375, 115] width 279 height 11
type input "Follow up on checks sent by the resident"
click at [400, 111] on input "Follow up on checks sent by the resident" at bounding box center [375, 115] width 279 height 11
click at [330, 112] on input "Follow up on checks sent by the resident" at bounding box center [375, 115] width 279 height 11
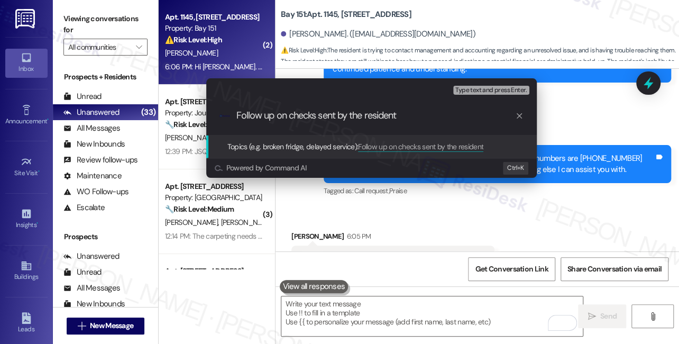
click at [330, 112] on input "Follow up on checks sent by the resident" at bounding box center [375, 115] width 279 height 11
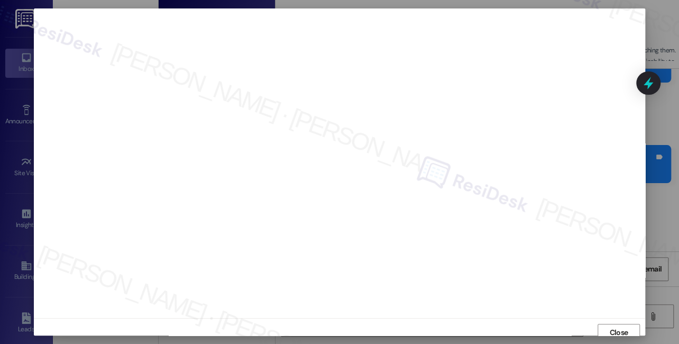
scroll to position [5, 0]
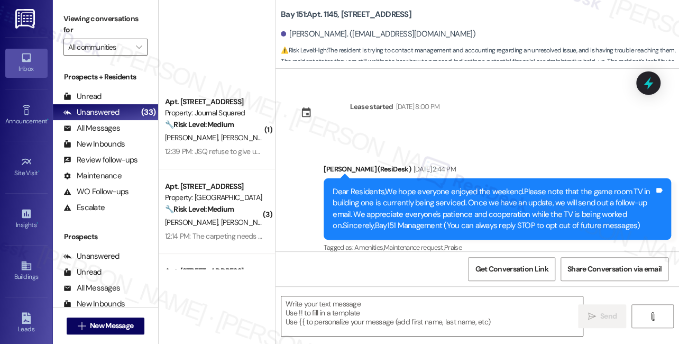
type textarea "Fetching suggested responses. Please feel free to read through the conversation…"
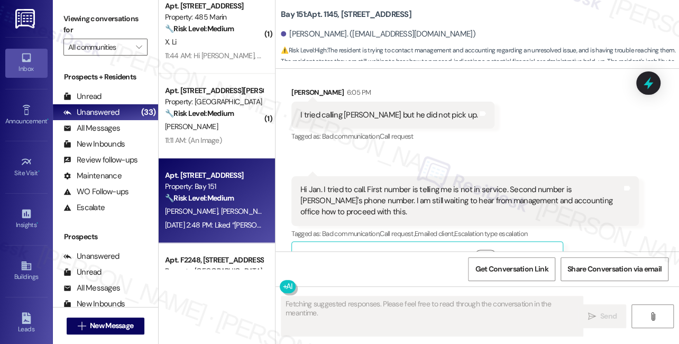
scroll to position [624, 0]
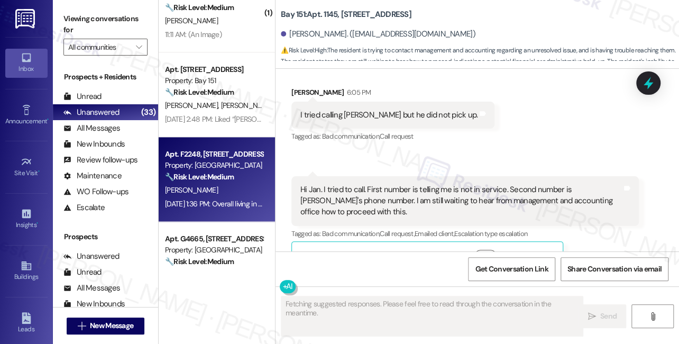
click at [204, 197] on div "Sep 08, 2025 at 1:36 PM: Overall living in the community is a good location, co…" at bounding box center [214, 203] width 100 height 13
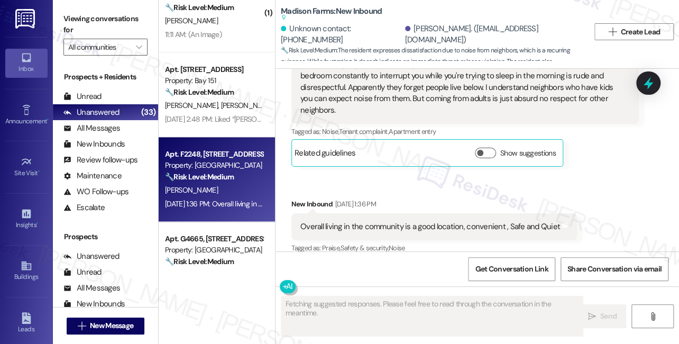
scroll to position [1661, 0]
click at [403, 212] on div "Overall living in the community is a good location, convenient , Safe and Quiet…" at bounding box center [433, 225] width 285 height 27
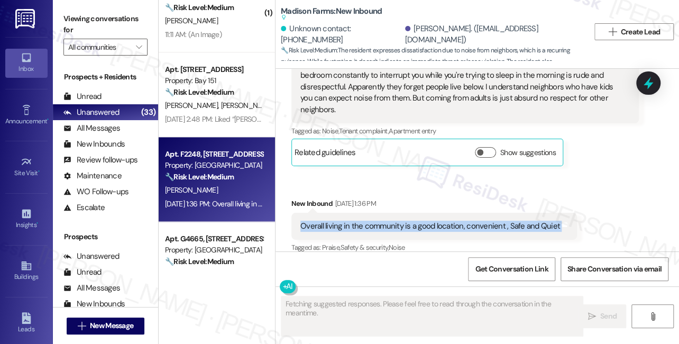
click at [403, 212] on div "Overall living in the community is a good location, convenient , Safe and Quiet…" at bounding box center [433, 225] width 285 height 27
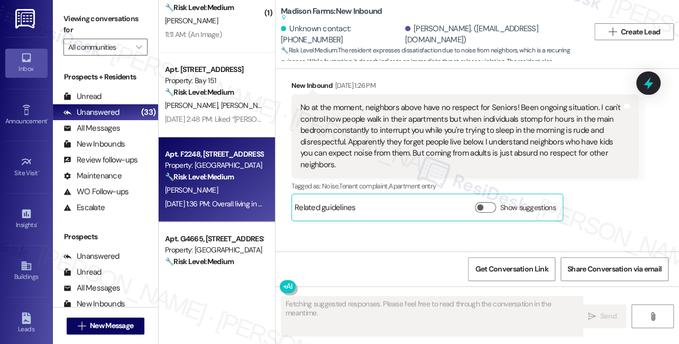
scroll to position [1565, 0]
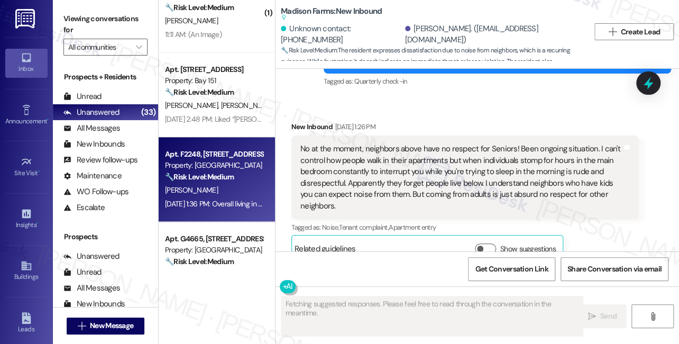
click at [369, 143] on div "No at the moment, neighbors above have no respect for Seniors! Been ongoing sit…" at bounding box center [460, 177] width 321 height 68
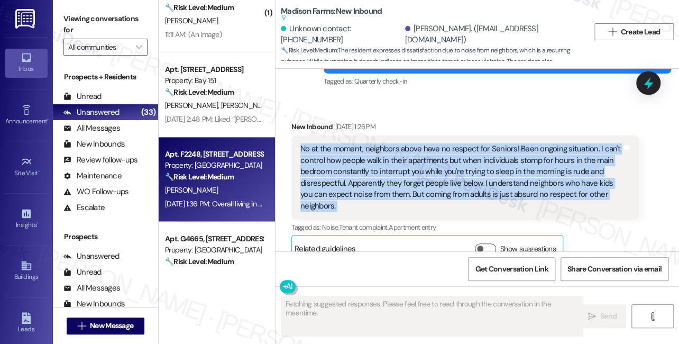
click at [369, 143] on div "No at the moment, neighbors above have no respect for Seniors! Been ongoing sit…" at bounding box center [460, 177] width 321 height 68
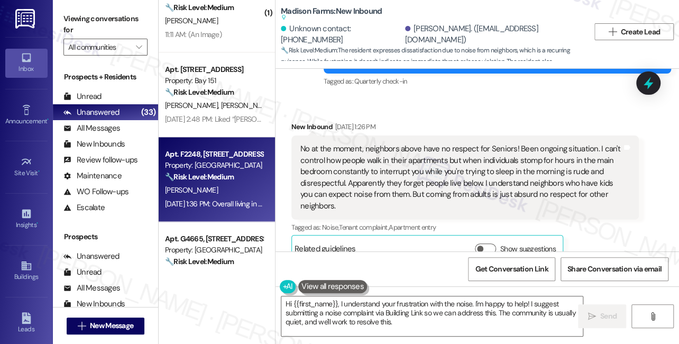
click at [440, 113] on div "Received via SMS New Inbound Sep 08, 2025 at 1:26 PM No at the moment, neighbor…" at bounding box center [464, 191] width 363 height 157
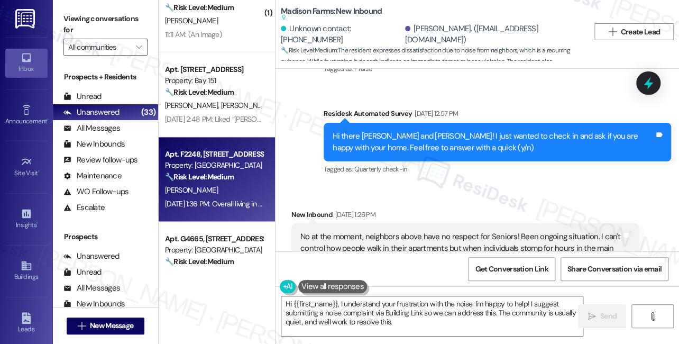
scroll to position [1421, 0]
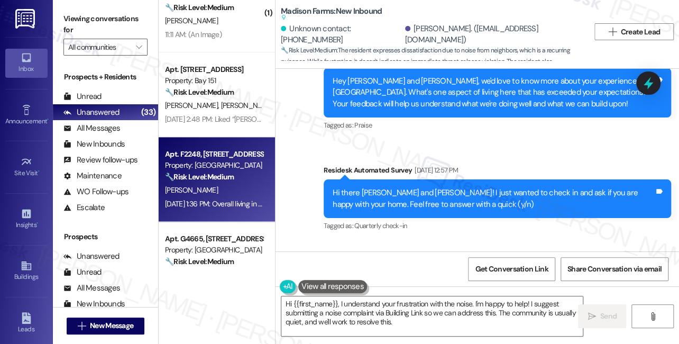
click at [427, 187] on div "Hi there Charles and Aaron! I just wanted to check in and ask if you are happy …" at bounding box center [492, 198] width 321 height 23
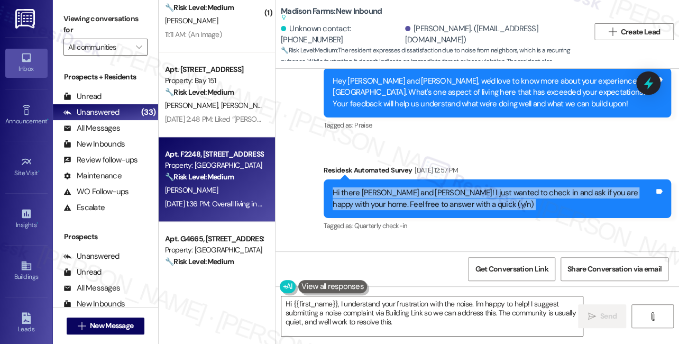
click at [427, 187] on div "Hi there Charles and Aaron! I just wanted to check in and ask if you are happy …" at bounding box center [492, 198] width 321 height 23
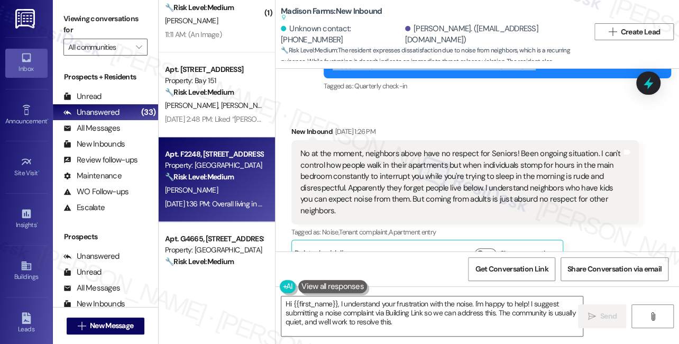
scroll to position [1565, 0]
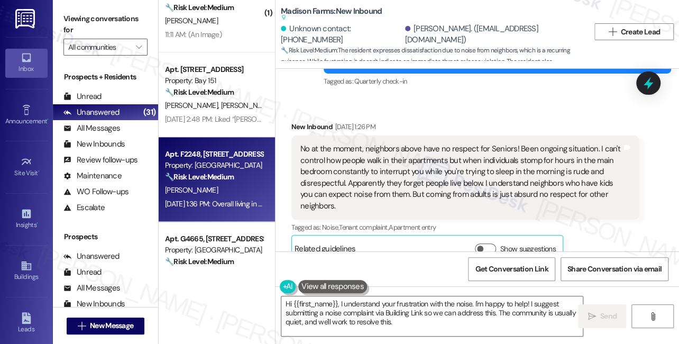
click at [425, 151] on div "No at the moment, neighbors above have no respect for Seniors! Been ongoing sit…" at bounding box center [460, 177] width 321 height 68
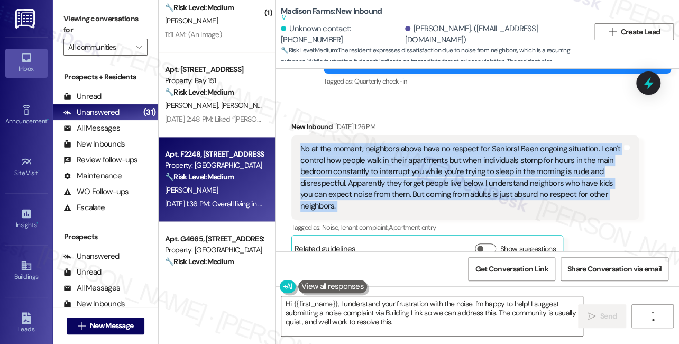
click at [425, 151] on div "No at the moment, neighbors above have no respect for Seniors! Been ongoing sit…" at bounding box center [460, 177] width 321 height 68
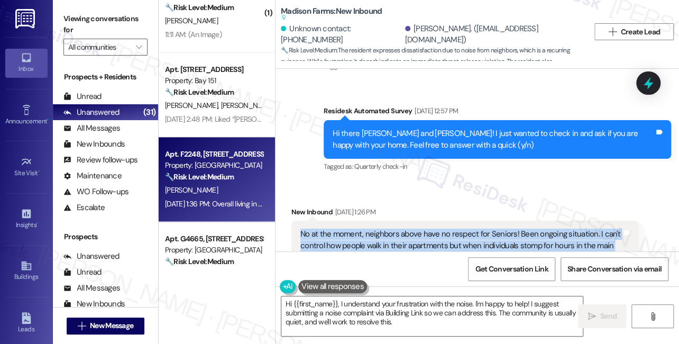
scroll to position [1421, 0]
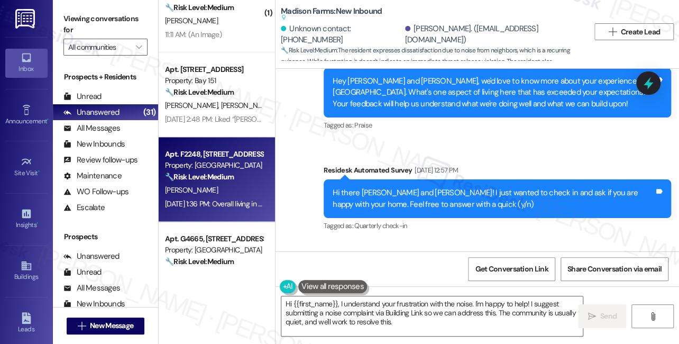
click at [424, 187] on div "Hi there Charles and Aaron! I just wanted to check in and ask if you are happy …" at bounding box center [492, 198] width 321 height 23
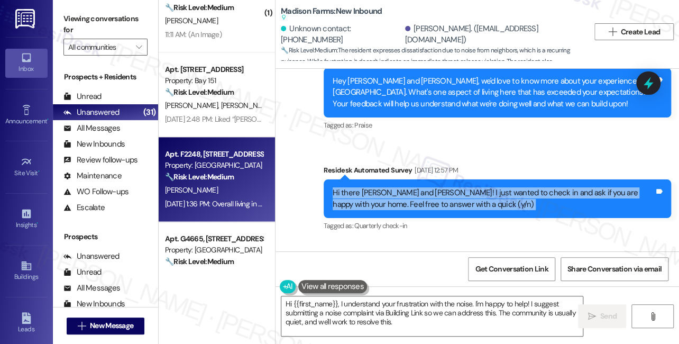
click at [424, 187] on div "Hi there Charles and Aaron! I just wanted to check in and ask if you are happy …" at bounding box center [492, 198] width 321 height 23
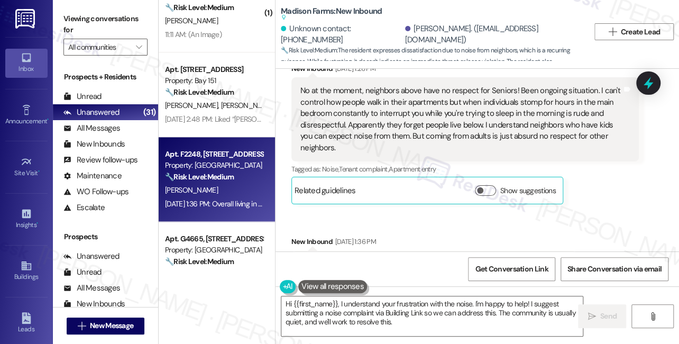
scroll to position [1661, 0]
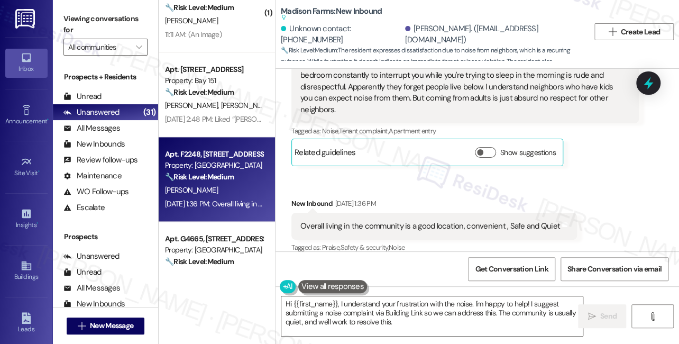
click at [364, 220] on div "Overall living in the community is a good location, convenient , Safe and Quiet" at bounding box center [430, 225] width 260 height 11
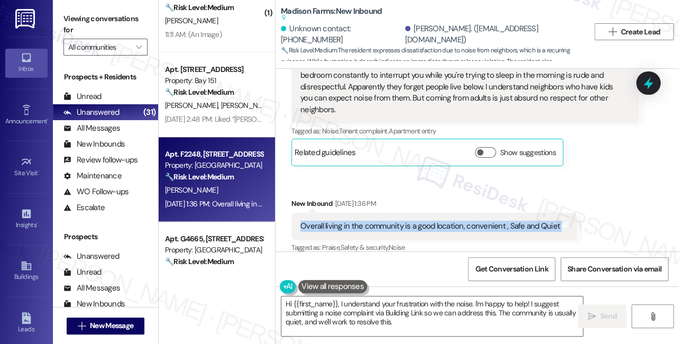
click at [364, 220] on div "Overall living in the community is a good location, convenient , Safe and Quiet" at bounding box center [430, 225] width 260 height 11
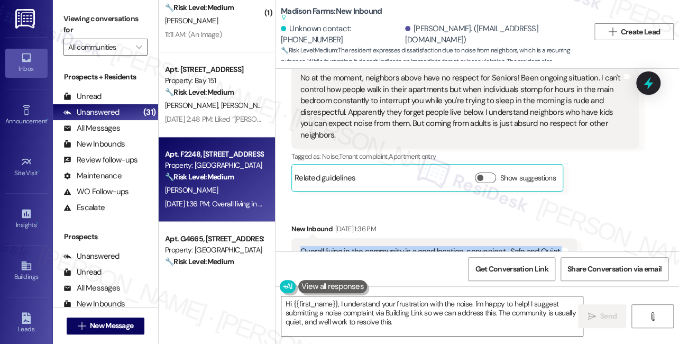
scroll to position [1613, 0]
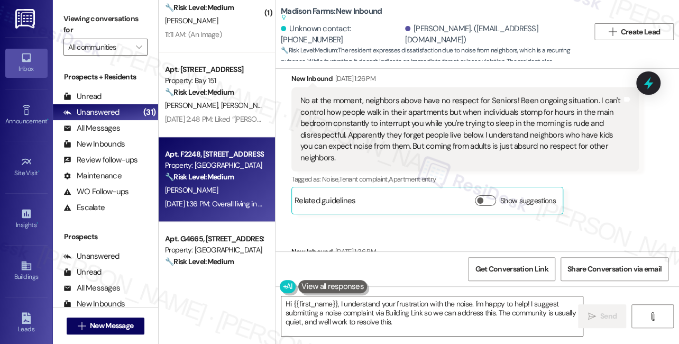
click at [390, 119] on div "No at the moment, neighbors above have no respect for Seniors! Been ongoing sit…" at bounding box center [460, 129] width 321 height 68
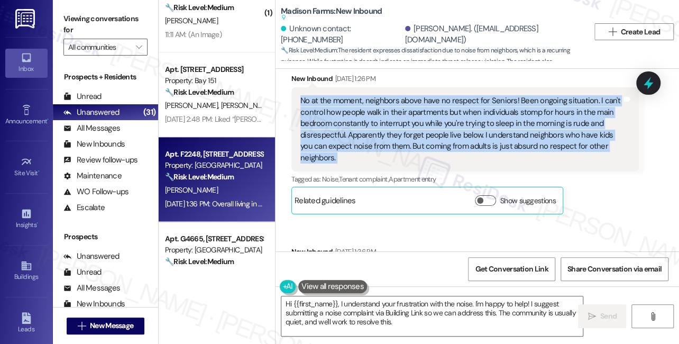
click at [390, 119] on div "No at the moment, neighbors above have no respect for Seniors! Been ongoing sit…" at bounding box center [460, 129] width 321 height 68
copy div "No at the moment, neighbors above have no respect for Seniors! Been ongoing sit…"
click at [76, 26] on label "Viewing conversations for" at bounding box center [105, 25] width 84 height 28
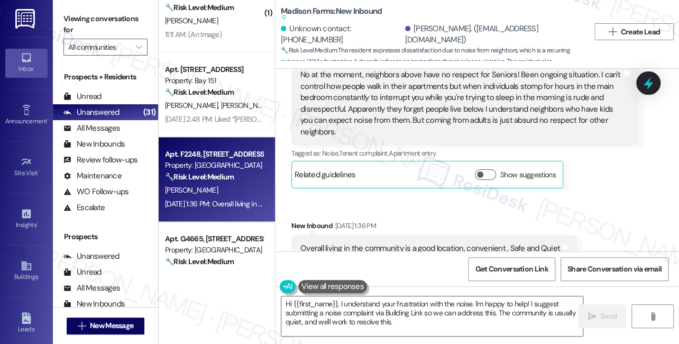
scroll to position [1661, 0]
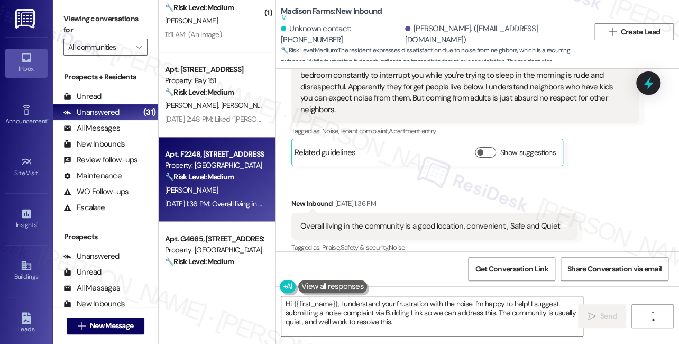
click at [367, 220] on div "Overall living in the community is a good location, convenient , Safe and Quiet" at bounding box center [430, 225] width 260 height 11
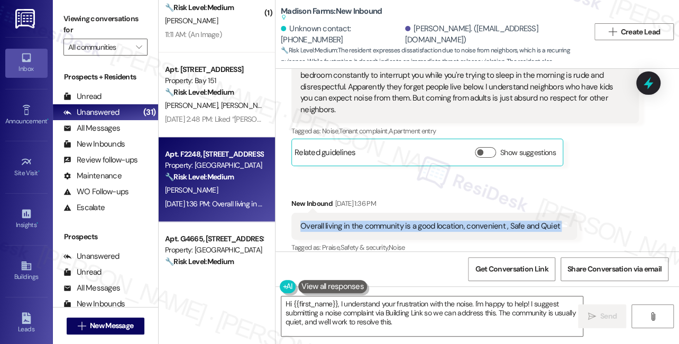
click at [367, 220] on div "Overall living in the community is a good location, convenient , Safe and Quiet" at bounding box center [430, 225] width 260 height 11
copy div "Overall living in the community is a good location, convenient , Safe and Quiet…"
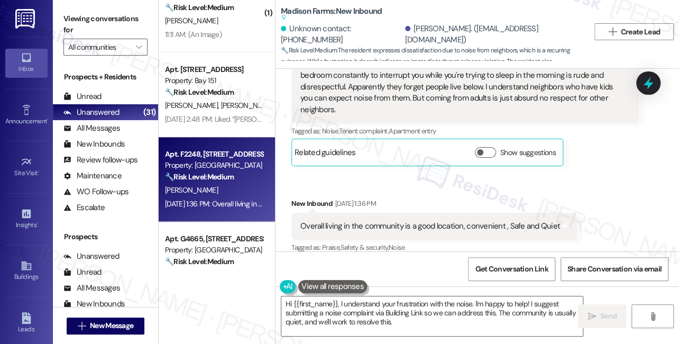
click at [68, 22] on label "Viewing conversations for" at bounding box center [105, 25] width 84 height 28
click at [87, 14] on label "Viewing conversations for" at bounding box center [105, 25] width 84 height 28
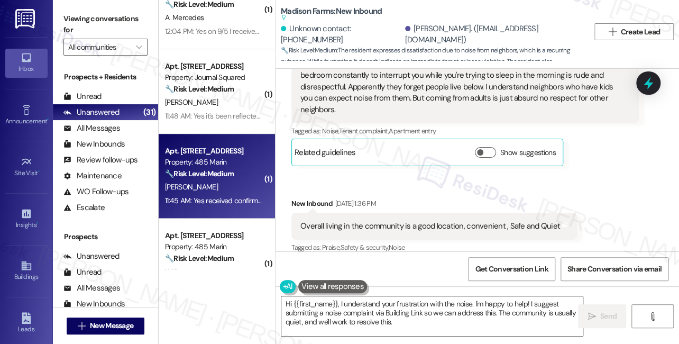
scroll to position [288, 0]
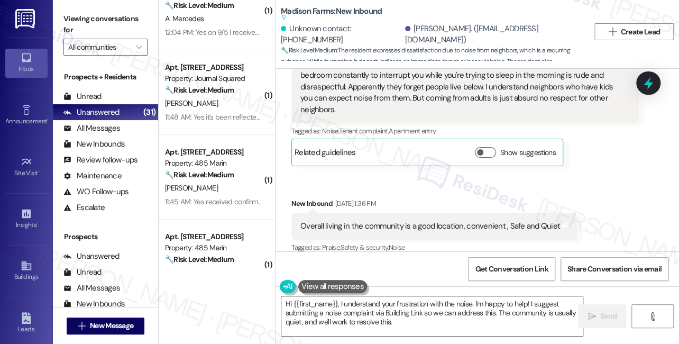
click at [79, 21] on label "Viewing conversations for" at bounding box center [105, 25] width 84 height 28
click at [369, 212] on div "Overall living in the community is a good location, convenient , Safe and Quiet…" at bounding box center [433, 225] width 285 height 27
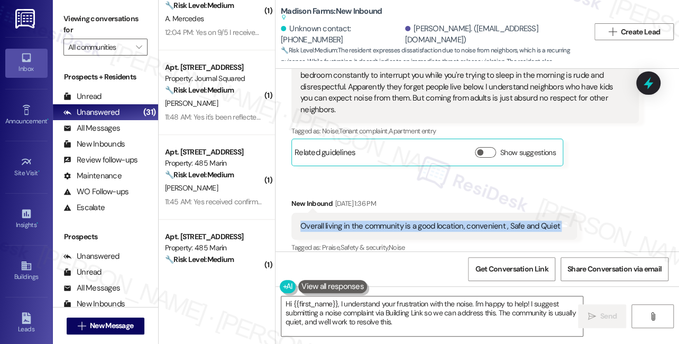
click at [369, 212] on div "Overall living in the community is a good location, convenient , Safe and Quiet…" at bounding box center [433, 225] width 285 height 27
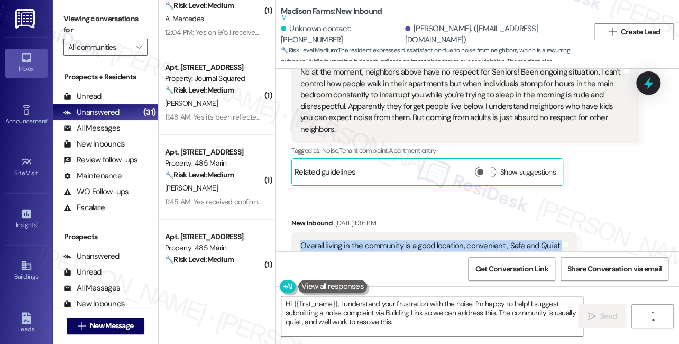
scroll to position [1613, 0]
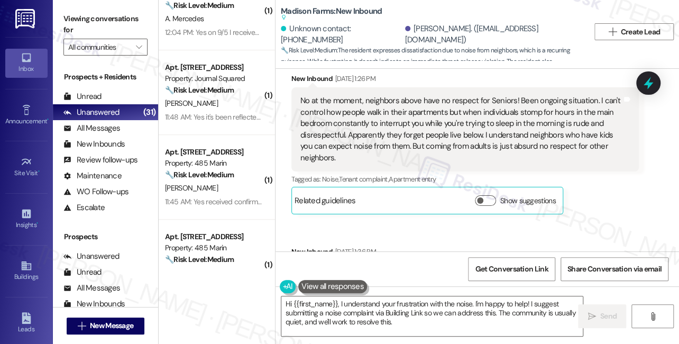
click at [409, 124] on div "No at the moment, neighbors above have no respect for Seniors! Been ongoing sit…" at bounding box center [460, 129] width 321 height 68
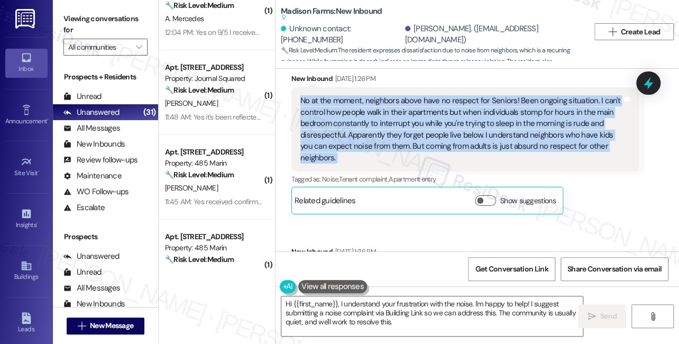
click at [409, 124] on div "No at the moment, neighbors above have no respect for Seniors! Been ongoing sit…" at bounding box center [460, 129] width 321 height 68
click at [425, 307] on textarea "Hi {{first_name}}, I understand your frustration with the noise. I'm happy to h…" at bounding box center [431, 316] width 301 height 40
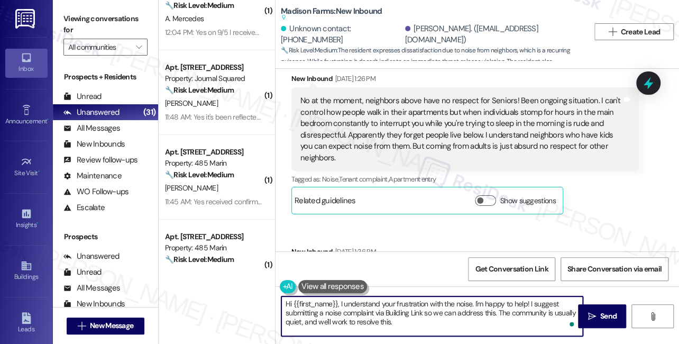
click at [414, 114] on div "No at the moment, neighbors above have no respect for Seniors! Been ongoing sit…" at bounding box center [460, 129] width 321 height 68
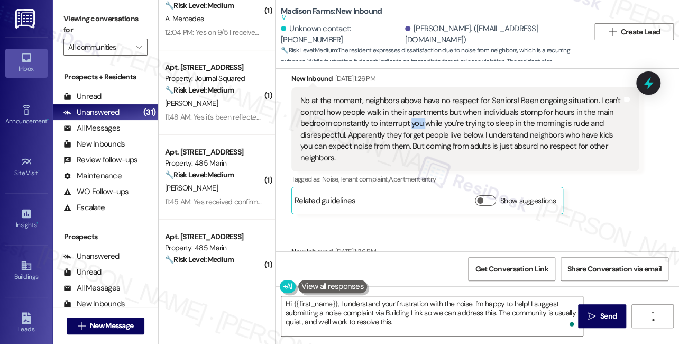
click at [414, 114] on div "No at the moment, neighbors above have no respect for Seniors! Been ongoing sit…" at bounding box center [460, 129] width 321 height 68
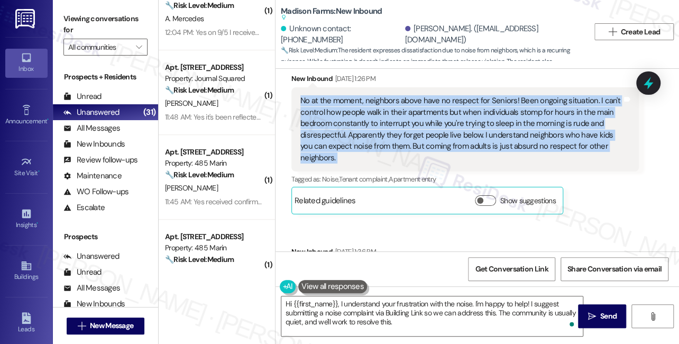
click at [414, 114] on div "No at the moment, neighbors above have no respect for Seniors! Been ongoing sit…" at bounding box center [460, 129] width 321 height 68
click at [494, 95] on div "No at the moment, neighbors above have no respect for Seniors! Been ongoing sit…" at bounding box center [460, 129] width 321 height 68
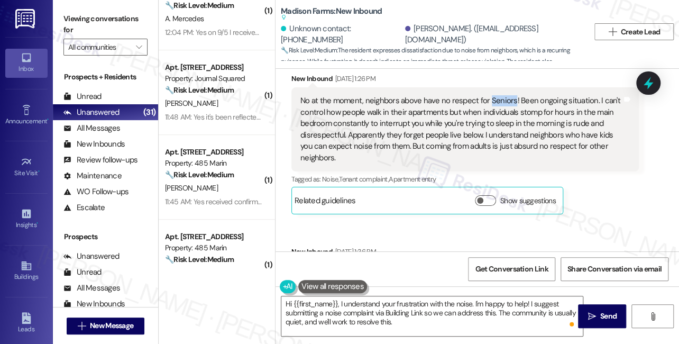
click at [494, 95] on div "No at the moment, neighbors above have no respect for Seniors! Been ongoing sit…" at bounding box center [460, 129] width 321 height 68
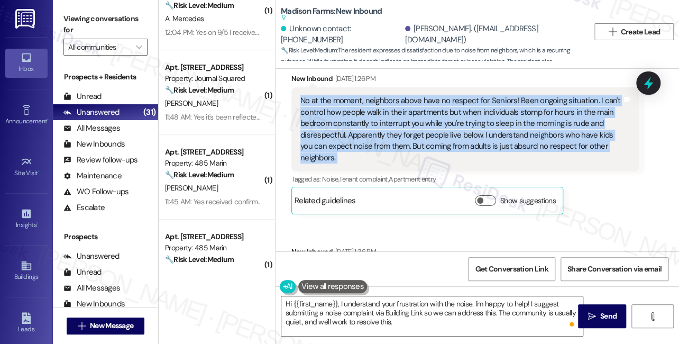
click at [494, 95] on div "No at the moment, neighbors above have no respect for Seniors! Been ongoing sit…" at bounding box center [460, 129] width 321 height 68
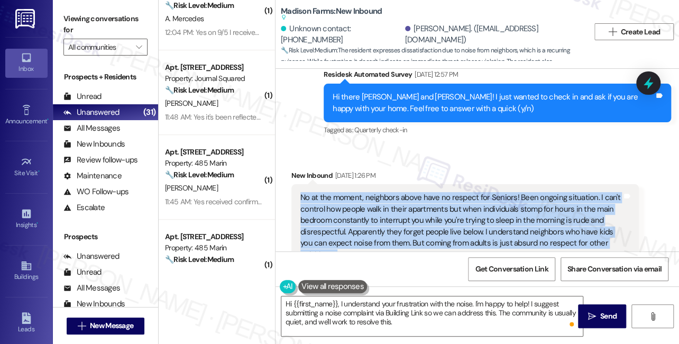
scroll to position [1517, 0]
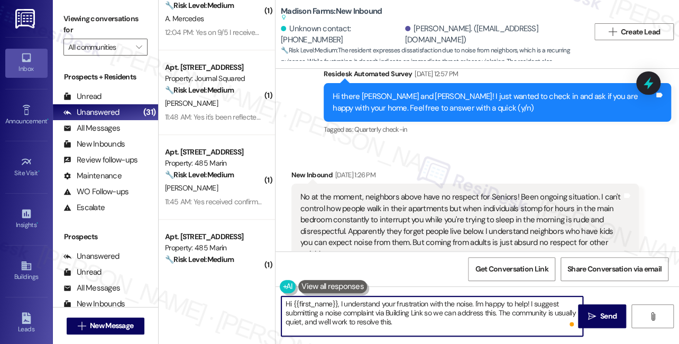
drag, startPoint x: 338, startPoint y: 301, endPoint x: 293, endPoint y: 297, distance: 45.7
click at [293, 297] on textarea "Hi {{first_name}}, I understand your frustration with the noise. I'm happy to h…" at bounding box center [431, 316] width 301 height 40
click at [381, 299] on textarea "Hi Charles, I understand your frustration with the noise. I'm happy to help! I …" at bounding box center [431, 316] width 301 height 40
drag, startPoint x: 390, startPoint y: 324, endPoint x: 447, endPoint y: 299, distance: 62.0
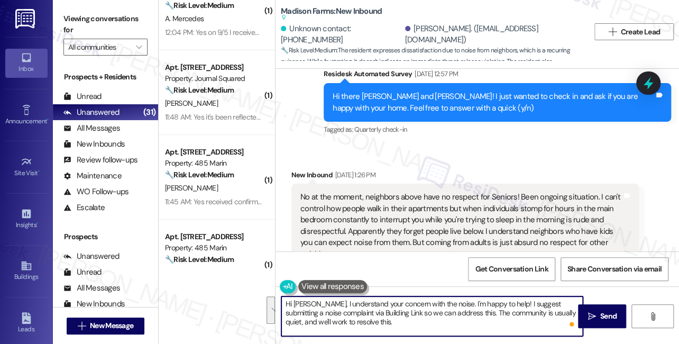
click at [447, 299] on textarea "Hi Charles, I understand your concern with the noise. I'm happy to help! I sugg…" at bounding box center [431, 316] width 301 height 40
paste textarea "Thank you again for sharing your concern about the noise. Just so I can pass al…"
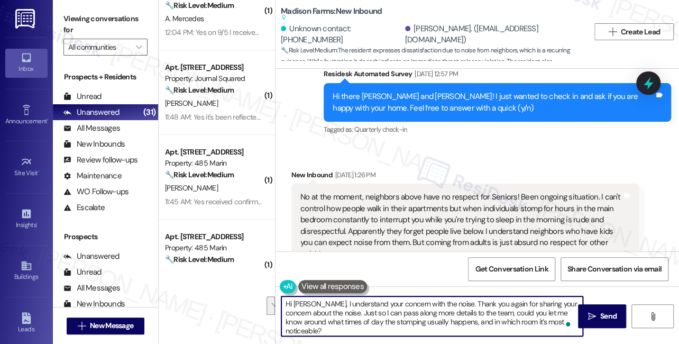
drag, startPoint x: 335, startPoint y: 311, endPoint x: 448, endPoint y: 289, distance: 115.7
click at [448, 289] on div "Hi Charles, I understand your concern with the noise. Thank you again for shari…" at bounding box center [476, 325] width 403 height 79
click at [416, 325] on textarea "Hi Charles, I understand your concern with the noise. Just so I can pass along …" at bounding box center [431, 316] width 301 height 40
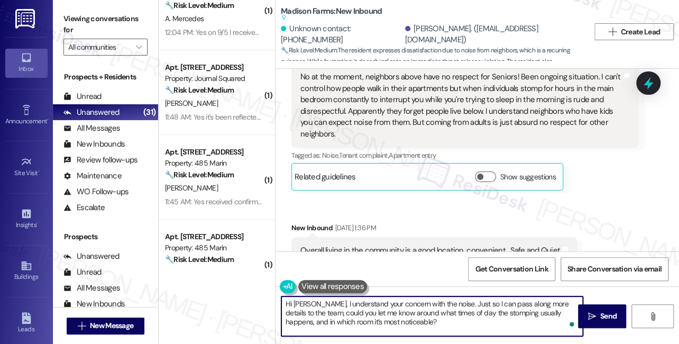
scroll to position [1661, 0]
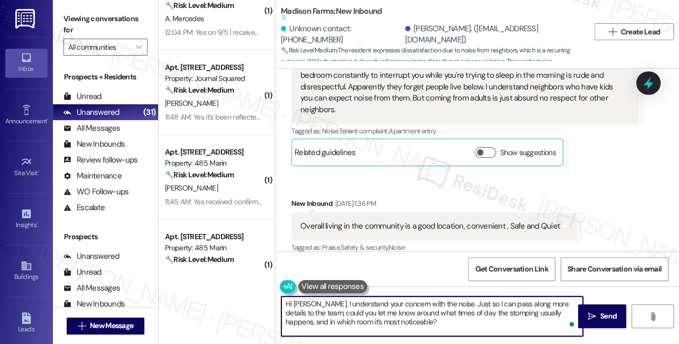
type textarea "Hi Charles, I understand your concern with the noise. Just so I can pass along …"
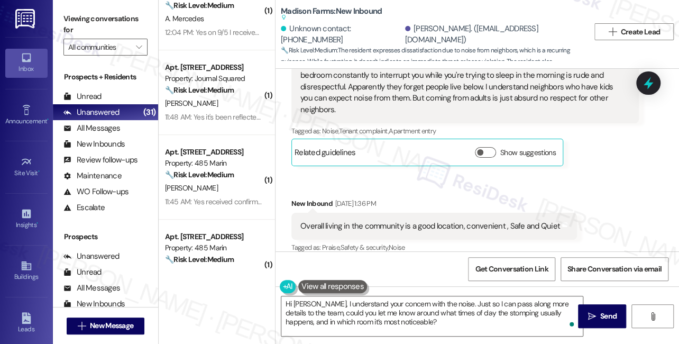
click at [90, 20] on label "Viewing conversations for" at bounding box center [105, 25] width 84 height 28
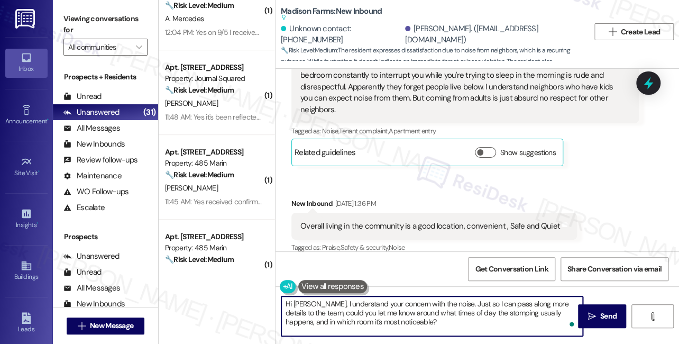
click at [439, 322] on textarea "Hi Charles, I understand your concern with the noise. Just so I can pass along …" at bounding box center [431, 316] width 301 height 40
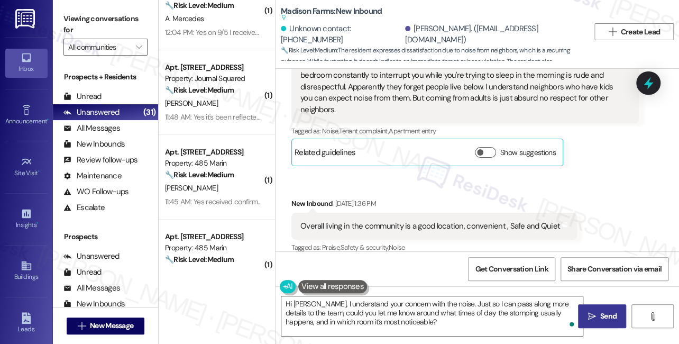
click at [593, 322] on button " Send" at bounding box center [602, 316] width 48 height 24
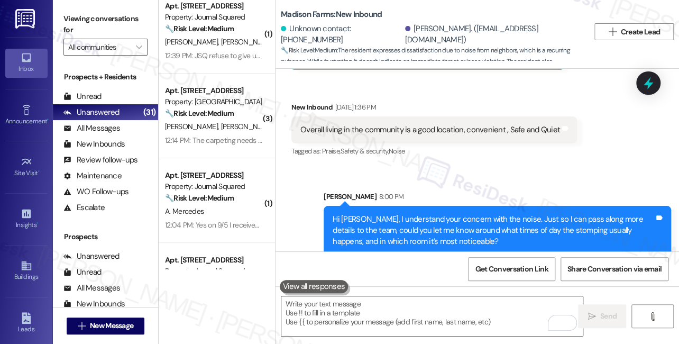
scroll to position [0, 0]
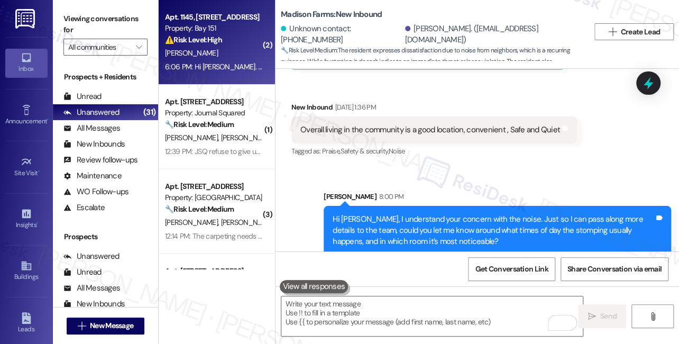
click at [214, 59] on div "P. Martinez" at bounding box center [214, 53] width 100 height 13
type textarea "Fetching suggested responses. Please feel free to read through the conversation…"
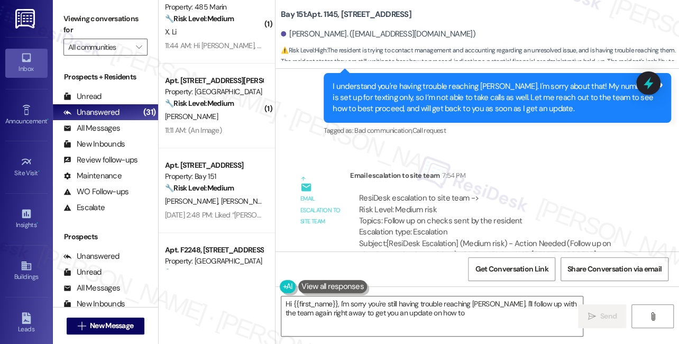
scroll to position [817, 0]
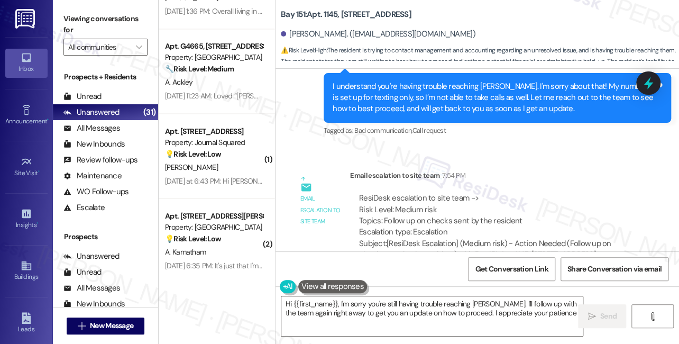
type textarea "Hi {{first_name}}, I'm sorry you're still having trouble reaching Daniel. I'll …"
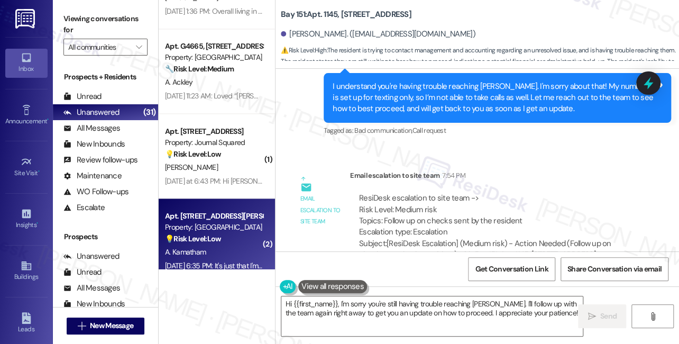
click at [210, 260] on div "Sep 08, 2025 at 6:35 PM: It's just that I'm using my Patio entrance much more t…" at bounding box center [360, 265] width 390 height 10
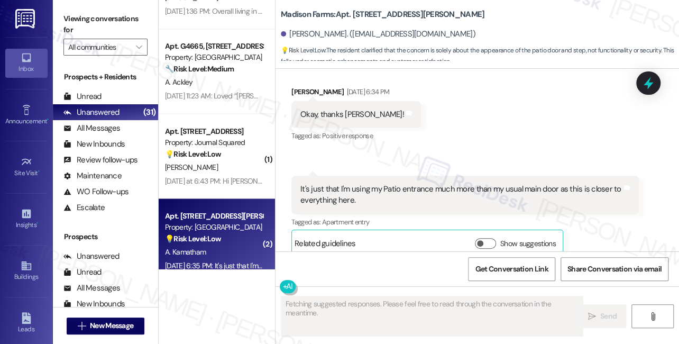
scroll to position [1417, 0]
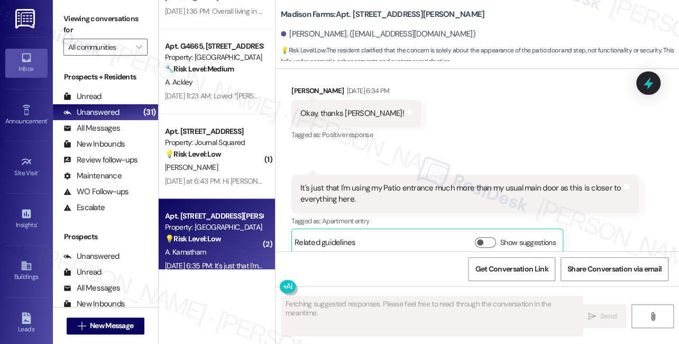
click at [340, 182] on div "It's just that I'm using my Patio entrance much more than my usual main door as…" at bounding box center [460, 193] width 321 height 23
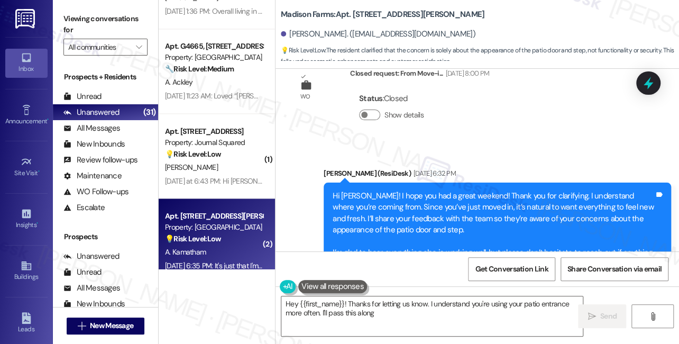
scroll to position [1178, 0]
click at [362, 191] on div "Hi Anvesh! I hope you had a great weekend! Thank you for clarifying. I understa…" at bounding box center [492, 230] width 321 height 79
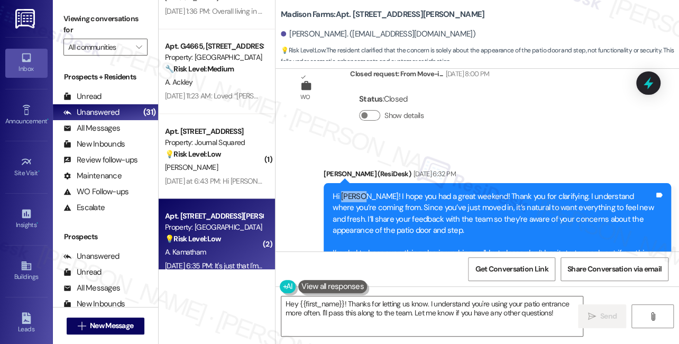
click at [362, 191] on div "Hi Anvesh! I hope you had a great weekend! Thank you for clarifying. I understa…" at bounding box center [492, 230] width 321 height 79
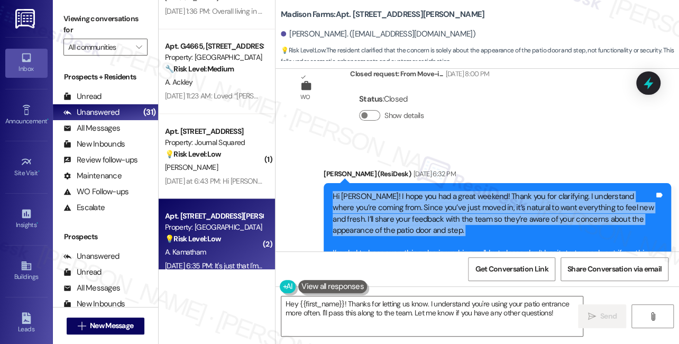
click at [362, 191] on div "Hi Anvesh! I hope you had a great weekend! Thank you for clarifying. I understa…" at bounding box center [492, 230] width 321 height 79
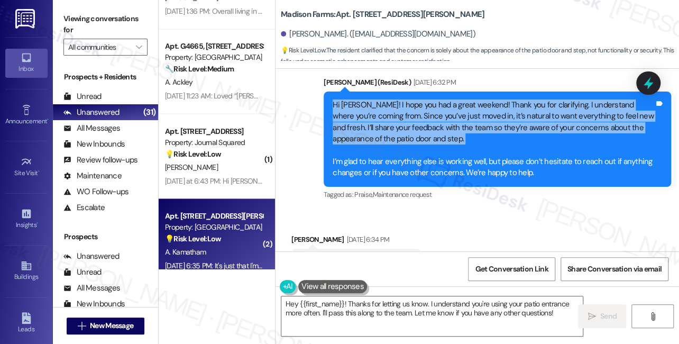
scroll to position [1322, 0]
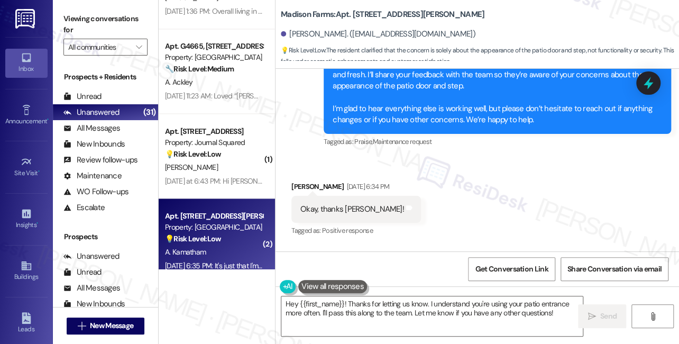
click at [443, 104] on div "Hi Anvesh! I hope you had a great weekend! Thank you for clarifying. I understa…" at bounding box center [492, 86] width 321 height 79
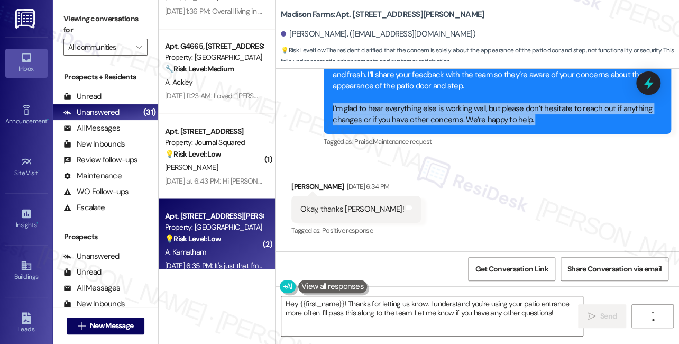
click at [443, 104] on div "Hi Anvesh! I hope you had a great weekend! Thank you for clarifying. I understa…" at bounding box center [492, 86] width 321 height 79
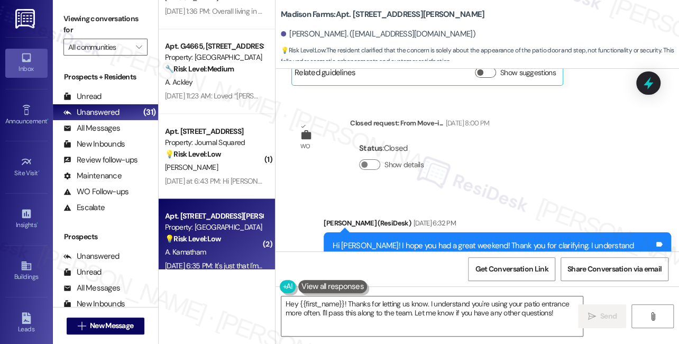
scroll to position [1274, 0]
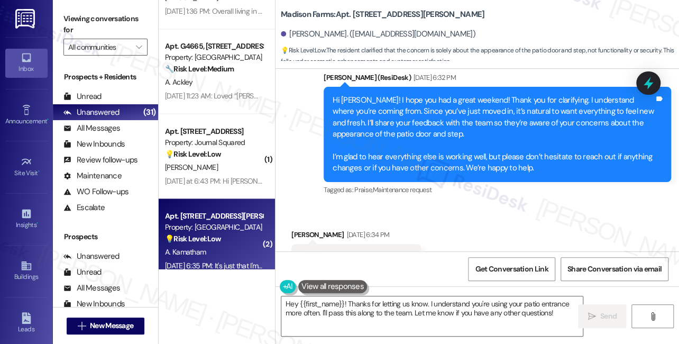
click at [407, 102] on div "Hi Anvesh! I hope you had a great weekend! Thank you for clarifying. I understa…" at bounding box center [492, 134] width 321 height 79
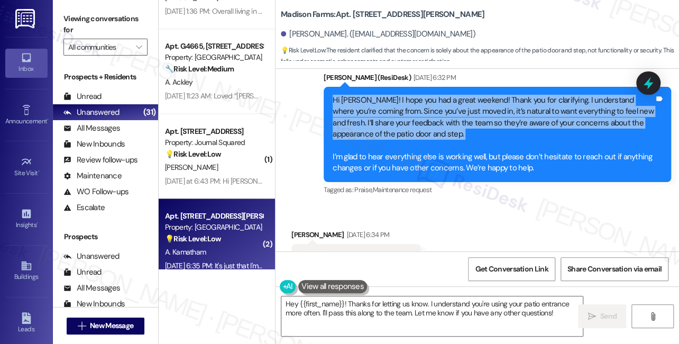
click at [407, 102] on div "Hi Anvesh! I hope you had a great weekend! Thank you for clarifying. I understa…" at bounding box center [492, 134] width 321 height 79
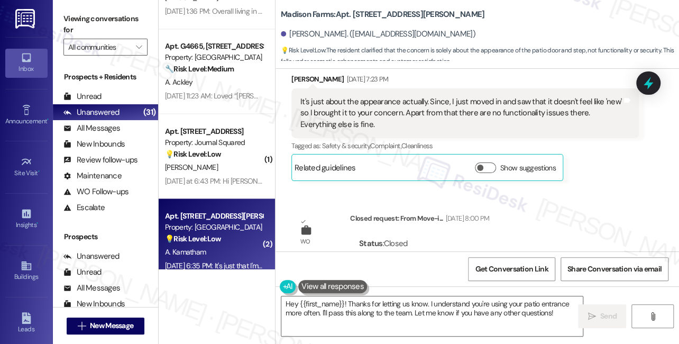
scroll to position [889, 0]
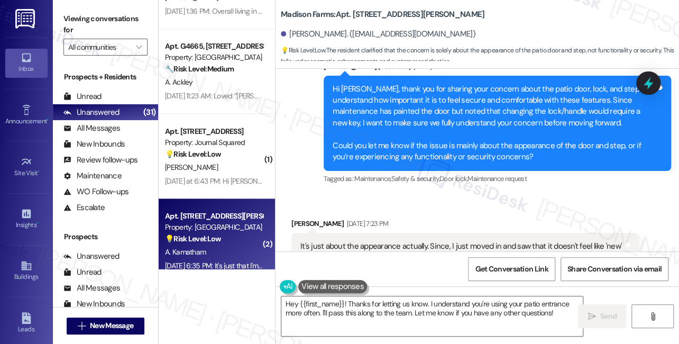
click at [470, 128] on div "Hi Anvesh, thank you for sharing your concern about the patio door, lock, and s…" at bounding box center [492, 123] width 321 height 79
click at [470, 127] on div "Hi Anvesh, thank you for sharing your concern about the patio door, lock, and s…" at bounding box center [492, 123] width 321 height 79
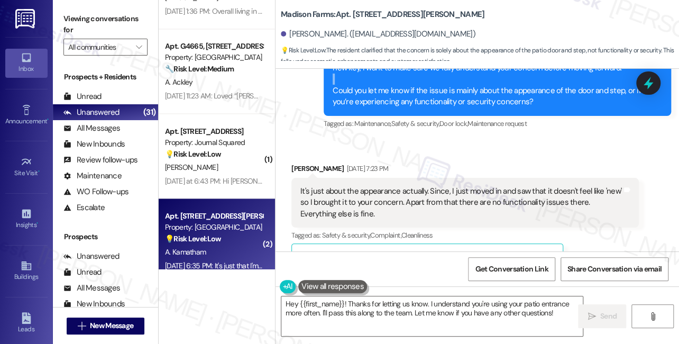
scroll to position [985, 0]
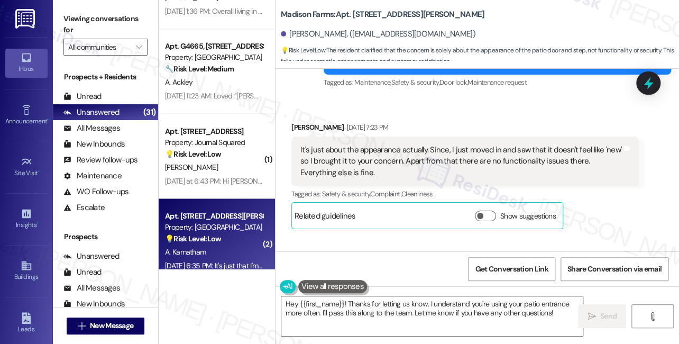
click at [445, 144] on div "It's just about the appearance actually. Since, I just moved in and saw that it…" at bounding box center [460, 161] width 321 height 34
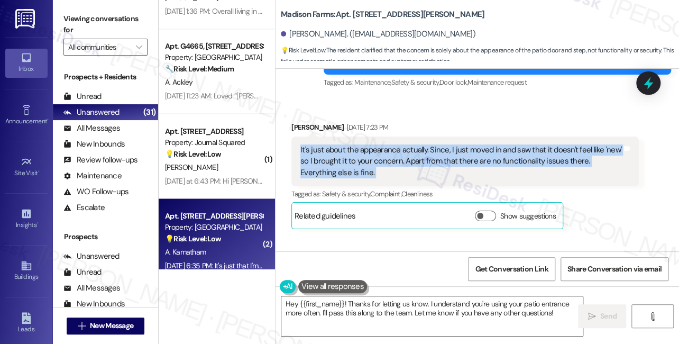
click at [445, 144] on div "It's just about the appearance actually. Since, I just moved in and saw that it…" at bounding box center [460, 161] width 321 height 34
click at [360, 144] on div "It's just about the appearance actually. Since, I just moved in and saw that it…" at bounding box center [460, 161] width 321 height 34
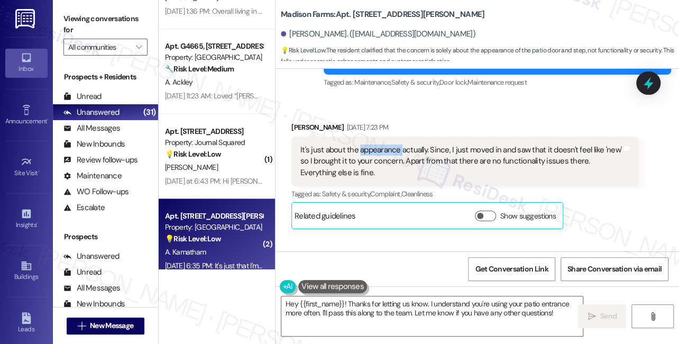
click at [360, 144] on div "It's just about the appearance actually. Since, I just moved in and saw that it…" at bounding box center [460, 161] width 321 height 34
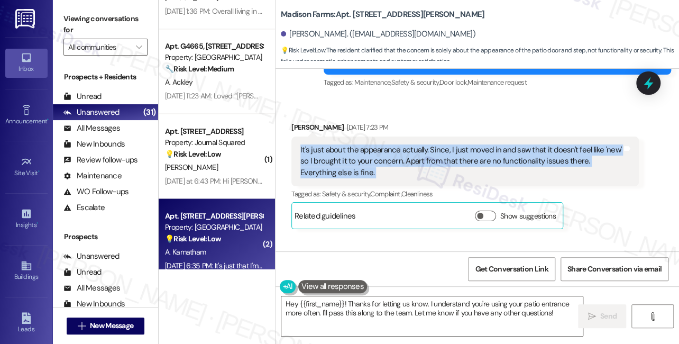
click at [360, 144] on div "It's just about the appearance actually. Since, I just moved in and saw that it…" at bounding box center [460, 161] width 321 height 34
click at [357, 144] on div "It's just about the appearance actually. Since, I just moved in and saw that it…" at bounding box center [460, 161] width 321 height 34
click at [447, 152] on div "It's just about the appearance actually. Since, I just moved in and saw that it…" at bounding box center [460, 161] width 321 height 34
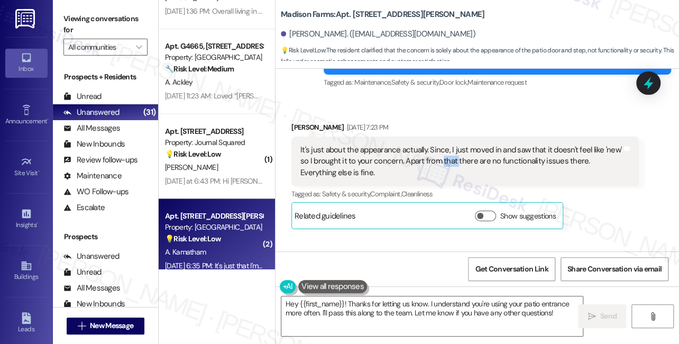
click at [447, 152] on div "It's just about the appearance actually. Since, I just moved in and saw that it…" at bounding box center [460, 161] width 321 height 34
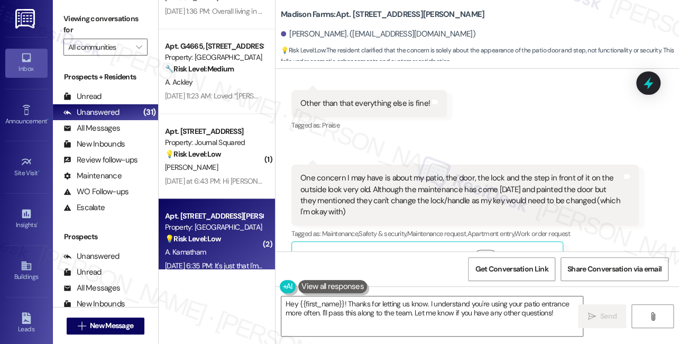
scroll to position [649, 0]
click at [411, 173] on div "One concern I may have is about my patio, the door, the lock and the step in fr…" at bounding box center [460, 195] width 321 height 45
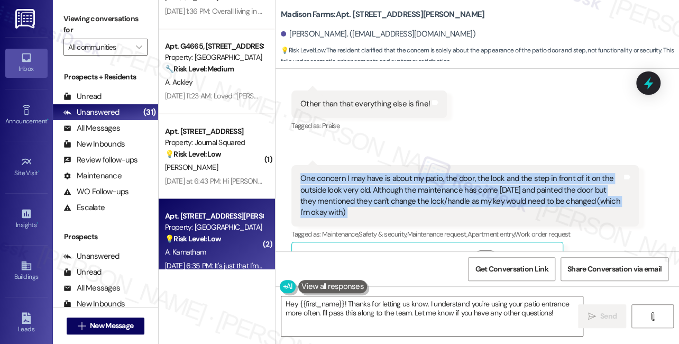
click at [411, 173] on div "One concern I may have is about my patio, the door, the lock and the step in fr…" at bounding box center [460, 195] width 321 height 45
click at [416, 181] on div "One concern I may have is about my patio, the door, the lock and the step in fr…" at bounding box center [460, 195] width 321 height 45
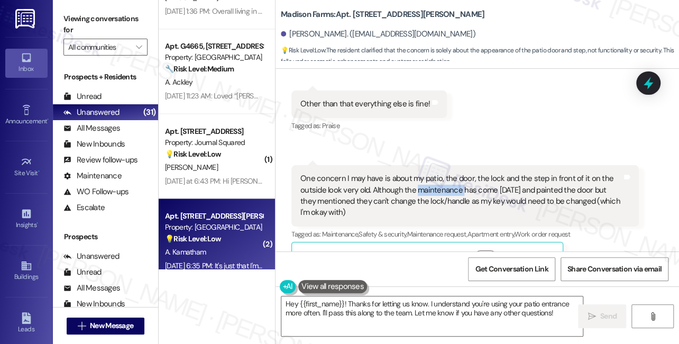
click at [416, 181] on div "One concern I may have is about my patio, the door, the lock and the step in fr…" at bounding box center [460, 195] width 321 height 45
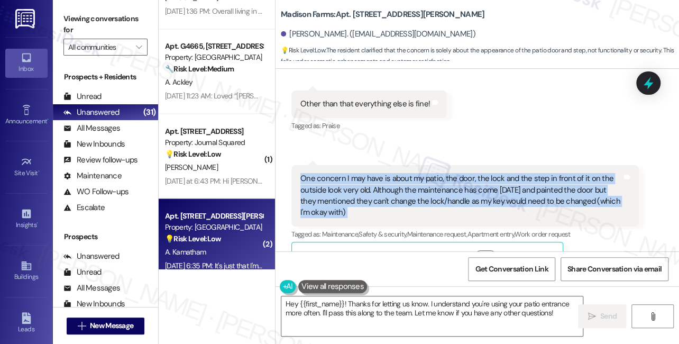
click at [416, 181] on div "One concern I may have is about my patio, the door, the lock and the step in fr…" at bounding box center [460, 195] width 321 height 45
click at [345, 191] on div "One concern I may have is about my patio, the door, the lock and the step in fr…" at bounding box center [460, 195] width 321 height 45
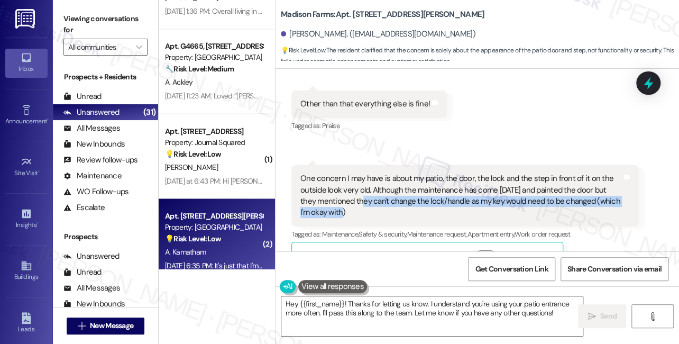
drag, startPoint x: 348, startPoint y: 191, endPoint x: 551, endPoint y: 202, distance: 203.3
click at [551, 202] on div "One concern I may have is about my patio, the door, the lock and the step in fr…" at bounding box center [460, 195] width 321 height 45
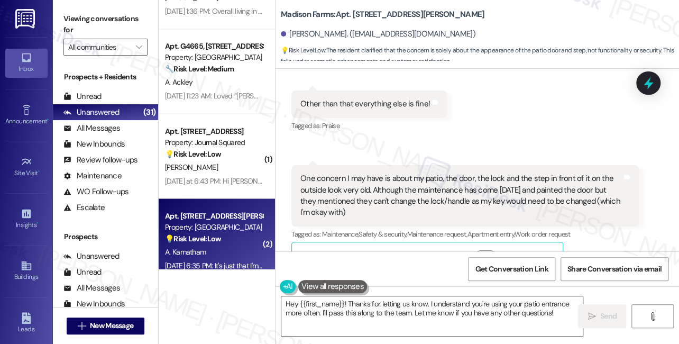
click at [475, 182] on div "One concern I may have is about my patio, the door, the lock and the step in fr…" at bounding box center [460, 195] width 321 height 45
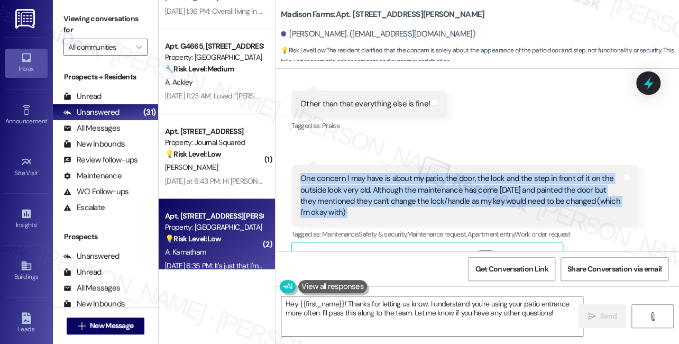
click at [475, 182] on div "One concern I may have is about my patio, the door, the lock and the step in fr…" at bounding box center [460, 195] width 321 height 45
click at [396, 173] on div "One concern I may have is about my patio, the door, the lock and the step in fr…" at bounding box center [460, 195] width 321 height 45
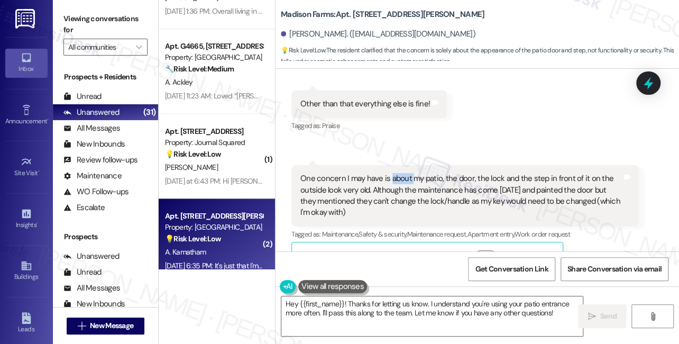
click at [396, 173] on div "One concern I may have is about my patio, the door, the lock and the step in fr…" at bounding box center [460, 195] width 321 height 45
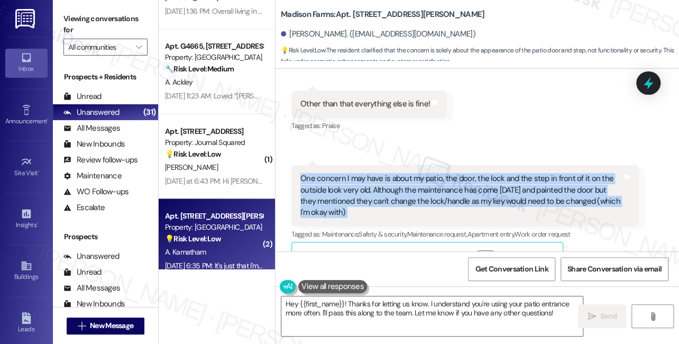
click at [396, 173] on div "One concern I may have is about my patio, the door, the lock and the step in fr…" at bounding box center [460, 195] width 321 height 45
click at [359, 173] on div "One concern I may have is about my patio, the door, the lock and the step in fr…" at bounding box center [460, 195] width 321 height 45
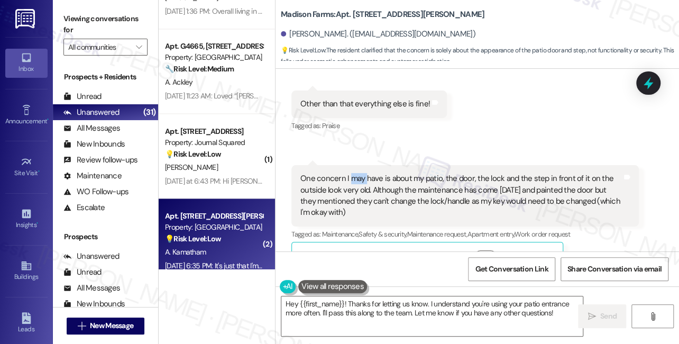
click at [359, 173] on div "One concern I may have is about my patio, the door, the lock and the step in fr…" at bounding box center [460, 195] width 321 height 45
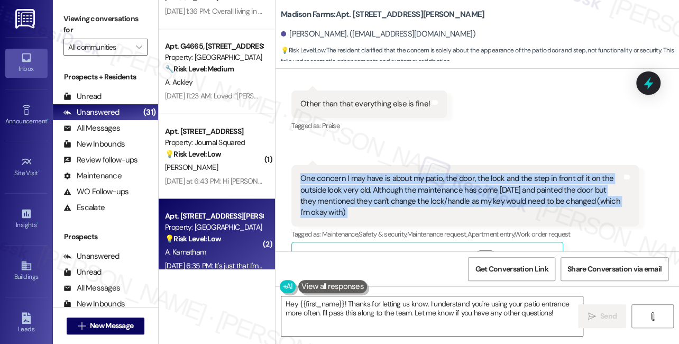
click at [359, 173] on div "One concern I may have is about my patio, the door, the lock and the step in fr…" at bounding box center [460, 195] width 321 height 45
click at [345, 173] on div "One concern I may have is about my patio, the door, the lock and the step in fr…" at bounding box center [460, 195] width 321 height 45
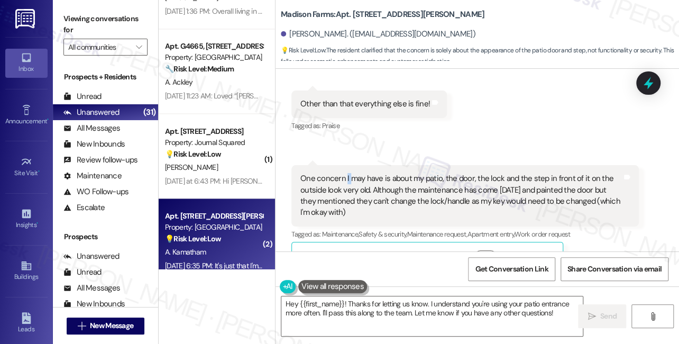
click at [345, 173] on div "One concern I may have is about my patio, the door, the lock and the step in fr…" at bounding box center [460, 195] width 321 height 45
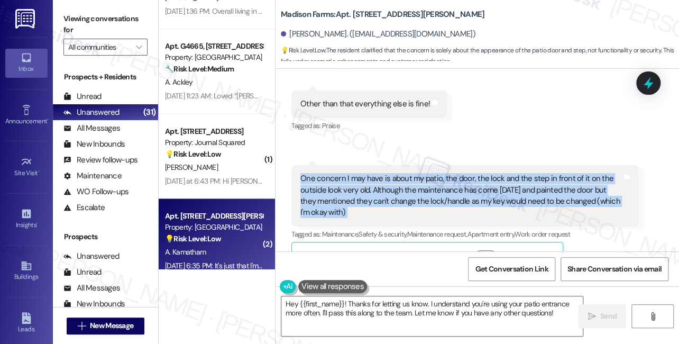
click at [345, 173] on div "One concern I may have is about my patio, the door, the lock and the step in fr…" at bounding box center [460, 195] width 321 height 45
click at [359, 308] on textarea "Hey {{first_name}}! Thanks for letting us know. I understand you're using your …" at bounding box center [431, 316] width 301 height 40
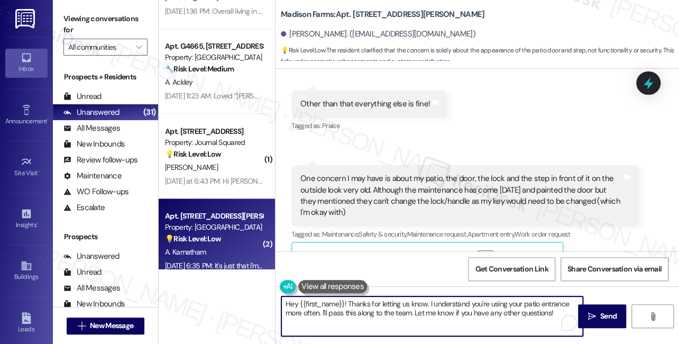
click at [469, 309] on textarea "Hey {{first_name}}! Thanks for letting us know. I understand you're using your …" at bounding box center [431, 316] width 301 height 40
click at [468, 308] on textarea "Hey {{first_name}}! Thanks for letting us know. I understand you're using your …" at bounding box center [431, 316] width 301 height 40
click at [467, 308] on textarea "Hey {{first_name}}! Thanks for letting us know. I understand you're using your …" at bounding box center [431, 316] width 301 height 40
drag, startPoint x: 555, startPoint y: 311, endPoint x: 286, endPoint y: 295, distance: 269.0
click at [286, 295] on div "Hey {{first_name}}! Thanks for letting us know. I understand you're using your …" at bounding box center [476, 325] width 403 height 79
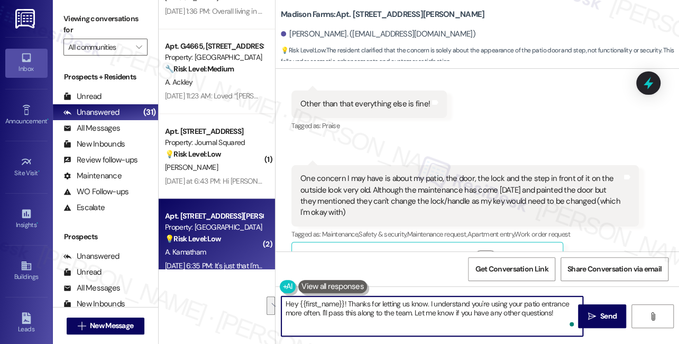
click at [286, 305] on textarea "Hey {{first_name}}! Thanks for letting us know. I understand you're using your …" at bounding box center [431, 316] width 301 height 40
drag, startPoint x: 348, startPoint y: 302, endPoint x: 555, endPoint y: 316, distance: 207.7
click at [555, 316] on textarea "Hey {{first_name}}! Thanks for letting us know. I understand you're using your …" at bounding box center [431, 316] width 301 height 40
click at [286, 303] on textarea "Hey {{first_name}}! If you can send us a photo of the patio door, lock and the …" at bounding box center [431, 316] width 301 height 40
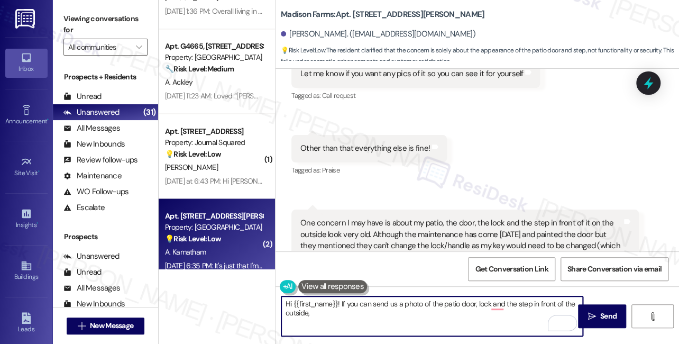
scroll to position [457, 0]
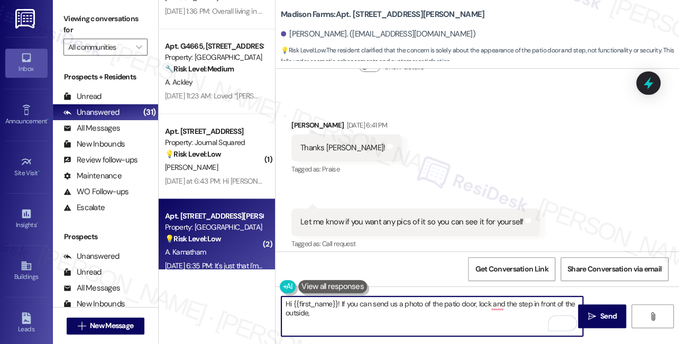
click at [338, 301] on textarea "Hi {{first_name}}! If you can send us a photo of the patio door, lock and the s…" at bounding box center [431, 316] width 301 height 40
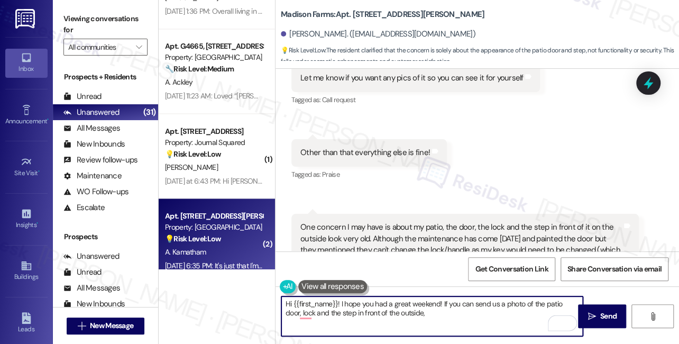
scroll to position [649, 0]
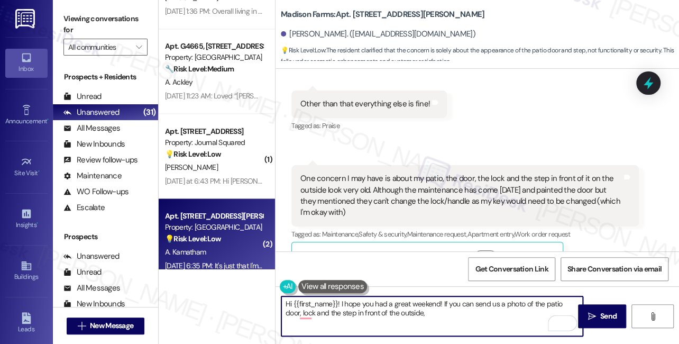
click at [471, 175] on div "One concern I may have is about my patio, the door, the lock and the step in fr…" at bounding box center [460, 195] width 321 height 45
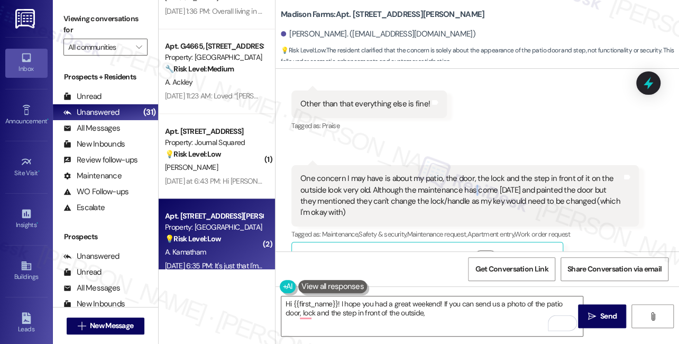
click at [471, 175] on div "One concern I may have is about my patio, the door, the lock and the step in fr…" at bounding box center [460, 195] width 321 height 45
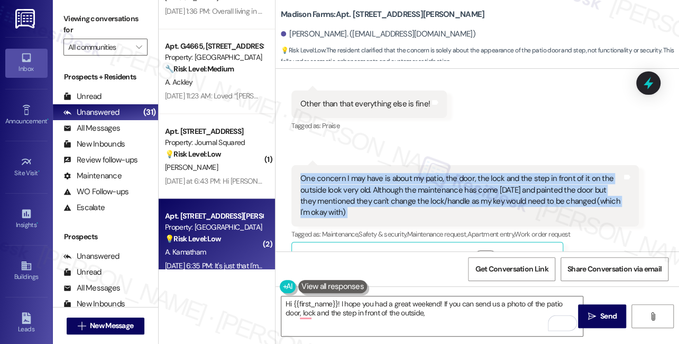
click at [471, 175] on div "One concern I may have is about my patio, the door, the lock and the step in fr…" at bounding box center [460, 195] width 321 height 45
click at [386, 187] on div "One concern I may have is about my patio, the door, the lock and the step in fr…" at bounding box center [460, 195] width 321 height 45
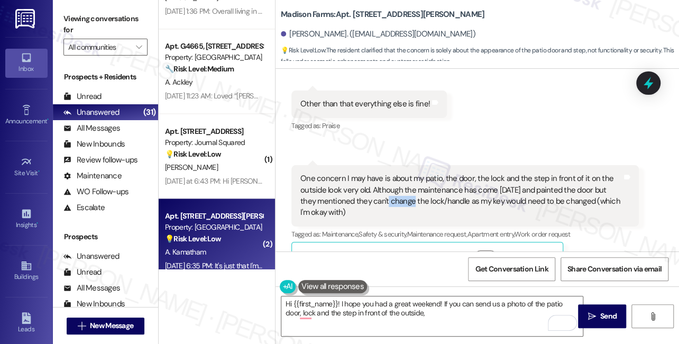
click at [386, 187] on div "One concern I may have is about my patio, the door, the lock and the step in fr…" at bounding box center [460, 195] width 321 height 45
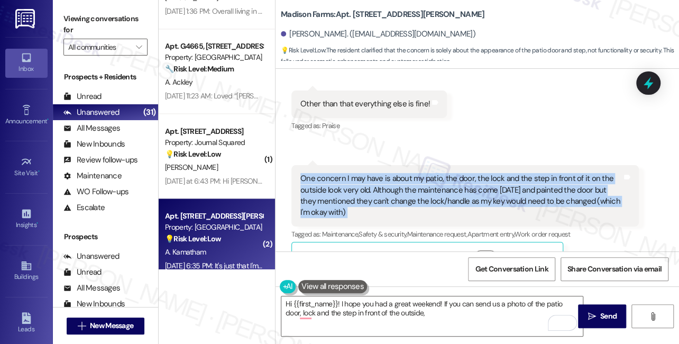
click at [386, 187] on div "One concern I may have is about my patio, the door, the lock and the step in fr…" at bounding box center [460, 195] width 321 height 45
click at [396, 183] on div "One concern I may have is about my patio, the door, the lock and the step in fr…" at bounding box center [460, 195] width 321 height 45
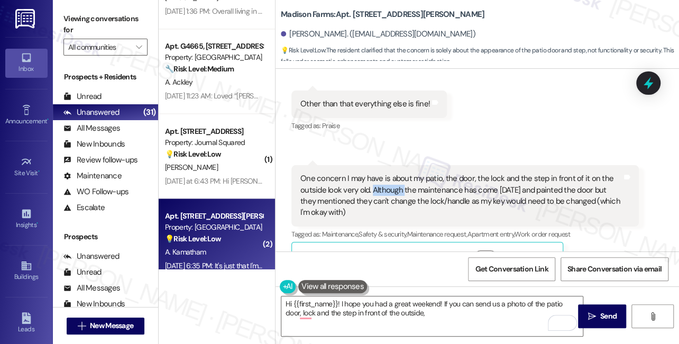
click at [396, 183] on div "One concern I may have is about my patio, the door, the lock and the step in fr…" at bounding box center [460, 195] width 321 height 45
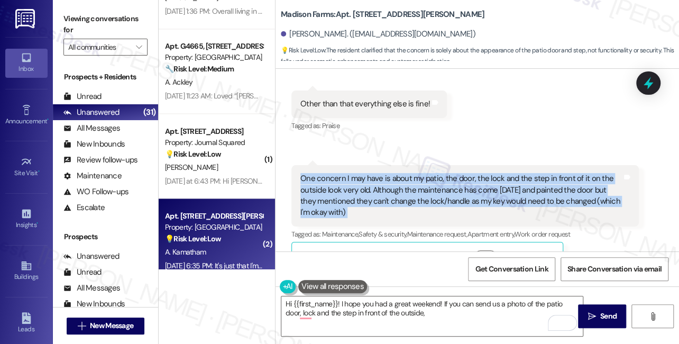
click at [396, 183] on div "One concern I may have is about my patio, the door, the lock and the step in fr…" at bounding box center [460, 195] width 321 height 45
click at [483, 187] on div "One concern I may have is about my patio, the door, the lock and the step in fr…" at bounding box center [460, 195] width 321 height 45
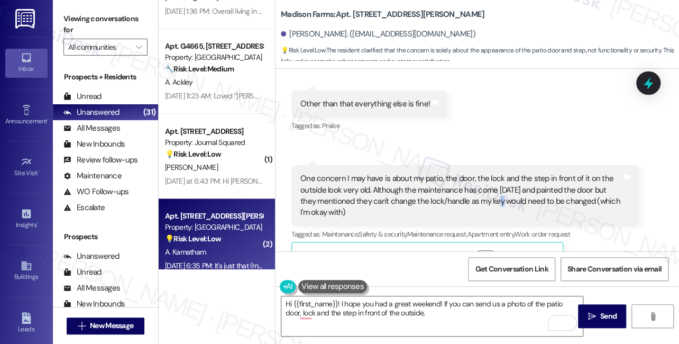
click at [483, 187] on div "One concern I may have is about my patio, the door, the lock and the step in fr…" at bounding box center [460, 195] width 321 height 45
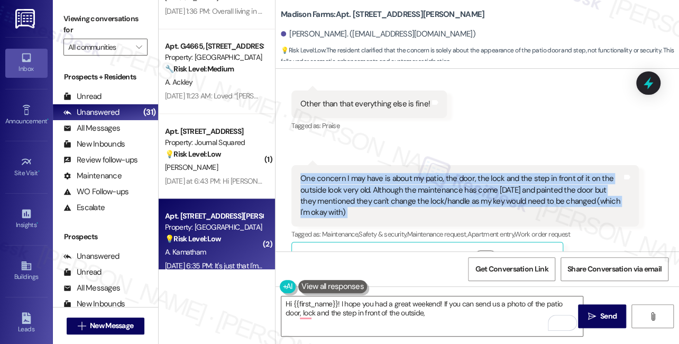
click at [483, 187] on div "One concern I may have is about my patio, the door, the lock and the step in fr…" at bounding box center [460, 195] width 321 height 45
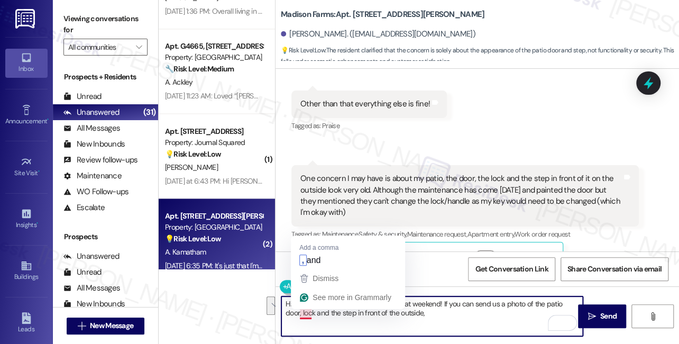
drag, startPoint x: 561, startPoint y: 303, endPoint x: 310, endPoint y: 317, distance: 252.0
click at [307, 317] on textarea "Hi {{first_name}}! I hope you had a great weekend! If you can send us a photo o…" at bounding box center [431, 316] width 301 height 40
click at [300, 328] on textarea "Hi {{first_name}}! I hope you had a great weekend! If you can send us a photo o…" at bounding box center [431, 316] width 301 height 40
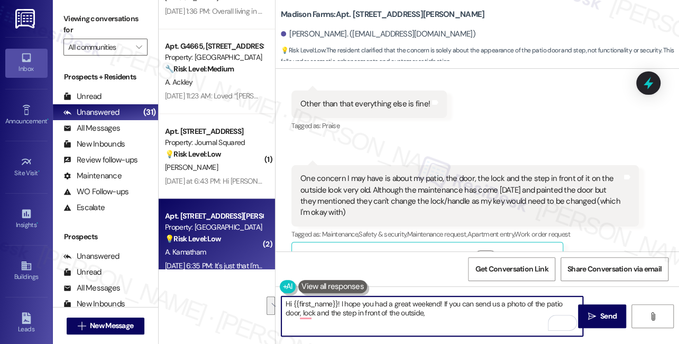
drag, startPoint x: 297, startPoint y: 314, endPoint x: 574, endPoint y: 297, distance: 278.0
click at [574, 297] on textarea "Hi {{first_name}}! I hope you had a great weekend! If you can send us a photo o…" at bounding box center [431, 316] width 301 height 40
click at [428, 317] on textarea "Hi {{first_name}}! I hope you had a great weekend! If you can send us a photo o…" at bounding box center [431, 316] width 301 height 40
type textarea "Hi {{first_name}}! I hope you had a great weekend! If you can send us a photo o…"
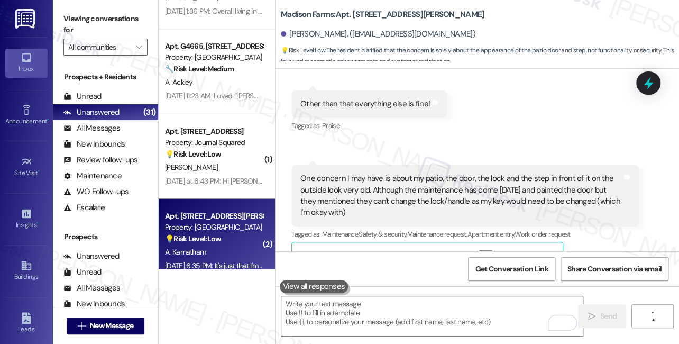
click at [90, 13] on label "Viewing conversations for" at bounding box center [105, 25] width 84 height 28
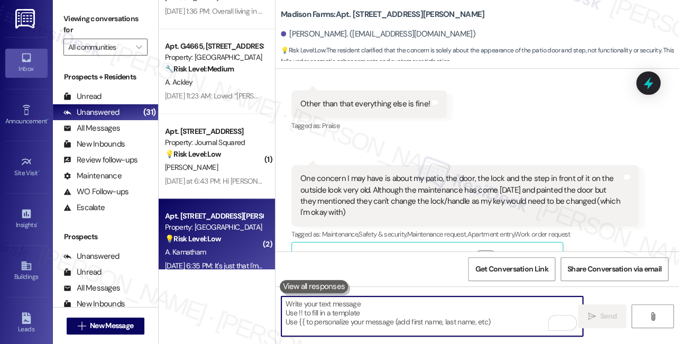
click at [404, 322] on textarea "To enrich screen reader interactions, please activate Accessibility in Grammarl…" at bounding box center [431, 316] width 301 height 40
paste textarea "I hope you had a great weekend! If you could please send us a photo of the pati…"
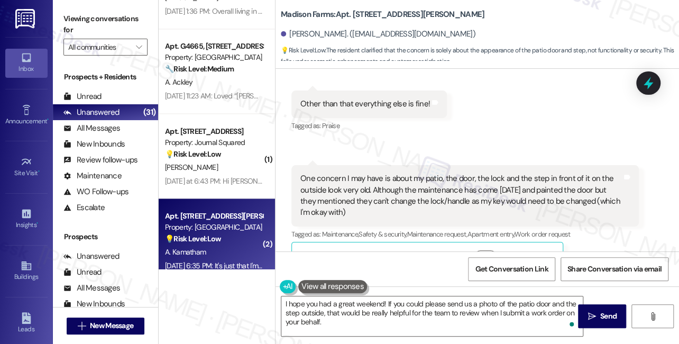
click at [108, 24] on label "Viewing conversations for" at bounding box center [105, 25] width 84 height 28
click at [391, 191] on div "One concern I may have is about my patio, the door, the lock and the step in fr…" at bounding box center [460, 195] width 321 height 45
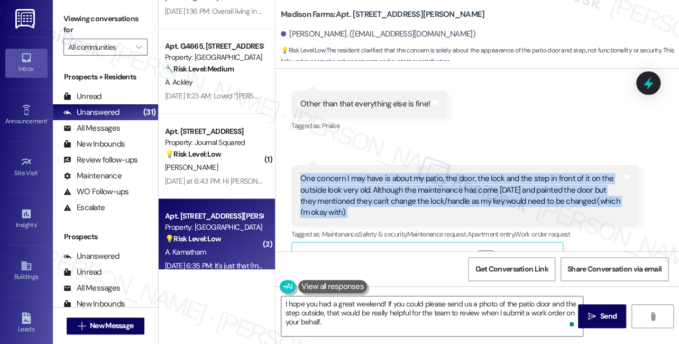
click at [391, 191] on div "One concern I may have is about my patio, the door, the lock and the step in fr…" at bounding box center [460, 195] width 321 height 45
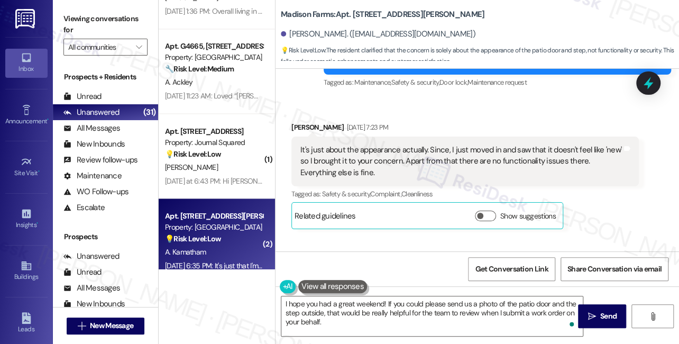
click at [355, 144] on div "It's just about the appearance actually. Since, I just moved in and saw that it…" at bounding box center [460, 161] width 321 height 34
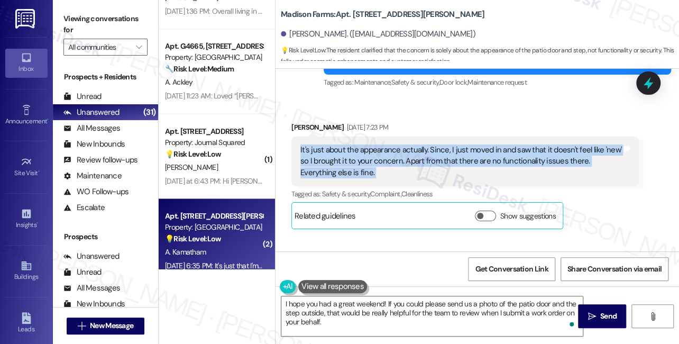
click at [355, 144] on div "It's just about the appearance actually. Since, I just moved in and saw that it…" at bounding box center [460, 161] width 321 height 34
click at [316, 146] on div "It's just about the appearance actually. Since, I just moved in and saw that it…" at bounding box center [460, 161] width 321 height 34
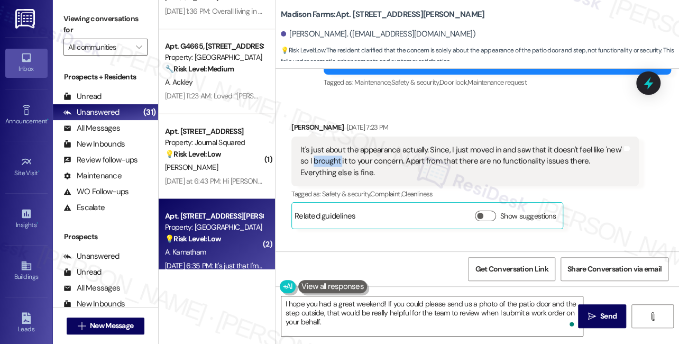
click at [316, 146] on div "It's just about the appearance actually. Since, I just moved in and saw that it…" at bounding box center [460, 161] width 321 height 34
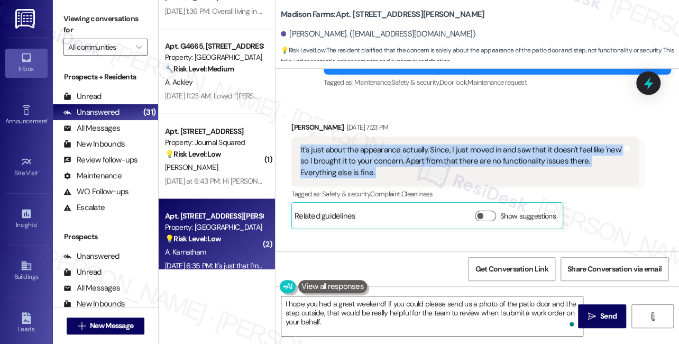
click at [316, 146] on div "It's just about the appearance actually. Since, I just moved in and saw that it…" at bounding box center [460, 161] width 321 height 34
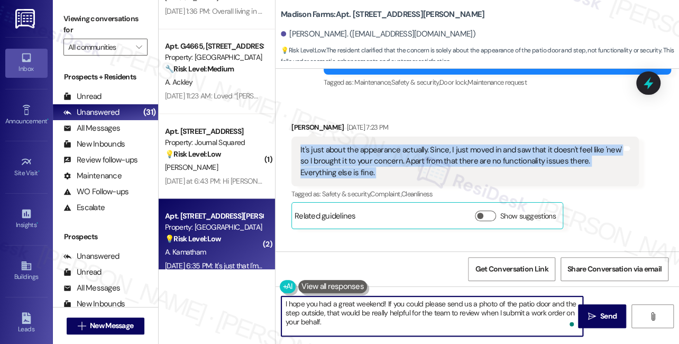
click at [331, 298] on textarea "I hope you had a great weekend! If you could please send us a photo of the pati…" at bounding box center [431, 316] width 301 height 40
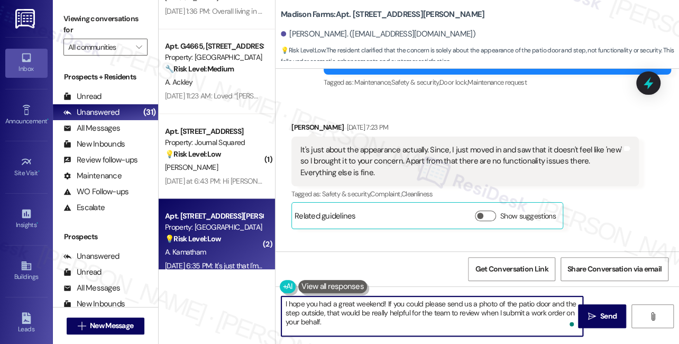
click at [331, 298] on textarea "I hope you had a great weekend! If you could please send us a photo of the pati…" at bounding box center [431, 316] width 301 height 40
click at [348, 306] on textarea "I hope you had a great weekend! If you could please send us a photo of the pati…" at bounding box center [431, 316] width 301 height 40
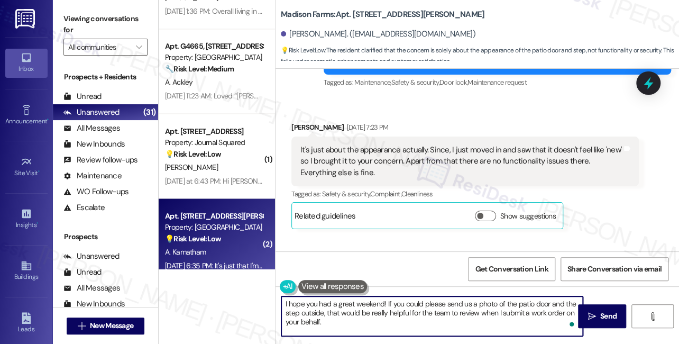
click at [348, 306] on textarea "I hope you had a great weekend! If you could please send us a photo of the pati…" at bounding box center [431, 316] width 301 height 40
click at [388, 313] on textarea "I hope you had a great weekend! If you could please send us a photo of the pati…" at bounding box center [431, 316] width 301 height 40
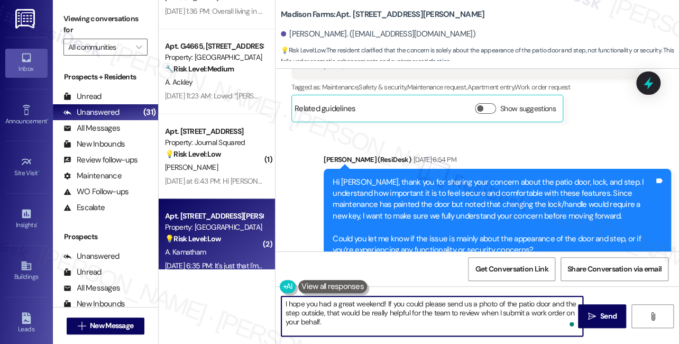
scroll to position [745, 0]
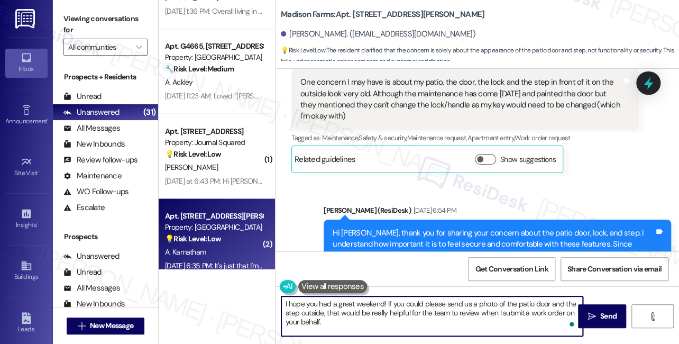
click at [298, 42] on div "Anvesh Kamatham. (anveshk689@gmail.com)" at bounding box center [480, 34] width 398 height 21
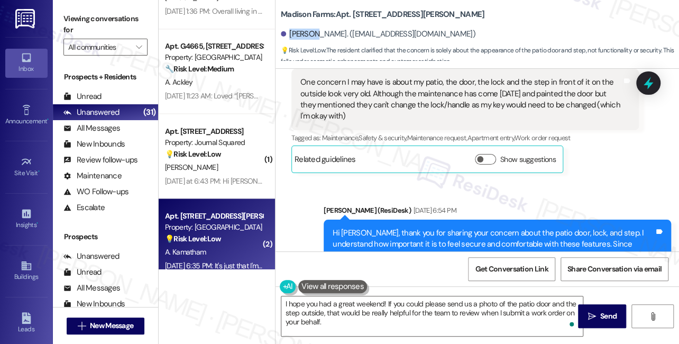
click at [298, 42] on div "Anvesh Kamatham. (anveshk689@gmail.com)" at bounding box center [480, 34] width 398 height 21
copy div "Anvesh"
click at [381, 305] on textarea "I hope you had a great weekend! If you could please send us a photo of the pati…" at bounding box center [431, 316] width 301 height 40
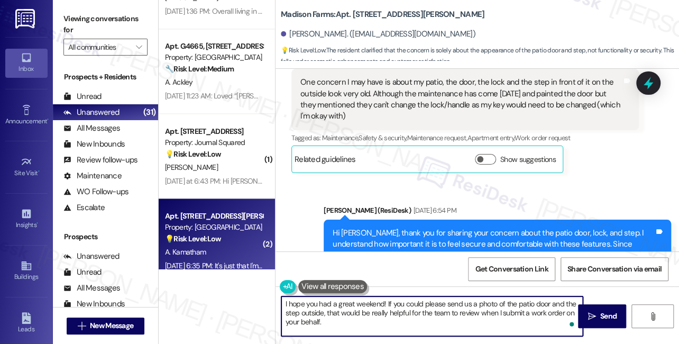
click at [283, 304] on textarea "I hope you had a great weekend! If you could please send us a photo of the pati…" at bounding box center [431, 316] width 301 height 40
paste textarea "Anvesh"
click at [301, 299] on textarea "Hi I hope you had a great weekend! If you could please send us a photo of the p…" at bounding box center [431, 316] width 301 height 40
click at [292, 301] on textarea "Hi I hope you had a great weekend! If you could please send us a photo of the p…" at bounding box center [431, 316] width 301 height 40
paste textarea "Anvesh"
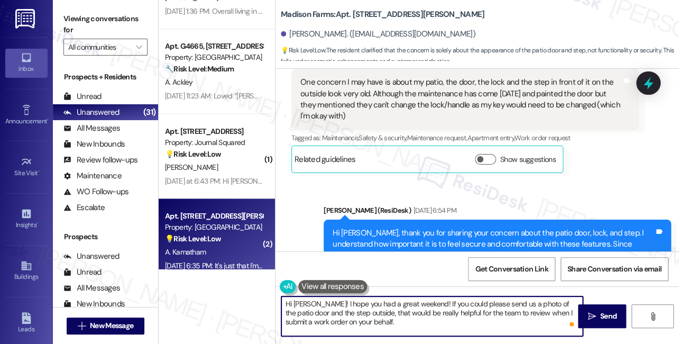
click at [444, 311] on textarea "Hi Anvesh! I hope you had a great weekend! If you could please send us a photo …" at bounding box center [431, 316] width 301 height 40
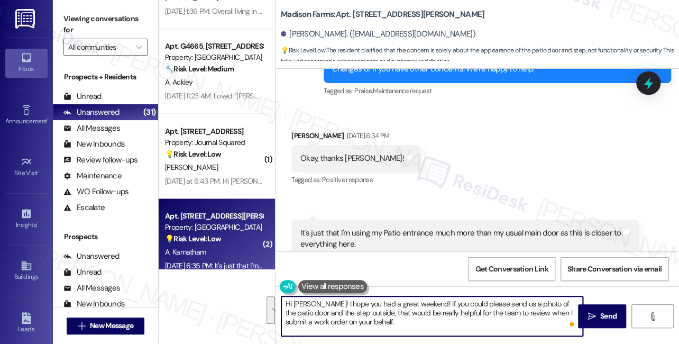
scroll to position [1418, 0]
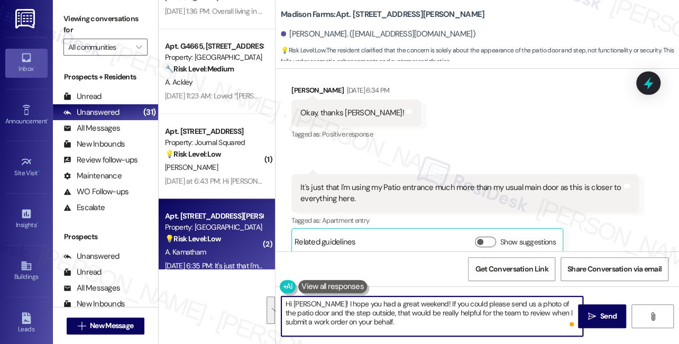
click at [375, 182] on div "It's just that I'm using my Patio entrance much more than my usual main door as…" at bounding box center [460, 193] width 321 height 23
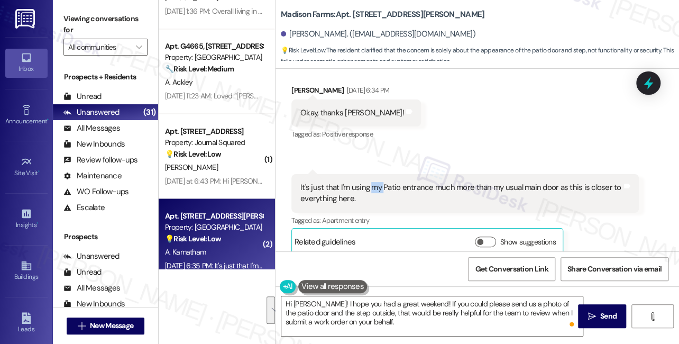
click at [375, 182] on div "It's just that I'm using my Patio entrance much more than my usual main door as…" at bounding box center [460, 193] width 321 height 23
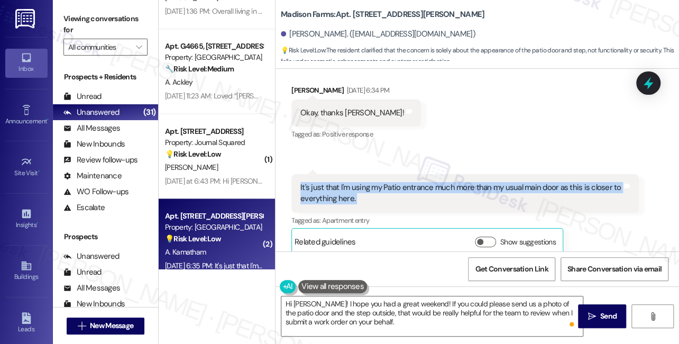
click at [375, 182] on div "It's just that I'm using my Patio entrance much more than my usual main door as…" at bounding box center [460, 193] width 321 height 23
click at [350, 182] on div "It's just that I'm using my Patio entrance much more than my usual main door as…" at bounding box center [460, 193] width 321 height 23
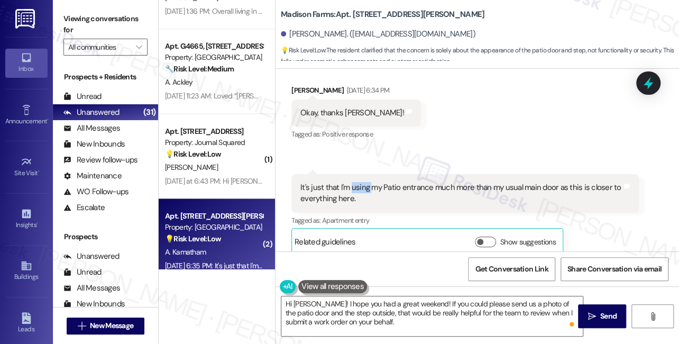
click at [350, 182] on div "It's just that I'm using my Patio entrance much more than my usual main door as…" at bounding box center [460, 193] width 321 height 23
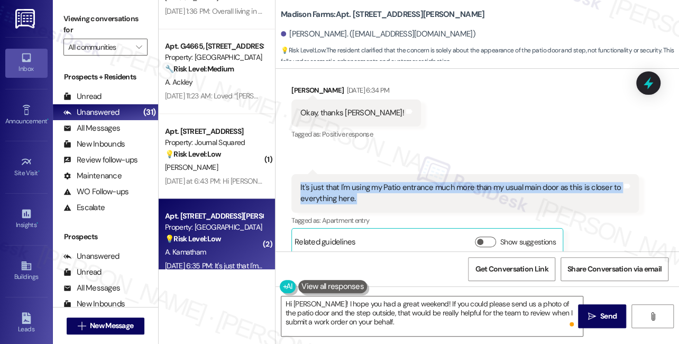
click at [350, 182] on div "It's just that I'm using my Patio entrance much more than my usual main door as…" at bounding box center [460, 193] width 321 height 23
click at [347, 182] on div "It's just that I'm using my Patio entrance much more than my usual main door as…" at bounding box center [460, 193] width 321 height 23
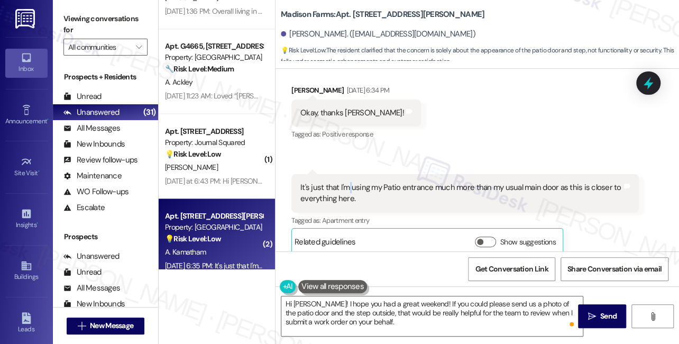
click at [347, 182] on div "It's just that I'm using my Patio entrance much more than my usual main door as…" at bounding box center [460, 193] width 321 height 23
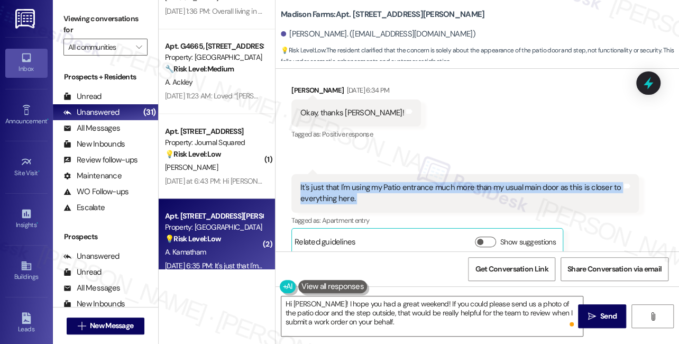
click at [347, 182] on div "It's just that I'm using my Patio entrance much more than my usual main door as…" at bounding box center [460, 193] width 321 height 23
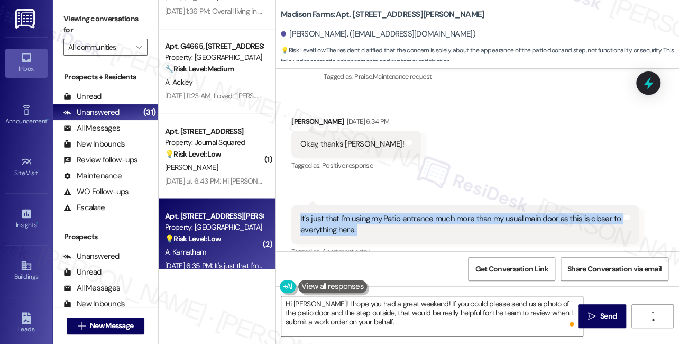
scroll to position [1370, 0]
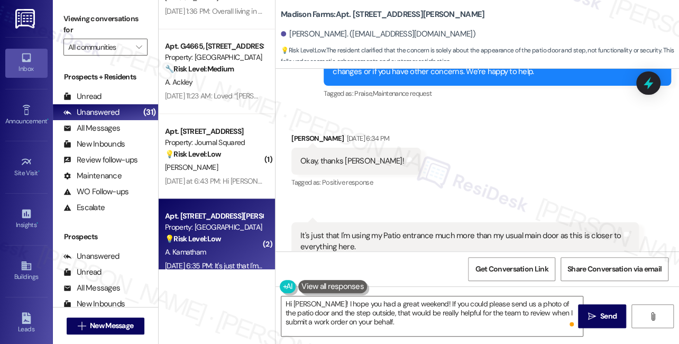
click at [339, 147] on div "Okay, thanks Jane! Tags and notes" at bounding box center [355, 160] width 129 height 27
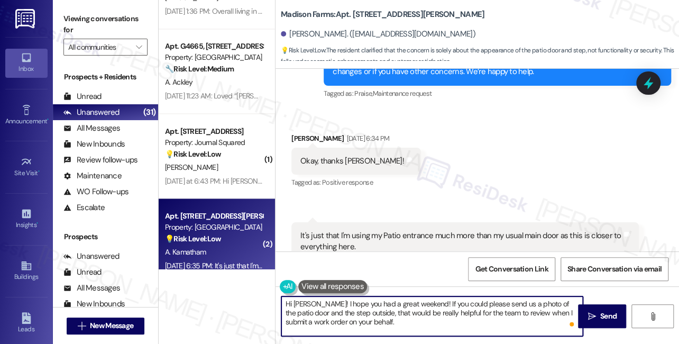
click at [364, 301] on textarea "Hi Anvesh! I hope you had a great weekend! If you could please send us a photo …" at bounding box center [431, 316] width 301 height 40
click at [345, 313] on textarea "Hi Anvesh! I hope you had a great weekend! If you could please send us a photo …" at bounding box center [431, 316] width 301 height 40
click at [326, 308] on textarea "Hi Anvesh! I hope you had a great weekend! If you could please send us a photo …" at bounding box center [431, 316] width 301 height 40
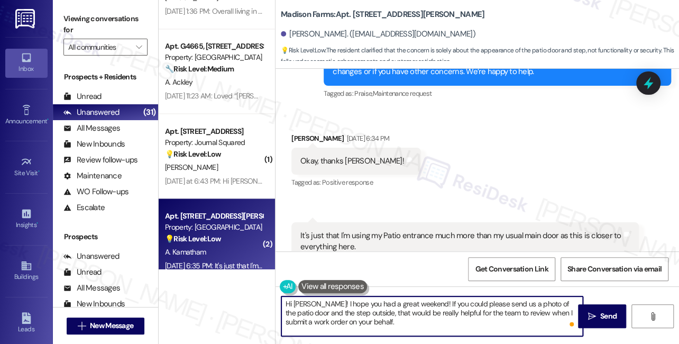
click at [326, 308] on textarea "Hi Anvesh! I hope you had a great weekend! If you could please send us a photo …" at bounding box center [431, 316] width 301 height 40
click at [430, 316] on textarea "Hi Anvesh! I hope you had a great weekend! If you could please send us a photo …" at bounding box center [431, 316] width 301 height 40
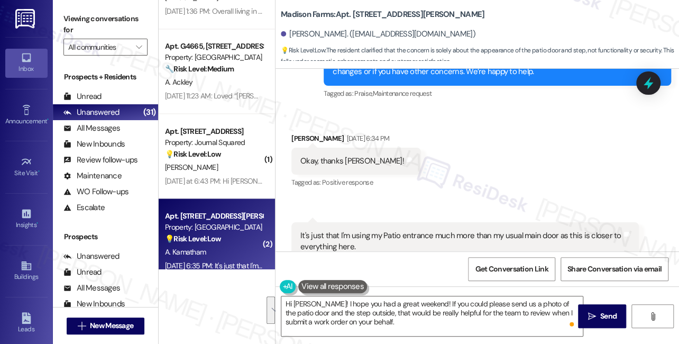
click at [490, 194] on div "Received via SMS Anvesh Kamatham Sep 08, 2025 at 6:34 PM Okay, thanks Jane! Tag…" at bounding box center [476, 210] width 403 height 202
click at [76, 12] on label "Viewing conversations for" at bounding box center [105, 25] width 84 height 28
click at [361, 14] on b "Madison Farms: Apt. B2119, 4883 Riley Road" at bounding box center [382, 14] width 203 height 11
copy b "B2119"
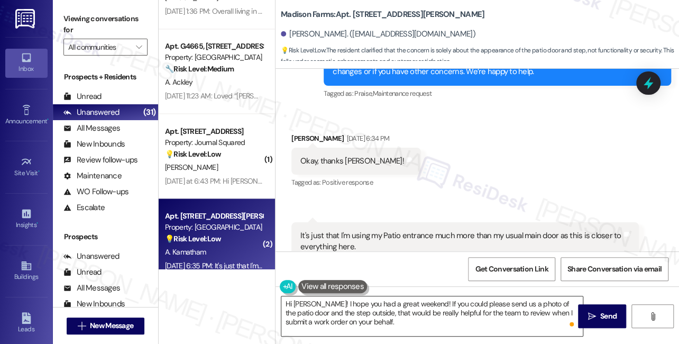
click at [419, 302] on textarea "Hi Anvesh! I hope you had a great weekend! If you could please send us a photo …" at bounding box center [431, 316] width 301 height 40
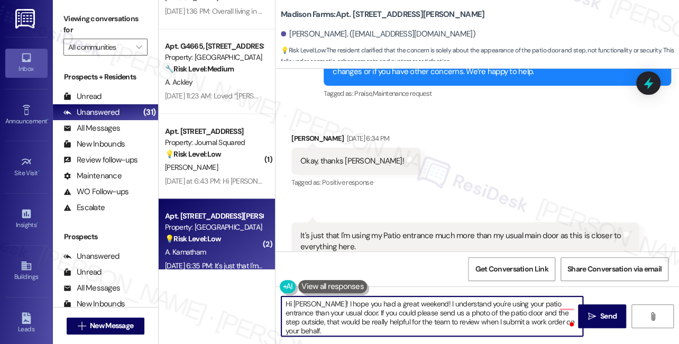
click at [356, 317] on textarea "Hi Anvesh! I hope you had a great weekend! I understand you're using your patio…" at bounding box center [431, 316] width 301 height 40
click at [398, 310] on textarea "Hi Anvesh! I hope you had a great weekend! I understand you're using your patio…" at bounding box center [431, 316] width 301 height 40
drag, startPoint x: 452, startPoint y: 313, endPoint x: 496, endPoint y: 312, distance: 43.9
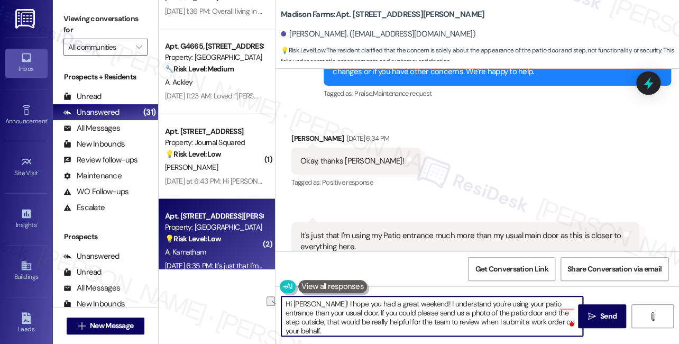
click at [496, 312] on textarea "Hi Anvesh! I hope you had a great weekend! I understand you're using your patio…" at bounding box center [431, 316] width 301 height 40
click at [406, 312] on textarea "Hi Anvesh! I hope you had a great weekend! I understand you're using your patio…" at bounding box center [431, 316] width 301 height 40
click at [562, 321] on textarea "Hi Anvesh! I hope you had a great weekend! I understand you're using your patio…" at bounding box center [431, 316] width 301 height 40
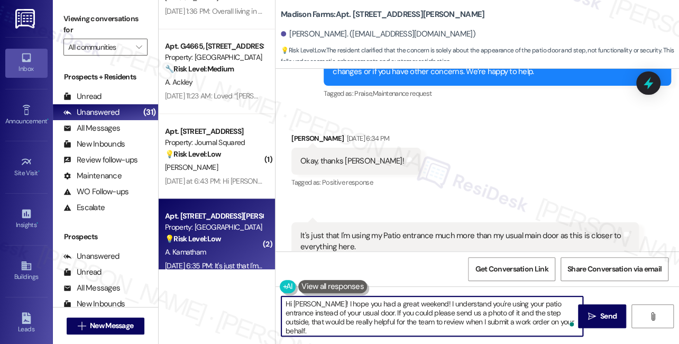
click at [425, 307] on textarea "Hi Anvesh! I hope you had a great weekend! I understand you're using your patio…" at bounding box center [431, 316] width 301 height 40
click at [318, 325] on textarea "Hi Anvesh! I hope you had a great weekend! I understand you're using your patio…" at bounding box center [431, 316] width 301 height 40
click at [300, 311] on textarea "Hi Anvesh! I hope you had a great weekend! I understand you're using your patio…" at bounding box center [431, 316] width 301 height 40
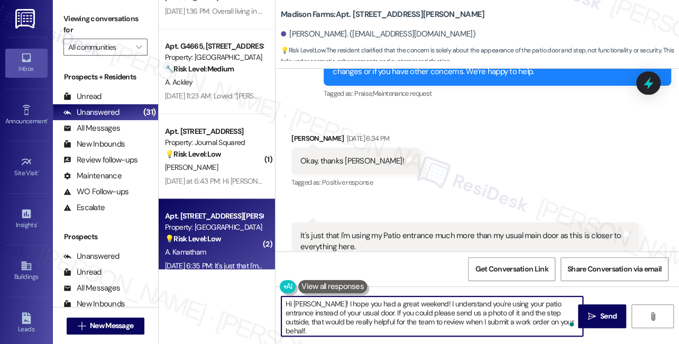
click at [300, 311] on textarea "Hi Anvesh! I hope you had a great weekend! I understand you're using your patio…" at bounding box center [431, 316] width 301 height 40
click at [302, 309] on textarea "Hi Anvesh! I hope you had a great weekend! I understand you're using your patio…" at bounding box center [431, 316] width 301 height 40
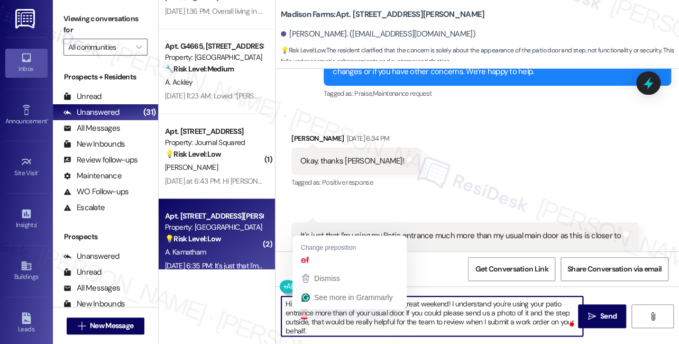
click at [302, 309] on textarea "Hi Anvesh! I hope you had a great weekend! I understand you're using your patio…" at bounding box center [431, 316] width 301 height 40
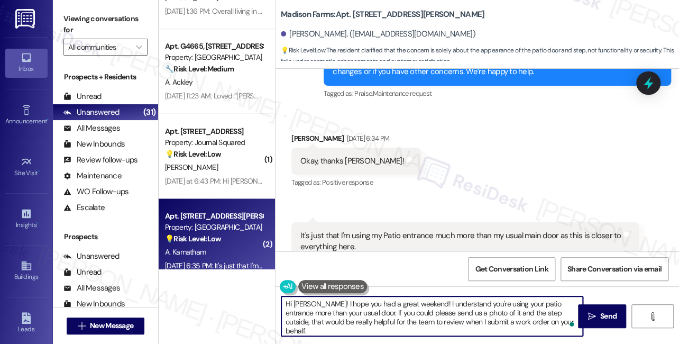
type textarea "Hi Anvesh! I hope you had a great weekend! I understand you're using your patio…"
click at [453, 315] on textarea "Hi Anvesh! I hope you had a great weekend! I understand you're using your patio…" at bounding box center [431, 316] width 301 height 40
click at [382, 318] on textarea "Hi Anvesh! I hope you had a great weekend! I understand you're using your patio…" at bounding box center [431, 316] width 301 height 40
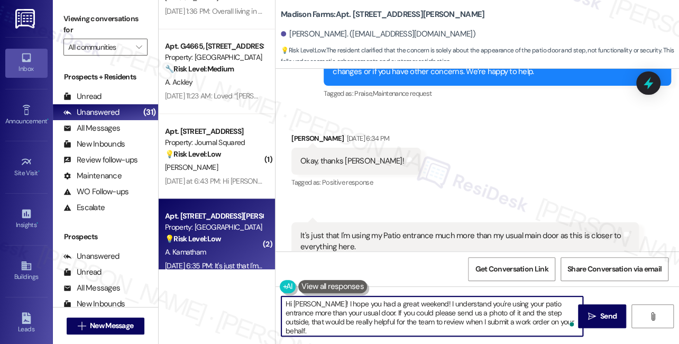
click at [465, 307] on textarea "Hi Anvesh! I hope you had a great weekend! I understand you're using your patio…" at bounding box center [431, 316] width 301 height 40
click at [504, 313] on textarea "Hi Anvesh! I hope you had a great weekend! I understand you're using your patio…" at bounding box center [431, 316] width 301 height 40
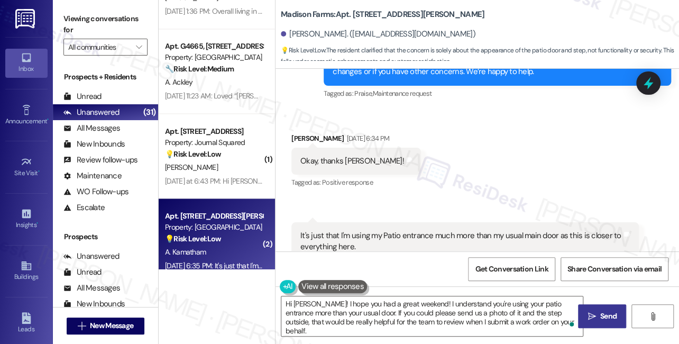
click at [593, 310] on span " Send" at bounding box center [601, 315] width 33 height 11
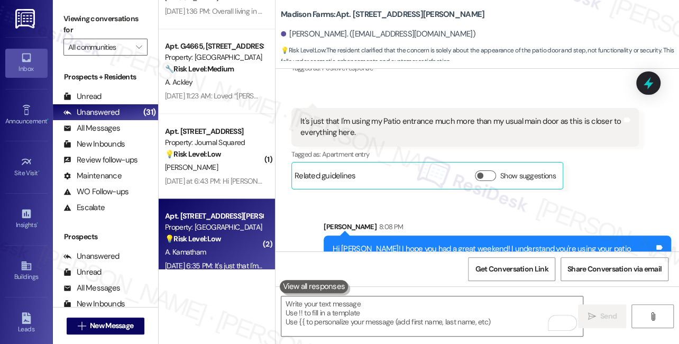
scroll to position [1515, 0]
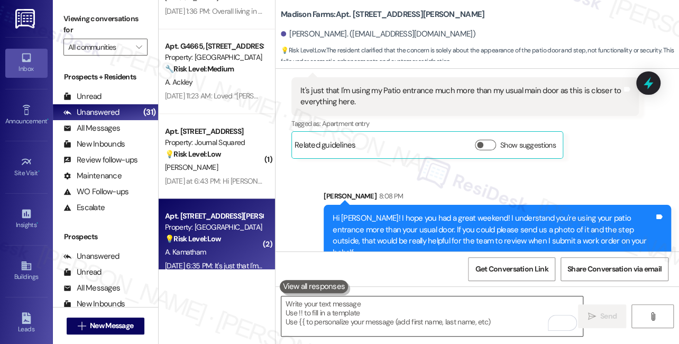
click at [401, 311] on textarea "To enrich screen reader interactions, please activate Accessibility in Grammarl…" at bounding box center [431, 316] width 301 height 40
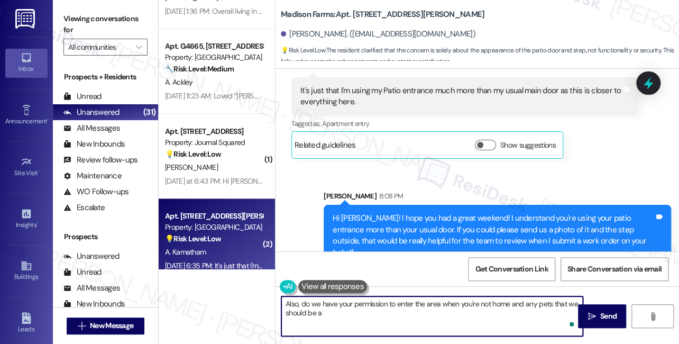
type textarea "Also, do we have your permission to enter the area when you're not home and any…"
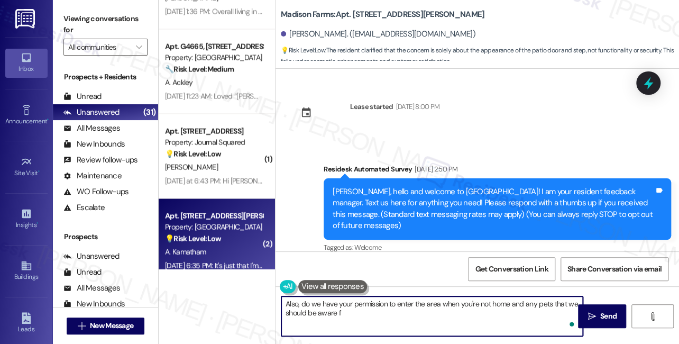
scroll to position [1515, 0]
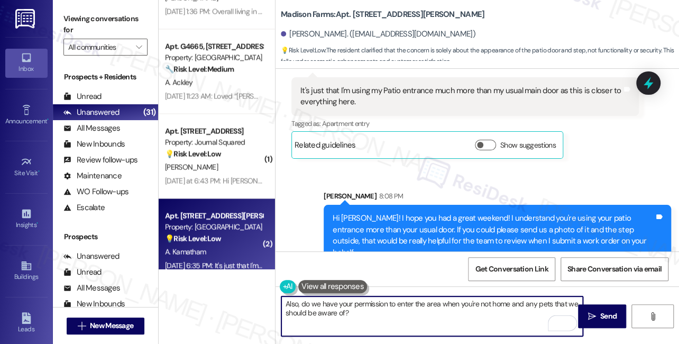
click at [407, 308] on textarea "Also, do we have your permission to enter the area when you're not home and any…" at bounding box center [431, 316] width 301 height 40
click at [528, 302] on textarea "Also, do we have your permission to enter the area when you're not home, and an…" at bounding box center [431, 316] width 301 height 40
click at [429, 310] on textarea "Also, do we have your permission to enter the area when you're not home, and ar…" at bounding box center [431, 316] width 301 height 40
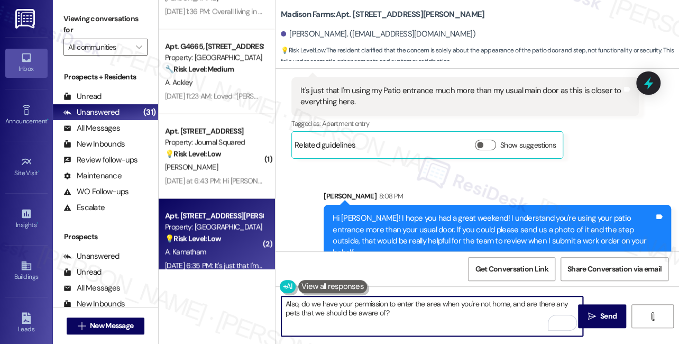
click at [429, 310] on textarea "Also, do we have your permission to enter the area when you're not home, and ar…" at bounding box center [431, 316] width 301 height 40
type textarea "Also, do we have your permission to enter the area when you're not home, and ar…"
click at [589, 315] on icon "" at bounding box center [591, 316] width 8 height 8
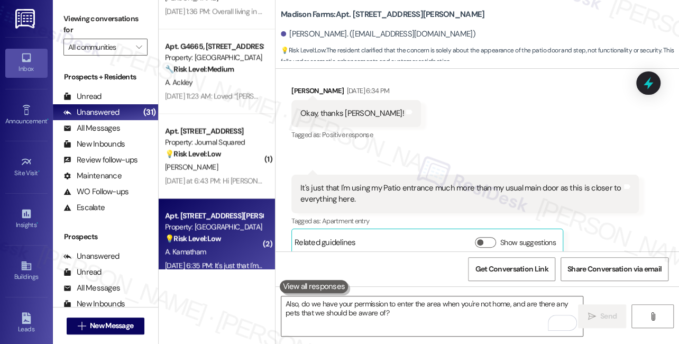
scroll to position [1599, 0]
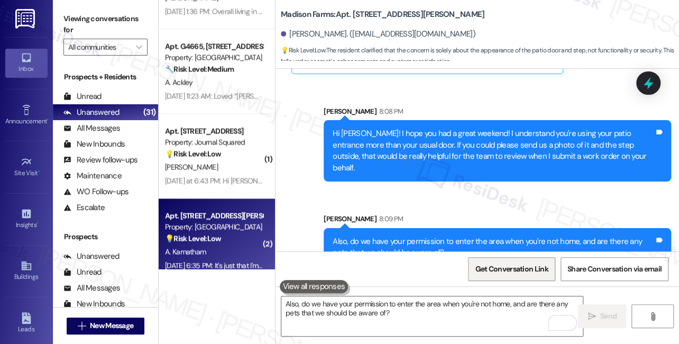
click at [496, 274] on span "Get Conversation Link" at bounding box center [510, 268] width 77 height 23
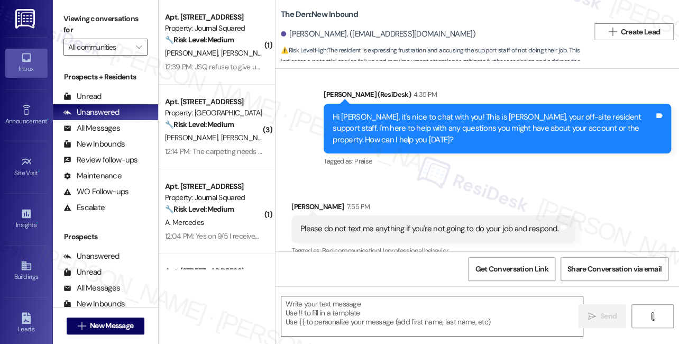
type textarea "Fetching suggested responses. Please feel free to read through the conversation…"
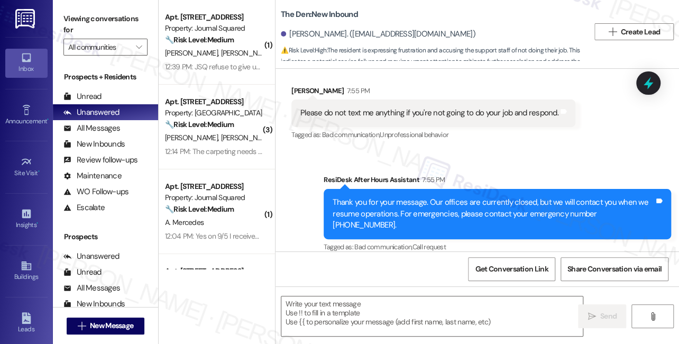
scroll to position [176, 0]
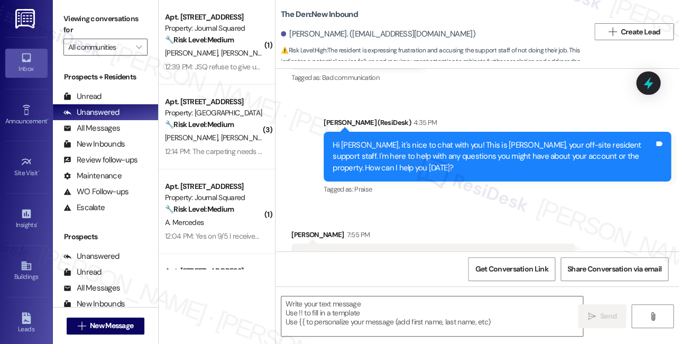
click at [482, 147] on div "Hi [PERSON_NAME], it's nice to chat with you! This is [PERSON_NAME], your off-s…" at bounding box center [492, 157] width 321 height 34
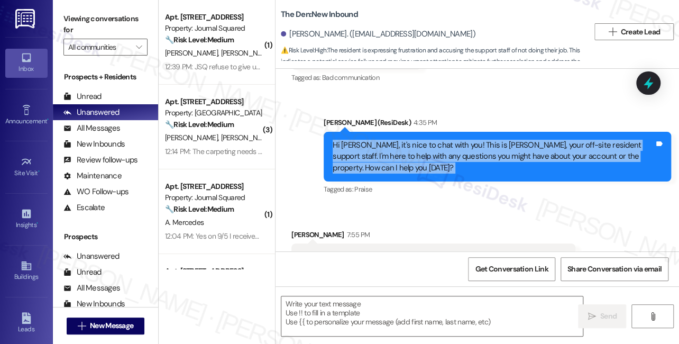
click at [482, 147] on div "Hi [PERSON_NAME], it's nice to chat with you! This is [PERSON_NAME], your off-s…" at bounding box center [492, 157] width 321 height 34
click at [449, 152] on div "Hi [PERSON_NAME], it's nice to chat with you! This is [PERSON_NAME], your off-s…" at bounding box center [492, 157] width 321 height 34
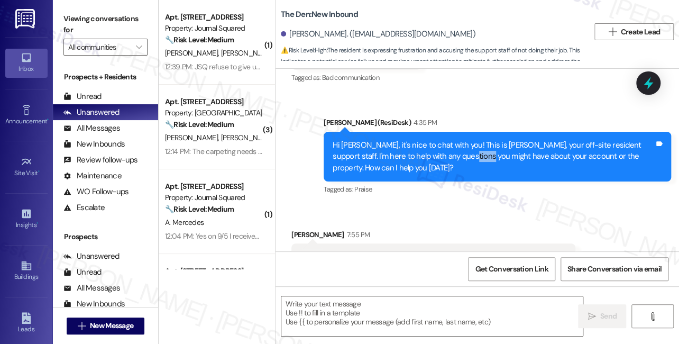
click at [449, 152] on div "Hi [PERSON_NAME], it's nice to chat with you! This is [PERSON_NAME], your off-s…" at bounding box center [492, 157] width 321 height 34
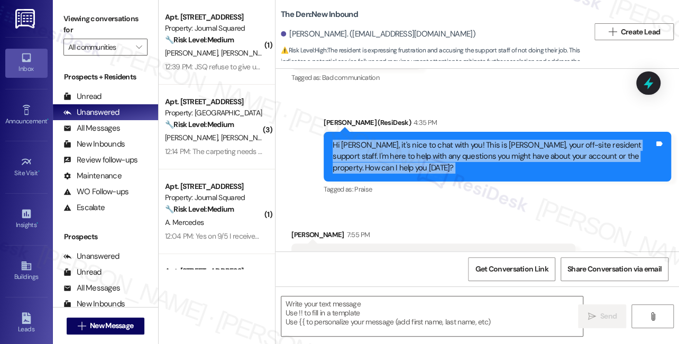
click at [449, 152] on div "Hi [PERSON_NAME], it's nice to chat with you! This is [PERSON_NAME], your off-s…" at bounding box center [492, 157] width 321 height 34
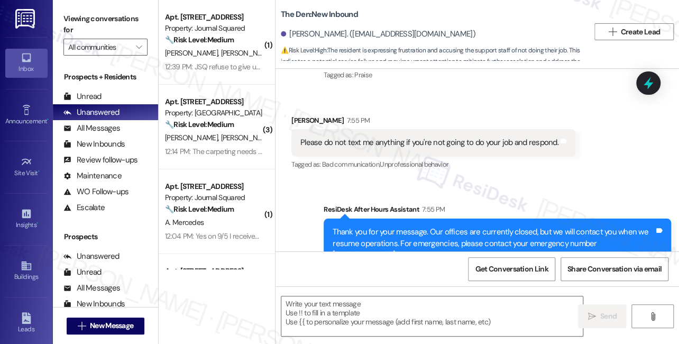
scroll to position [320, 0]
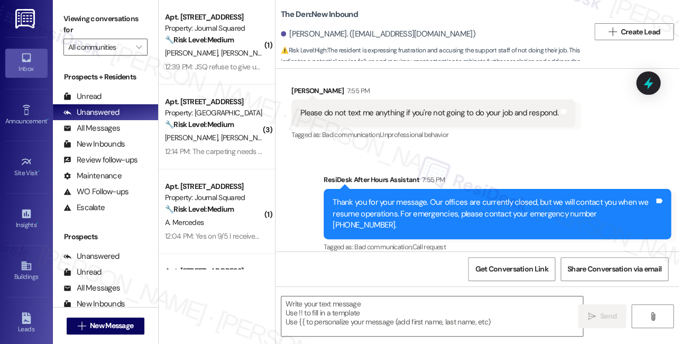
click at [356, 111] on div "Please do not text me anything if you're not going to do your job and respond." at bounding box center [429, 112] width 258 height 11
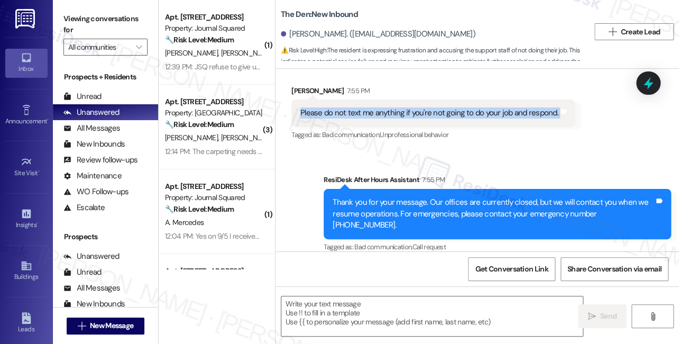
click at [356, 111] on div "Please do not text me anything if you're not going to do your job and respond." at bounding box center [429, 112] width 258 height 11
click at [486, 117] on div "Please do not text me anything if you're not going to do your job and respond." at bounding box center [429, 112] width 258 height 11
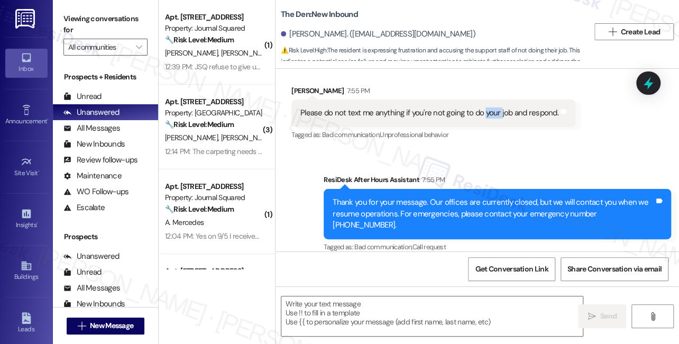
click at [486, 117] on div "Please do not text me anything if you're not going to do your job and respond." at bounding box center [429, 112] width 258 height 11
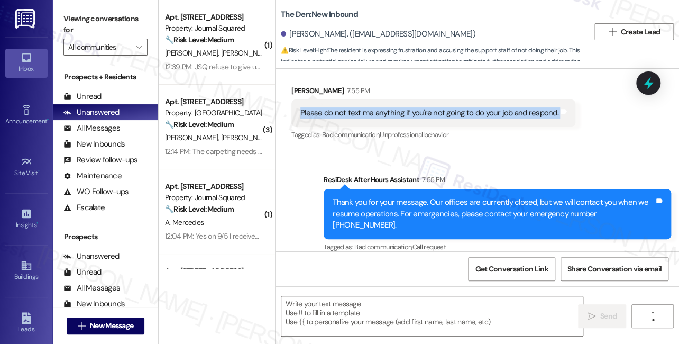
click at [486, 116] on div "Please do not text me anything if you're not going to do your job and respond." at bounding box center [429, 112] width 258 height 11
click at [403, 116] on div "Please do not text me anything if you're not going to do your job and respond." at bounding box center [429, 112] width 258 height 11
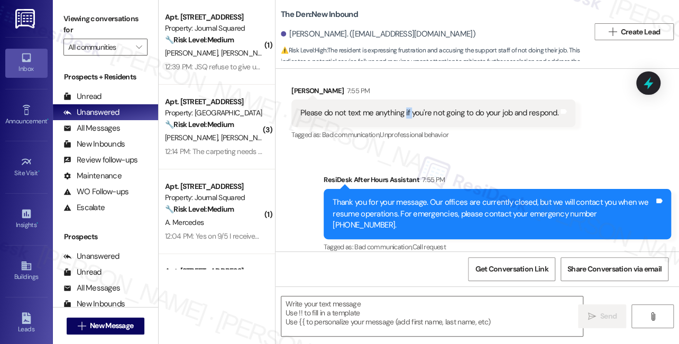
click at [403, 116] on div "Please do not text me anything if you're not going to do your job and respond." at bounding box center [429, 112] width 258 height 11
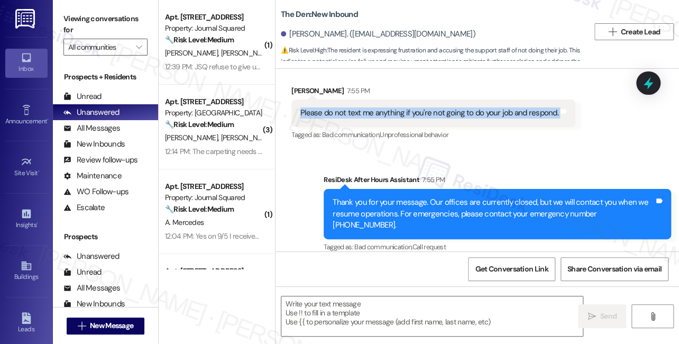
click at [403, 116] on div "Please do not text me anything if you're not going to do your job and respond." at bounding box center [429, 112] width 258 height 11
click at [70, 19] on label "Viewing conversations for" at bounding box center [105, 25] width 84 height 28
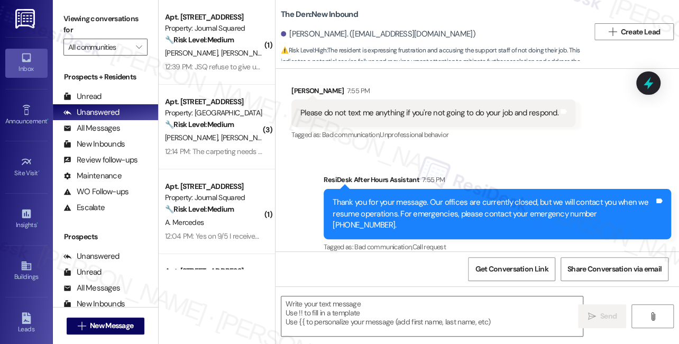
click at [366, 337] on div " Send " at bounding box center [476, 325] width 403 height 79
click at [364, 322] on textarea at bounding box center [431, 316] width 301 height 40
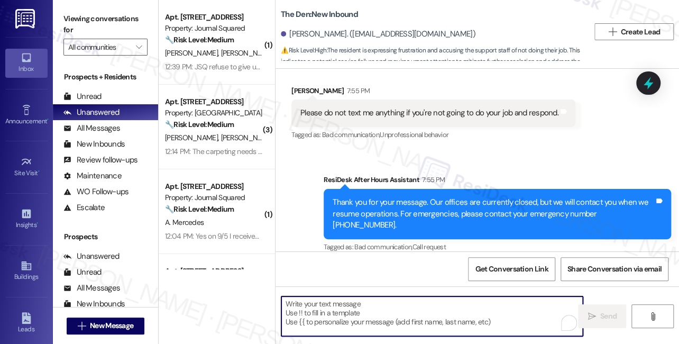
paste textarea "I hear your frustration and I’m sorry you’re feeling this way. I want to make s…"
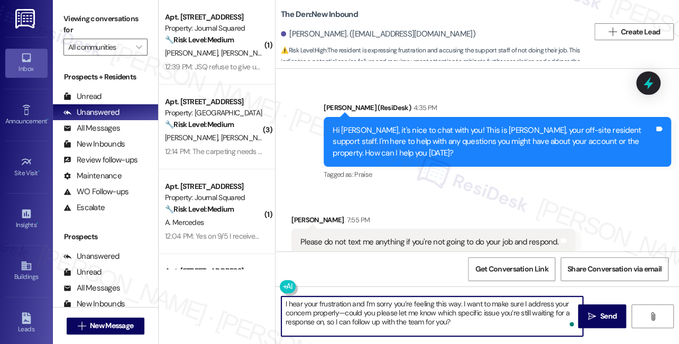
scroll to position [175, 0]
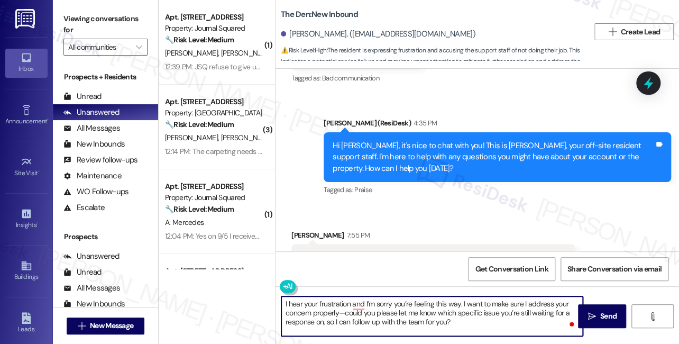
click at [338, 301] on textarea "I hear your frustration and I’m sorry you’re feeling this way. I want to make s…" at bounding box center [431, 316] width 301 height 40
click at [332, 300] on textarea "I hear your concern and I’m sorry you’re feeling this way. I want to make sure …" at bounding box center [431, 316] width 301 height 40
drag, startPoint x: 311, startPoint y: 312, endPoint x: 335, endPoint y: 315, distance: 24.0
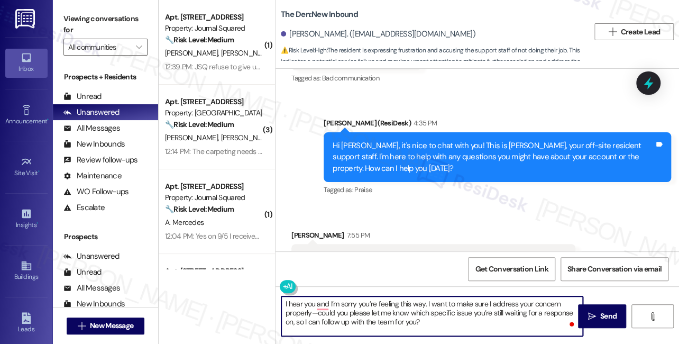
click at [335, 315] on textarea "I hear you and I’m sorry you’re feeling this way. I want to make sure I address…" at bounding box center [431, 316] width 301 height 40
click at [419, 301] on textarea "I hear you, and I’m sorry you’re feeling this way. I want to make sure I addres…" at bounding box center [431, 316] width 301 height 40
click at [424, 314] on textarea "I hear you, and I’m sorry you’re feeling this way. I want to make sure I addres…" at bounding box center [431, 316] width 301 height 40
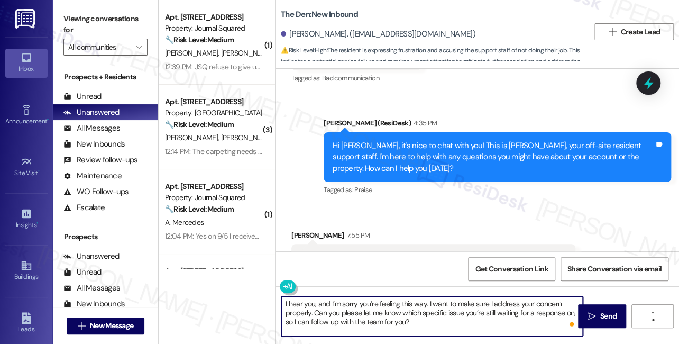
click at [344, 313] on textarea "I hear you, and I’m sorry you’re feeling this way. I want to make sure I addres…" at bounding box center [431, 316] width 301 height 40
click at [455, 322] on textarea "I hear you, and I’m sorry you’re feeling this way. I want to make sure I addres…" at bounding box center [431, 316] width 301 height 40
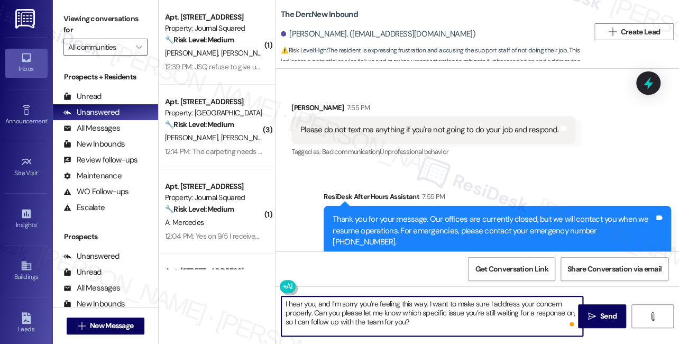
scroll to position [320, 0]
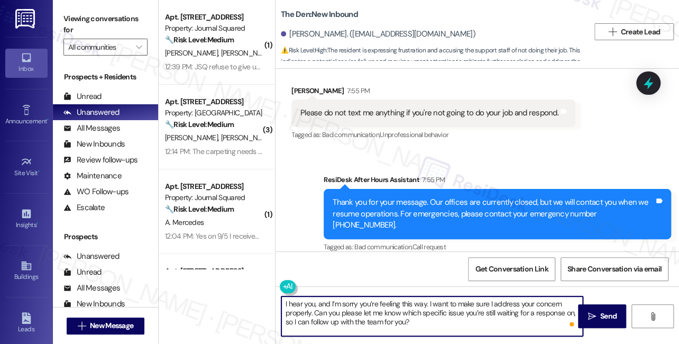
click at [441, 324] on textarea "I hear you, and I’m sorry you’re feeling this way. I want to make sure I addres…" at bounding box center [431, 316] width 301 height 40
type textarea "I hear you, and I’m sorry you’re feeling this way. I want to make sure I addres…"
click at [624, 321] on button " Send" at bounding box center [602, 316] width 48 height 24
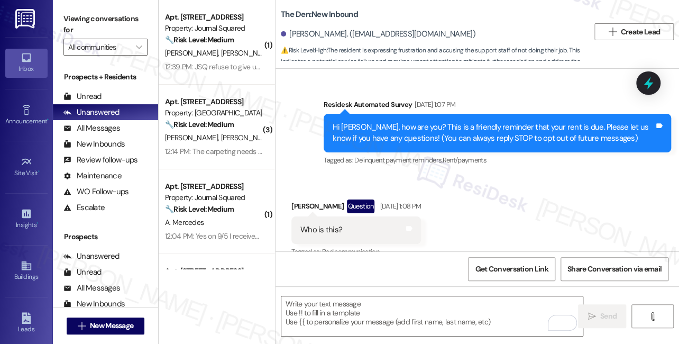
scroll to position [0, 0]
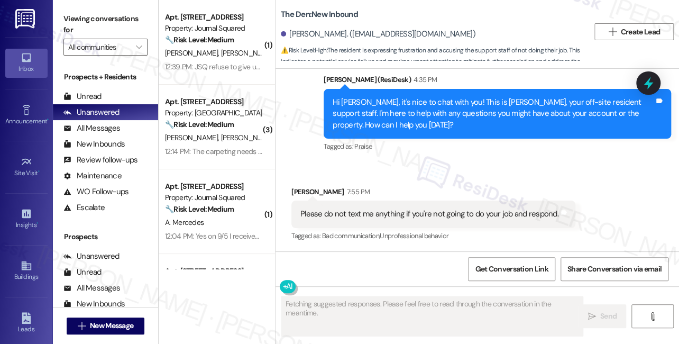
scroll to position [431, 0]
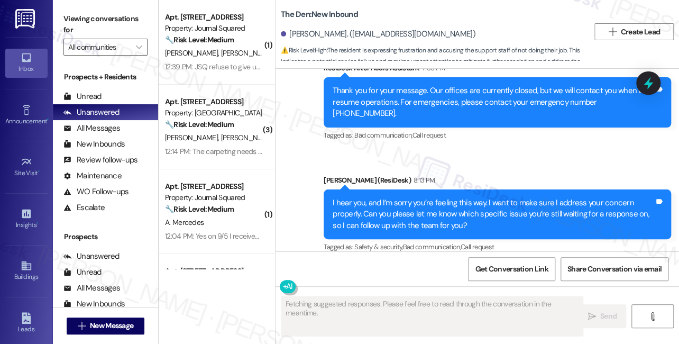
click at [424, 197] on div "I hear you, and I’m sorry you’re feeling this way. I want to make sure I addres…" at bounding box center [492, 214] width 321 height 34
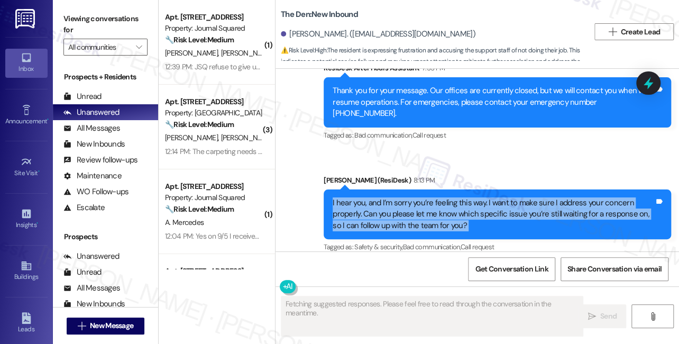
click at [424, 197] on div "I hear you, and I’m sorry you’re feeling this way. I want to make sure I addres…" at bounding box center [492, 214] width 321 height 34
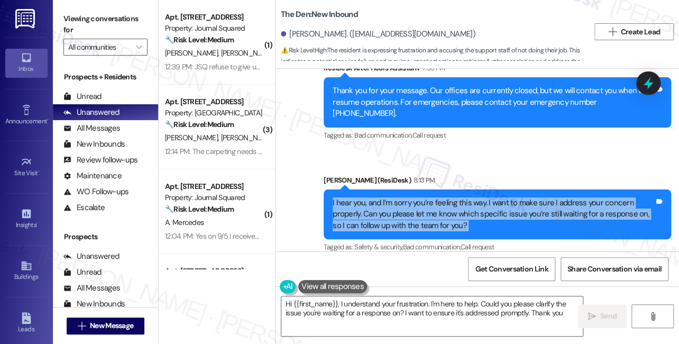
type textarea "Hi {{first_name}}, I understand your frustration. I'm here to help. Could you p…"
